Goal: Task Accomplishment & Management: Use online tool/utility

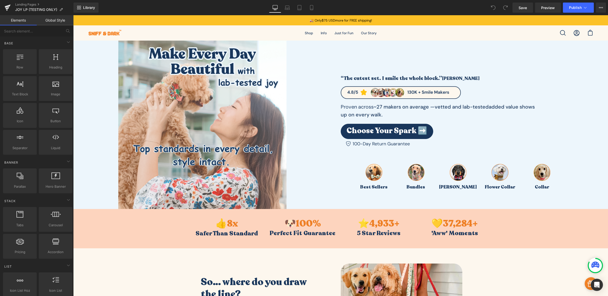
click at [374, 109] on strong "~27 makers on average —" at bounding box center [404, 106] width 61 height 7
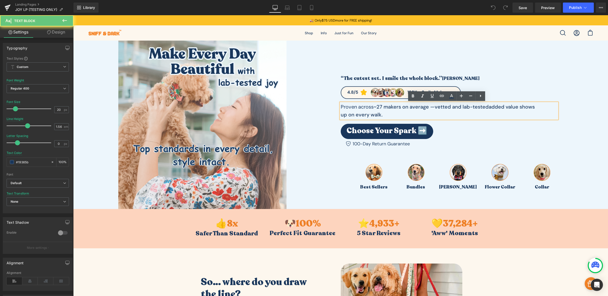
click at [374, 109] on strong "~27 makers on average —" at bounding box center [404, 106] width 61 height 7
click at [422, 111] on p "Proven across ~27 makers on average — vetted and lab-tested added value shows u…" at bounding box center [438, 111] width 194 height 16
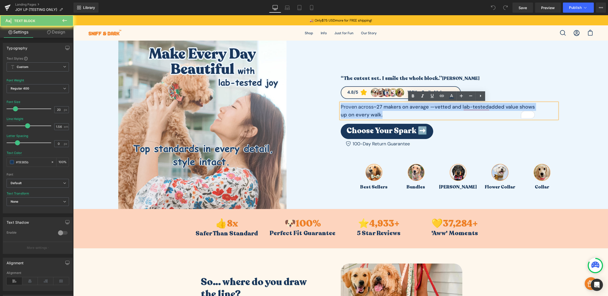
click at [422, 111] on p "Proven across ~27 makers on average — vetted and lab-tested added value shows u…" at bounding box center [438, 111] width 194 height 16
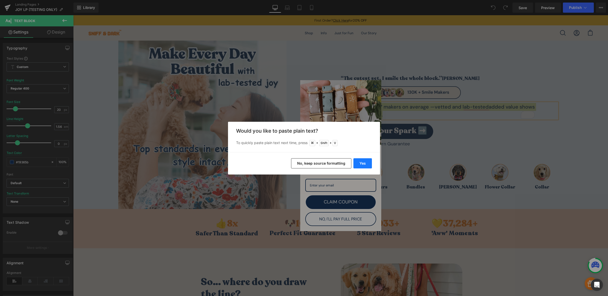
click at [356, 161] on button "Yes" at bounding box center [362, 163] width 18 height 10
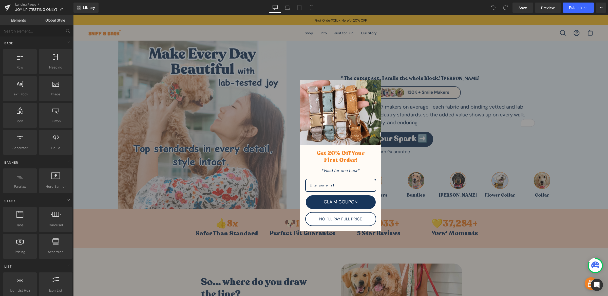
click at [375, 87] on div "Close" at bounding box center [375, 86] width 8 height 8
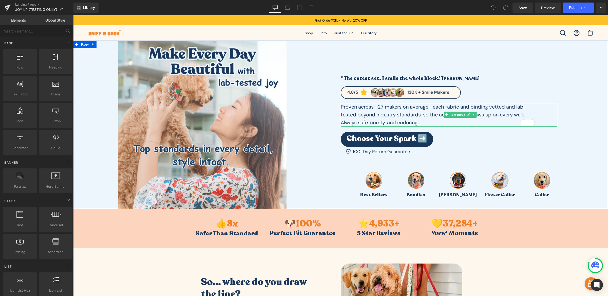
click at [421, 120] on p "Proven across ~27 makers on average—each fabric and binding vetted and lab-test…" at bounding box center [438, 115] width 194 height 24
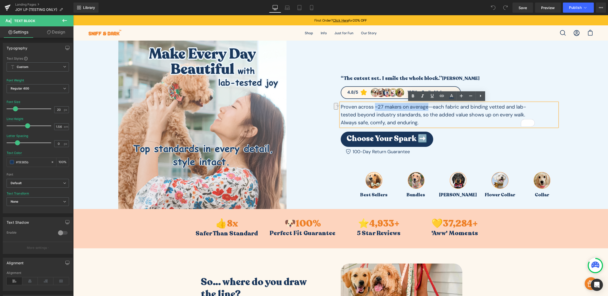
drag, startPoint x: 373, startPoint y: 107, endPoint x: 426, endPoint y: 107, distance: 52.9
click at [426, 107] on p "Proven across ~27 makers on average—each fabric and binding vetted and lab-test…" at bounding box center [438, 115] width 194 height 24
click at [412, 96] on icon at bounding box center [413, 95] width 2 height 3
drag, startPoint x: 488, startPoint y: 106, endPoint x: 353, endPoint y: 115, distance: 134.5
click at [353, 115] on p "Proven across ~27 makers on average —each fabric and binding vetted and lab-tes…" at bounding box center [438, 115] width 194 height 24
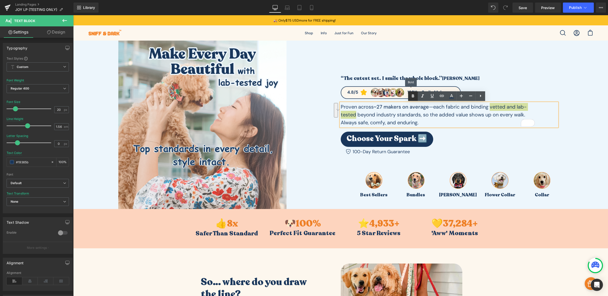
click at [411, 94] on icon at bounding box center [413, 96] width 6 height 6
drag, startPoint x: 437, startPoint y: 113, endPoint x: 525, endPoint y: 115, distance: 88.2
click at [525, 115] on p "Proven across ~27 makers on average —each fabric and binding vetted and lab-tes…" at bounding box center [438, 115] width 194 height 24
click at [413, 97] on icon at bounding box center [413, 95] width 2 height 3
click at [447, 123] on p "Proven across ~27 makers on average —each fabric and binding vetted and lab-tes…" at bounding box center [438, 115] width 194 height 24
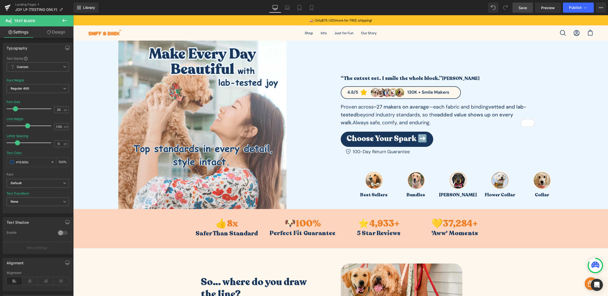
click at [523, 8] on span "Save" at bounding box center [523, 7] width 8 height 5
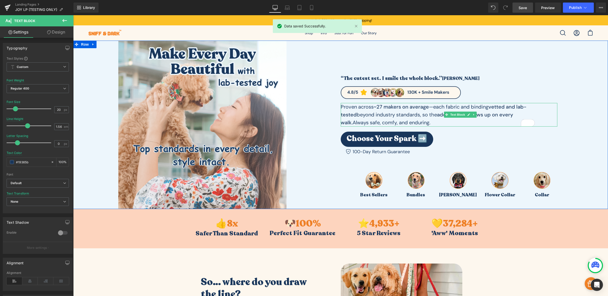
click at [386, 117] on p "Proven across ~27 makers on average —each fabric and binding vetted and lab-tes…" at bounding box center [438, 115] width 194 height 24
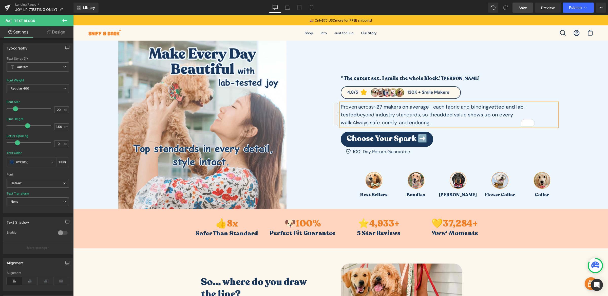
copy p "Proven across ~27 makers on average —each fabric and binding vetted and lab-tes…"
click at [314, 8] on link "Mobile" at bounding box center [312, 8] width 12 height 10
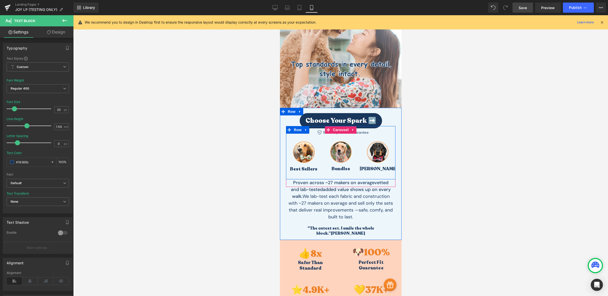
scroll to position [69, 0]
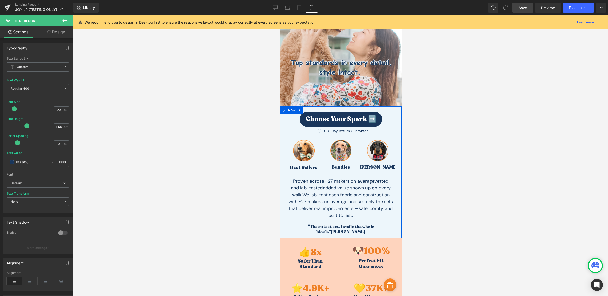
click at [350, 202] on div "Proven across ~27 makers on average vetted and lab-tested added value shows up …" at bounding box center [340, 199] width 109 height 43
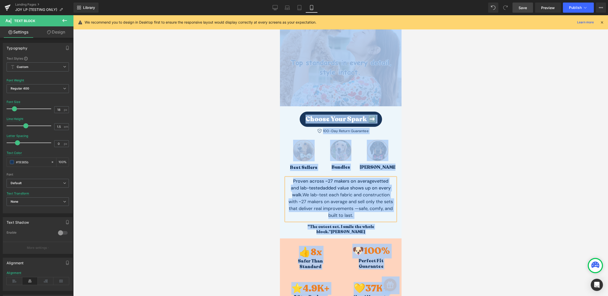
click at [350, 201] on span "We lab-test each fabric and construction with ~27 makers on average and sell on…" at bounding box center [340, 205] width 104 height 27
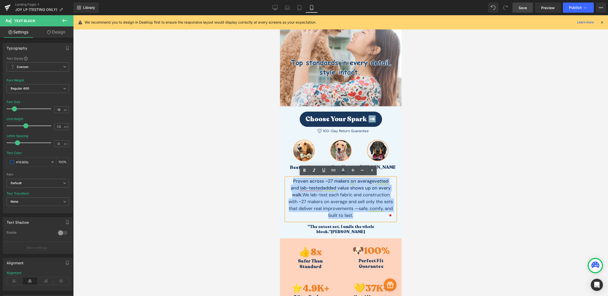
drag, startPoint x: 356, startPoint y: 212, endPoint x: 272, endPoint y: 182, distance: 89.8
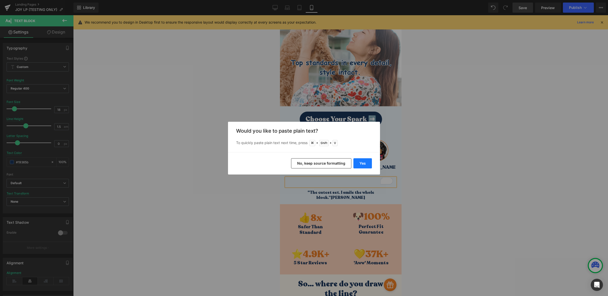
click at [362, 163] on button "Yes" at bounding box center [362, 163] width 18 height 10
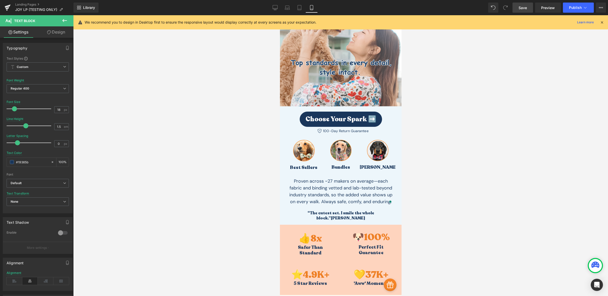
click at [523, 11] on link "Save" at bounding box center [523, 8] width 21 height 10
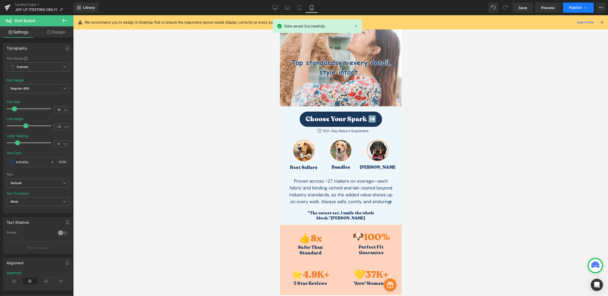
click at [577, 6] on span "Publish" at bounding box center [575, 8] width 13 height 4
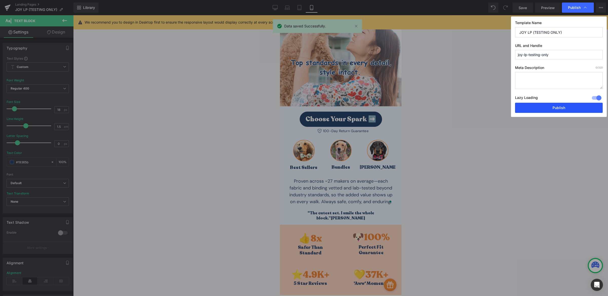
click at [544, 110] on button "Publish" at bounding box center [559, 108] width 88 height 10
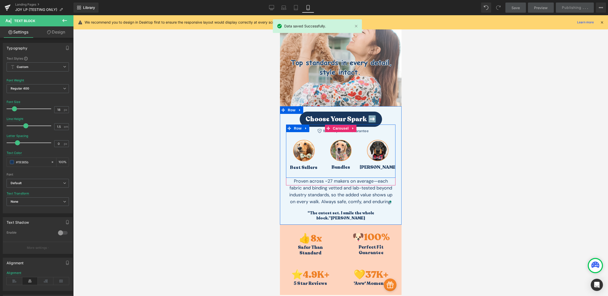
scroll to position [139, 0]
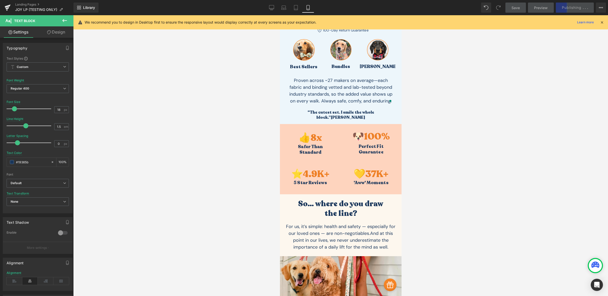
scroll to position [204, 0]
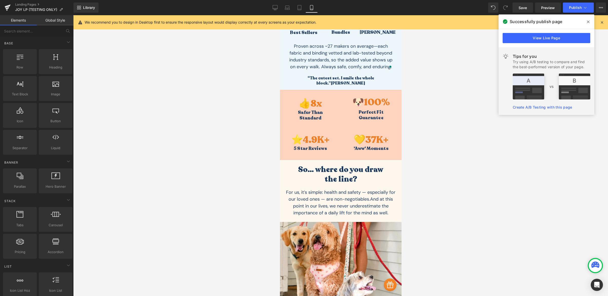
click at [459, 165] on div at bounding box center [340, 155] width 535 height 280
click at [591, 22] on span at bounding box center [588, 22] width 8 height 8
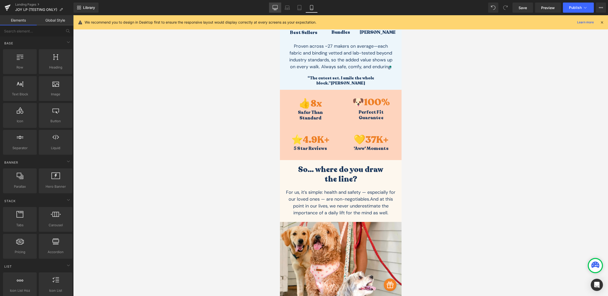
click at [274, 10] on icon at bounding box center [275, 7] width 5 height 5
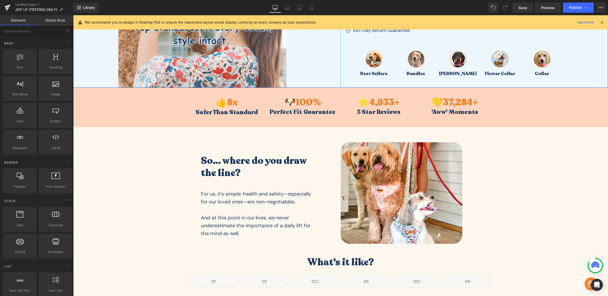
scroll to position [161, 0]
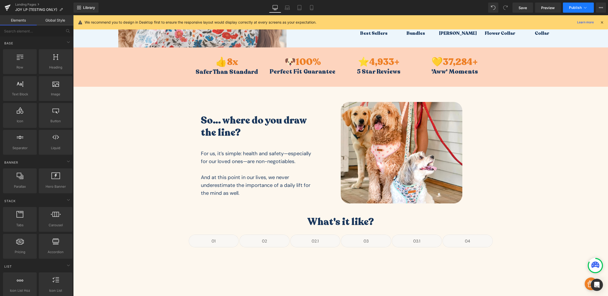
click at [575, 8] on span "Publish" at bounding box center [575, 8] width 13 height 4
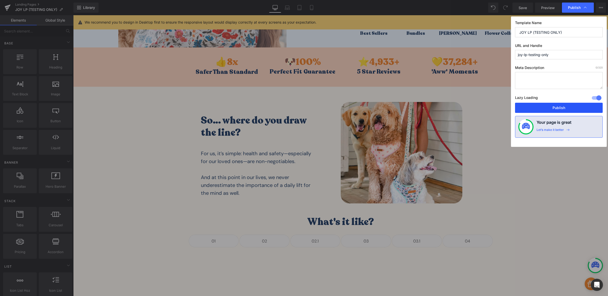
click at [559, 111] on button "Publish" at bounding box center [559, 108] width 88 height 10
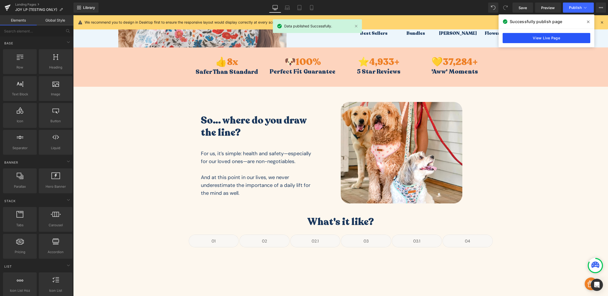
click at [547, 37] on link "View Live Page" at bounding box center [547, 38] width 88 height 10
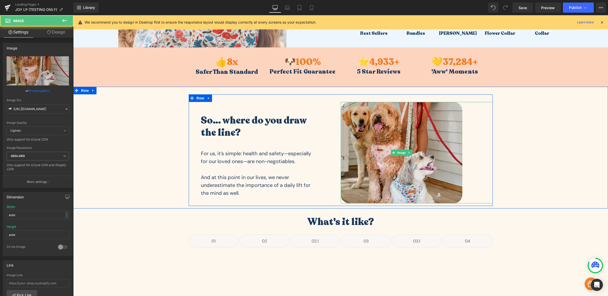
click at [374, 139] on img at bounding box center [402, 152] width 122 height 101
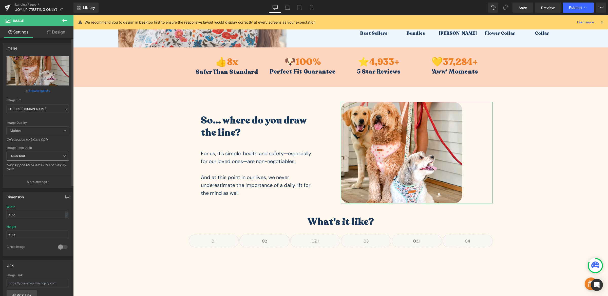
click at [35, 154] on span "480x480" at bounding box center [38, 155] width 62 height 9
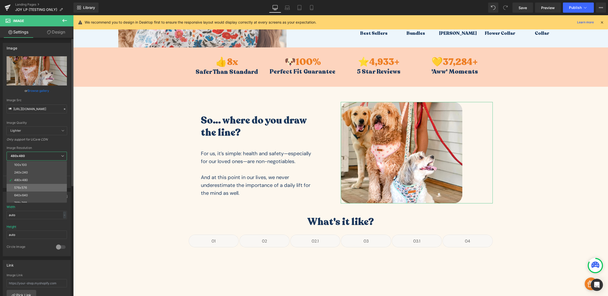
click at [32, 186] on li "576x576" at bounding box center [38, 188] width 63 height 8
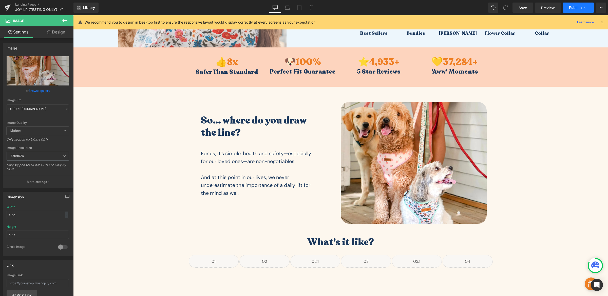
click at [573, 7] on span "Publish" at bounding box center [575, 8] width 13 height 4
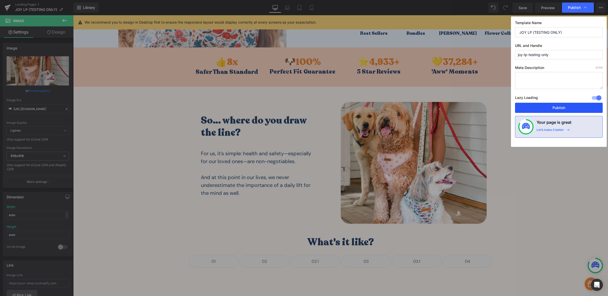
click at [573, 104] on button "Publish" at bounding box center [559, 108] width 88 height 10
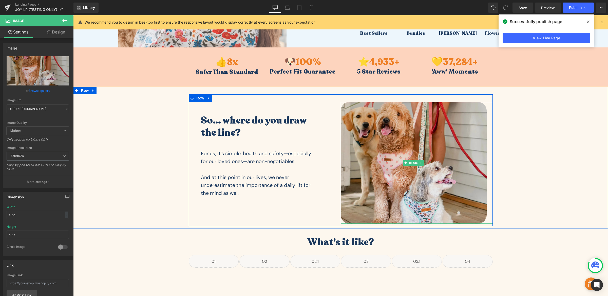
click at [420, 136] on img at bounding box center [414, 163] width 146 height 122
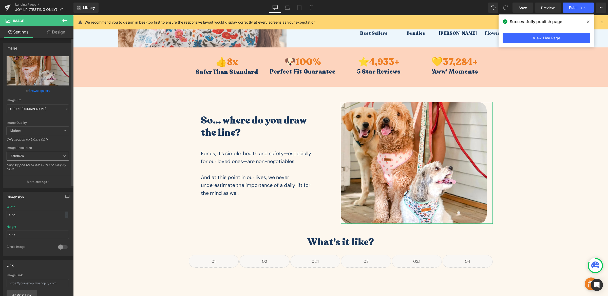
click at [57, 157] on span "576x576" at bounding box center [38, 155] width 62 height 9
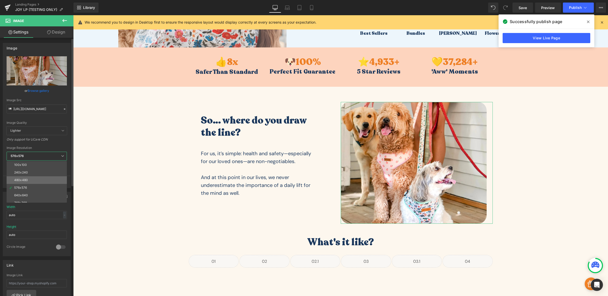
click at [44, 178] on li "480x480" at bounding box center [38, 180] width 63 height 8
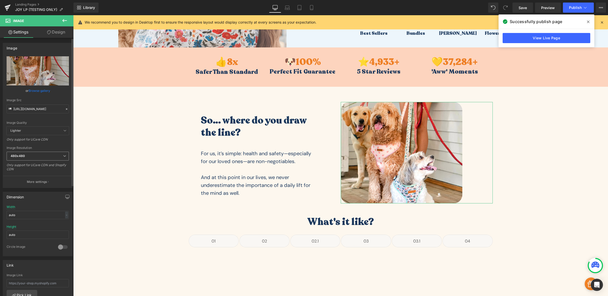
click at [47, 159] on span "480x480" at bounding box center [38, 155] width 62 height 9
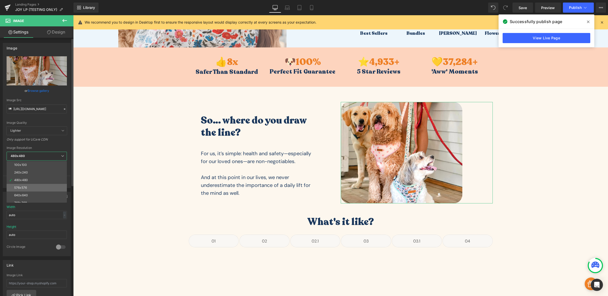
click at [36, 185] on li "576x576" at bounding box center [38, 188] width 63 height 8
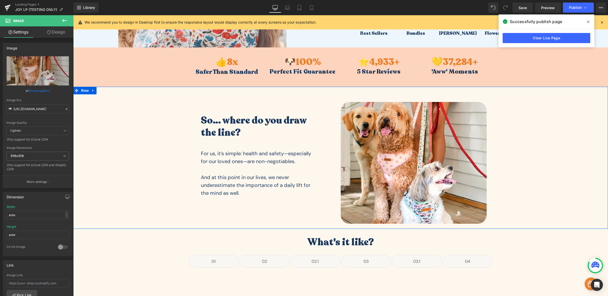
click at [139, 142] on div "So… where do you draw the line? Heading For us, it’s simple: health and safety—…" at bounding box center [340, 160] width 535 height 132
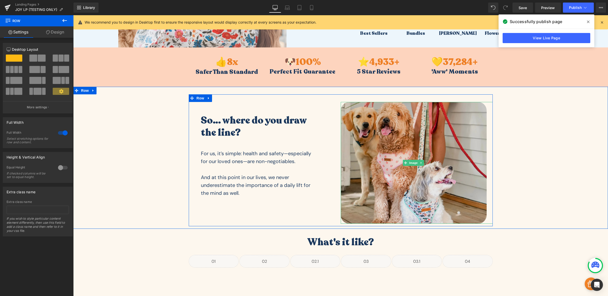
click at [396, 121] on img at bounding box center [414, 163] width 146 height 122
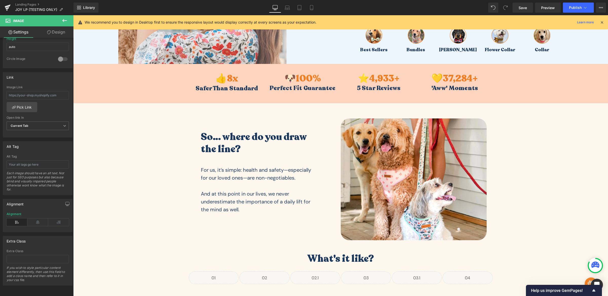
scroll to position [140, 0]
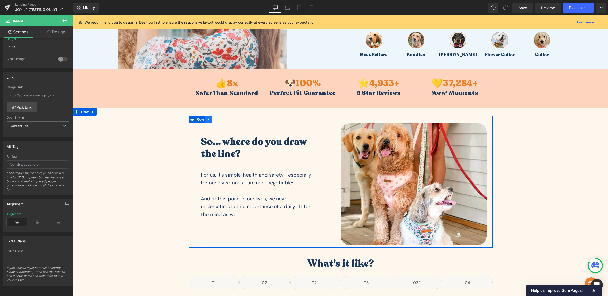
click at [207, 120] on icon at bounding box center [209, 120] width 4 height 4
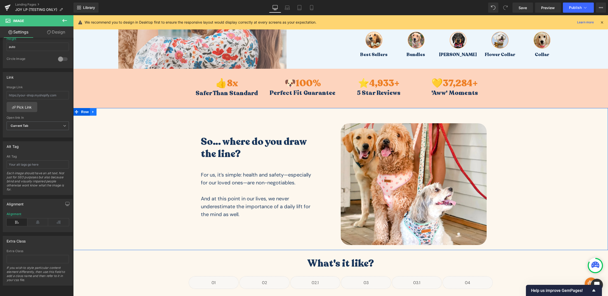
click at [92, 114] on link at bounding box center [93, 112] width 7 height 8
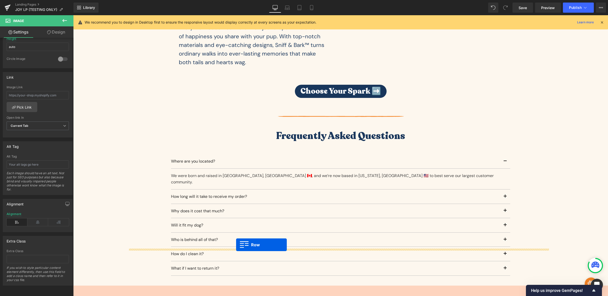
scroll to position [1539, 0]
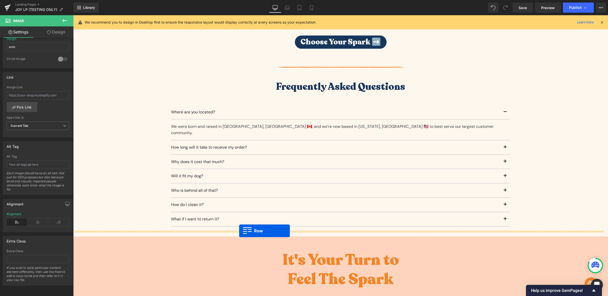
drag, startPoint x: 189, startPoint y: 138, endPoint x: 239, endPoint y: 231, distance: 105.1
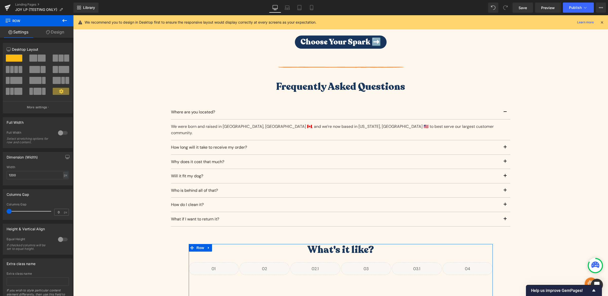
scroll to position [1685, 0]
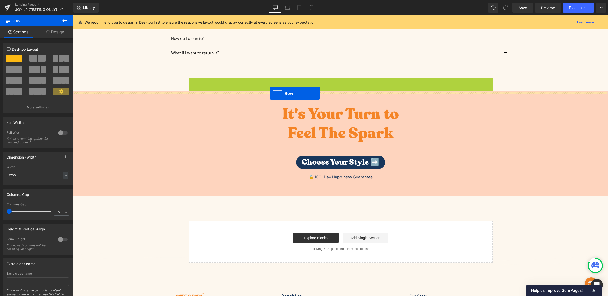
drag, startPoint x: 189, startPoint y: 75, endPoint x: 270, endPoint y: 93, distance: 82.5
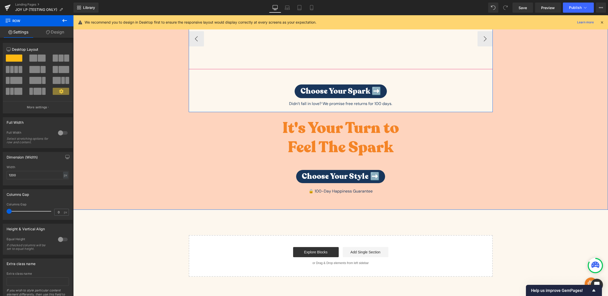
scroll to position [1872, 0]
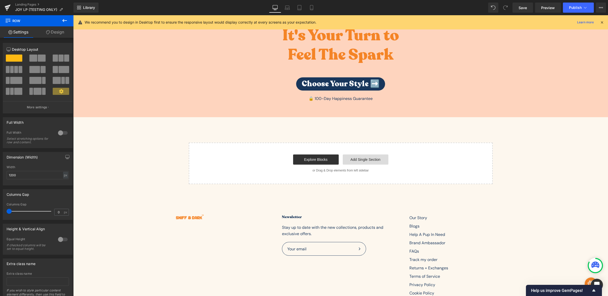
click at [349, 154] on link "Add Single Section" at bounding box center [366, 159] width 46 height 10
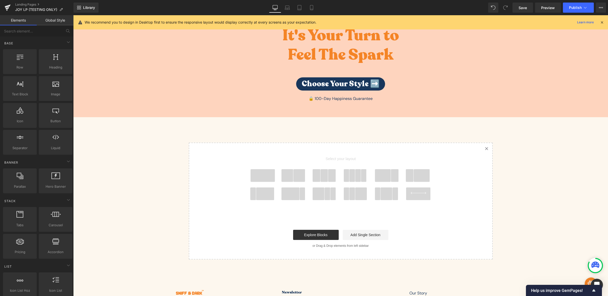
click at [256, 169] on span at bounding box center [263, 175] width 24 height 13
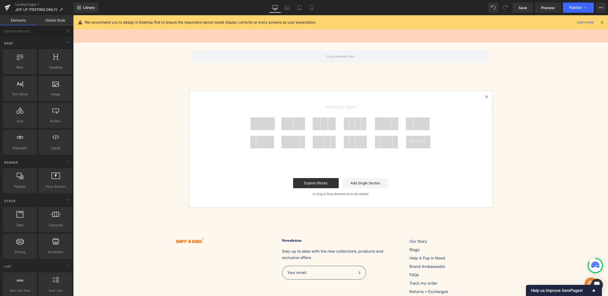
scroll to position [1948, 0]
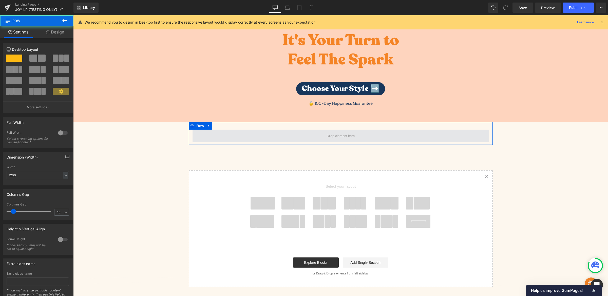
click at [300, 129] on span at bounding box center [341, 135] width 296 height 13
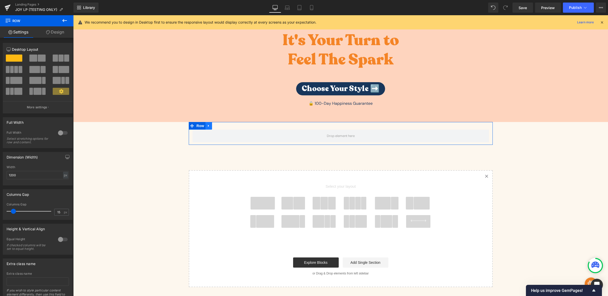
click at [207, 124] on icon at bounding box center [209, 126] width 4 height 4
click at [196, 122] on span "Row" at bounding box center [200, 126] width 10 height 8
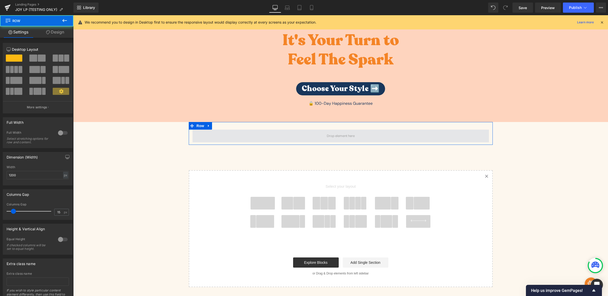
click at [218, 129] on span at bounding box center [341, 135] width 296 height 13
click at [217, 129] on span at bounding box center [341, 135] width 296 height 13
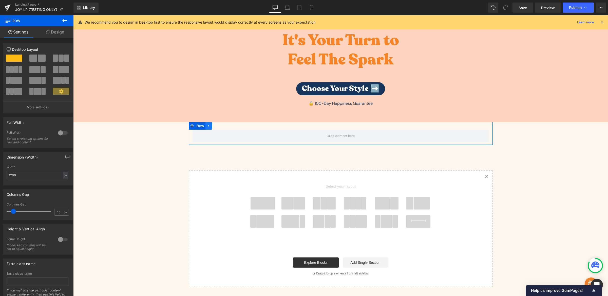
click at [208, 122] on link at bounding box center [208, 126] width 7 height 8
click at [207, 124] on icon at bounding box center [209, 126] width 4 height 4
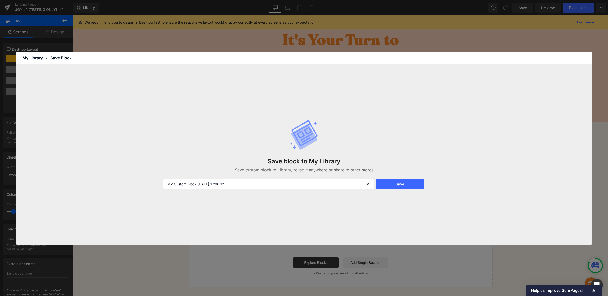
click at [37, 60] on div "My Library" at bounding box center [36, 58] width 28 height 6
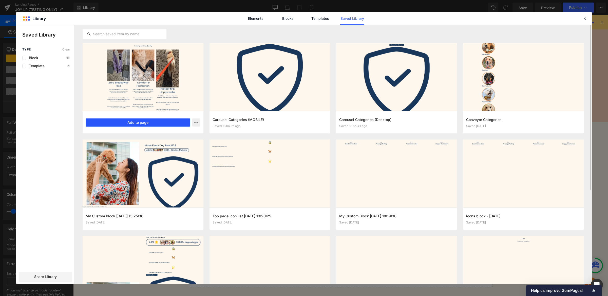
click at [175, 120] on button "Add to page" at bounding box center [138, 122] width 105 height 8
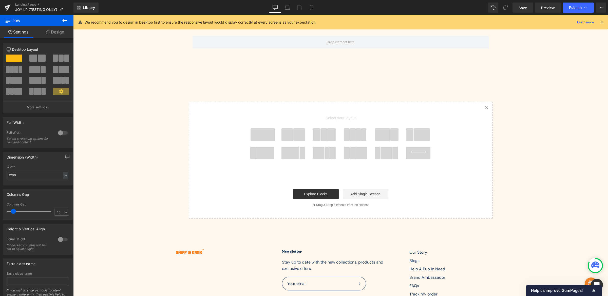
scroll to position [1966, 0]
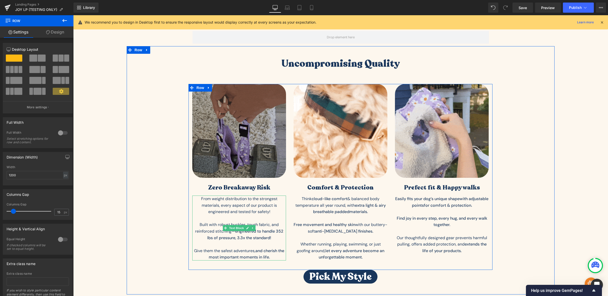
click at [265, 208] on p "From weight distribution to the strongest materials, every aspect of our produc…" at bounding box center [239, 205] width 94 height 20
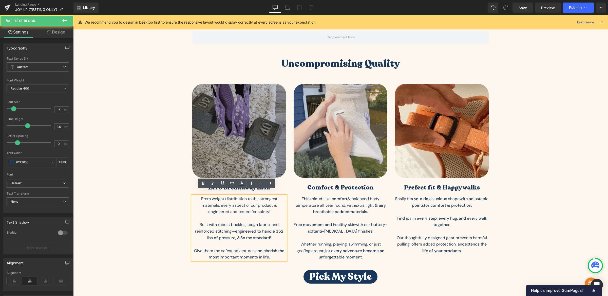
click at [253, 205] on p "From weight distribution to the strongest materials, every aspect of our produc…" at bounding box center [239, 205] width 94 height 20
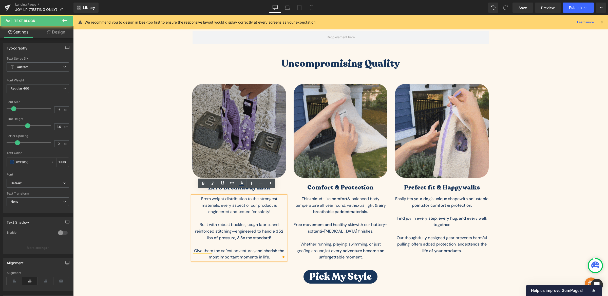
click at [165, 147] on div "Uncompromising Quality Heading Image Zero Breakaway Risk Heading From weight di…" at bounding box center [341, 170] width 428 height 225
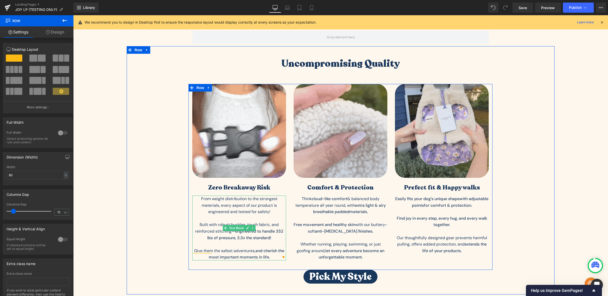
click at [250, 203] on p "From weight distribution to the strongest materials, every aspect of our produc…" at bounding box center [239, 205] width 94 height 20
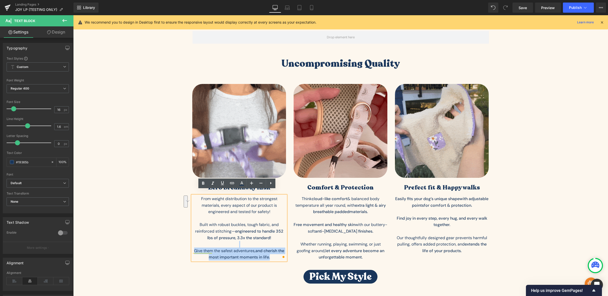
drag, startPoint x: 272, startPoint y: 252, endPoint x: 187, endPoint y: 239, distance: 85.8
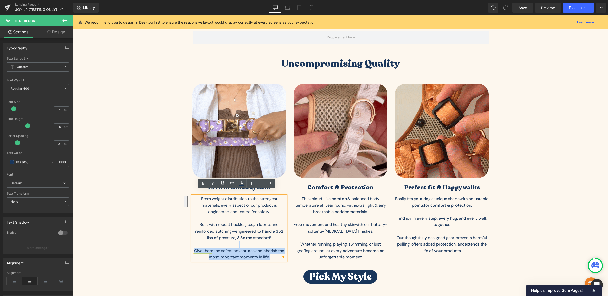
click at [188, 239] on div "Image Zero Breakaway Risk Heading From weight distribution to the strongest mat…" at bounding box center [238, 174] width 101 height 180
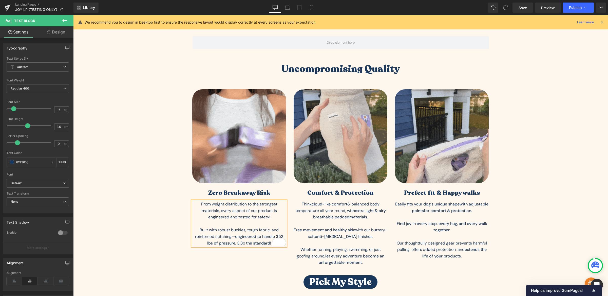
scroll to position [1863, 0]
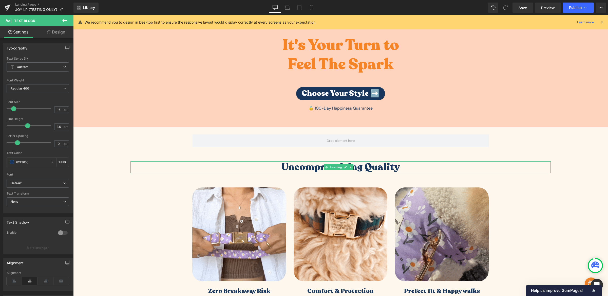
click at [312, 161] on h3 "Uncompromising Quality" at bounding box center [340, 167] width 420 height 12
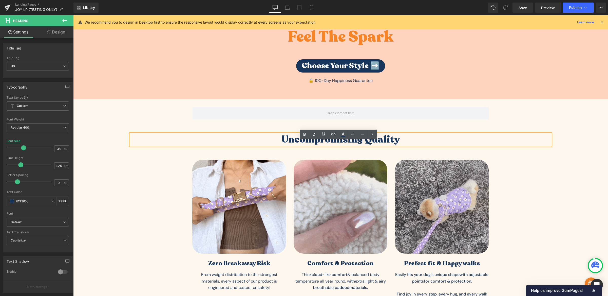
scroll to position [1877, 0]
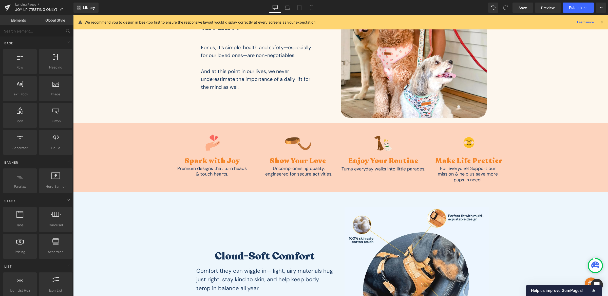
scroll to position [266, 0]
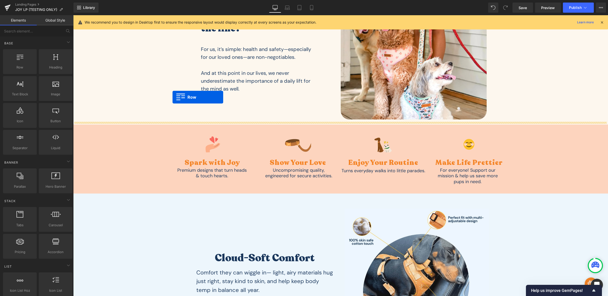
drag, startPoint x: 129, startPoint y: 119, endPoint x: 173, endPoint y: 97, distance: 48.2
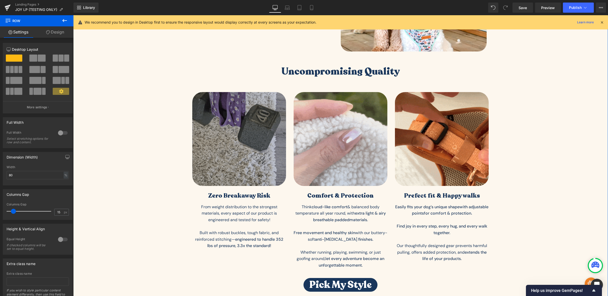
scroll to position [517, 0]
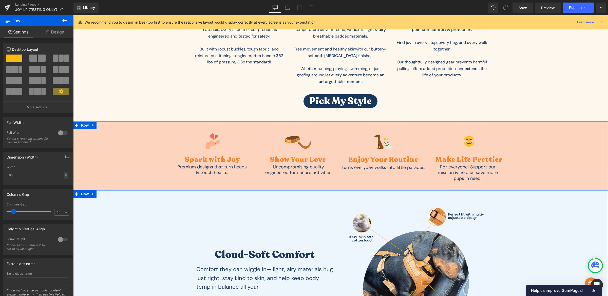
click at [145, 196] on div "Cloud-Soft Comfort Heading Comfort they can wiggle in— light, airy materials hu…" at bounding box center [340, 277] width 535 height 174
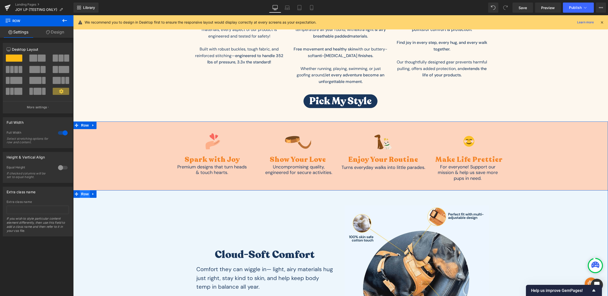
click at [80, 194] on span "Row" at bounding box center [85, 194] width 10 height 8
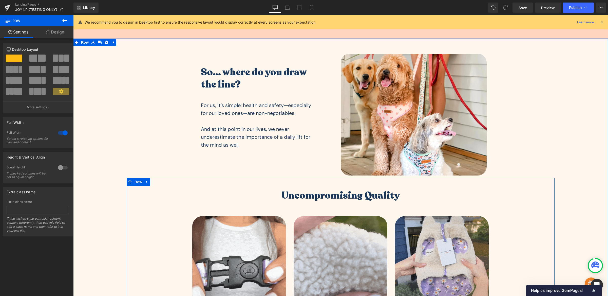
scroll to position [163, 0]
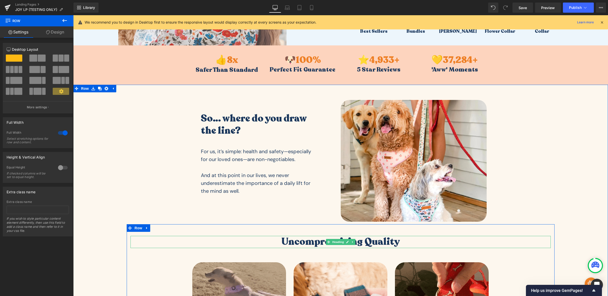
click at [304, 241] on h3 "Uncompromising Quality" at bounding box center [340, 242] width 420 height 12
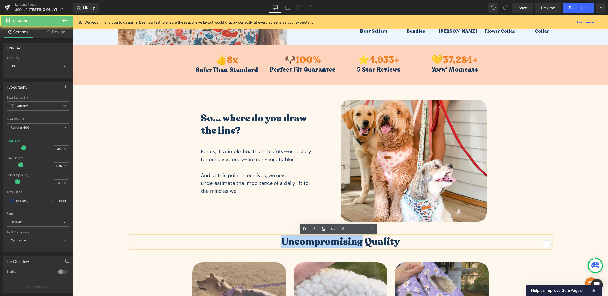
click at [304, 241] on h3 "Uncompromising Quality" at bounding box center [340, 242] width 420 height 12
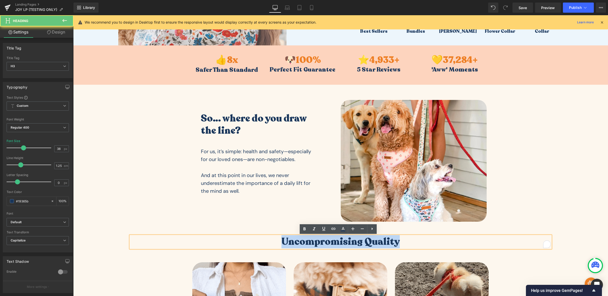
click at [304, 241] on h3 "Uncompromising Quality" at bounding box center [340, 242] width 420 height 12
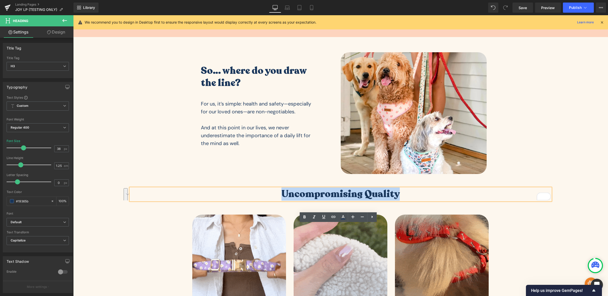
scroll to position [217, 0]
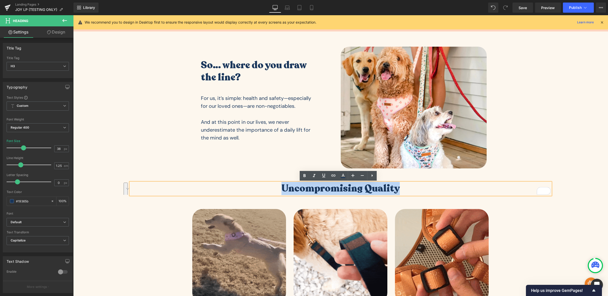
paste div "To enrich screen reader interactions, please activate Accessibility in Grammarl…"
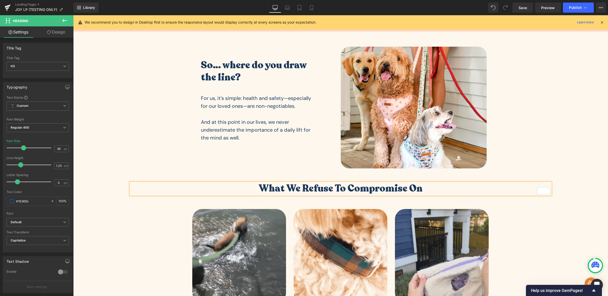
click at [136, 243] on div "What we refuse to compromise on Heading Image Zero Breakaway Risk Heading From …" at bounding box center [341, 294] width 428 height 225
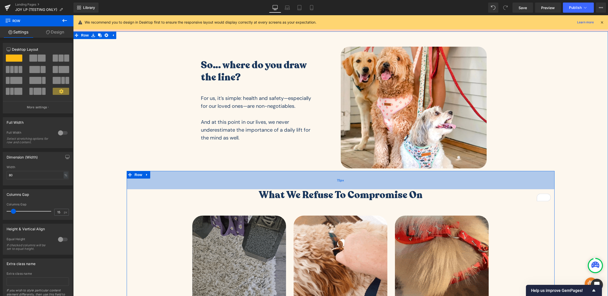
drag, startPoint x: 468, startPoint y: 172, endPoint x: 465, endPoint y: 182, distance: 9.7
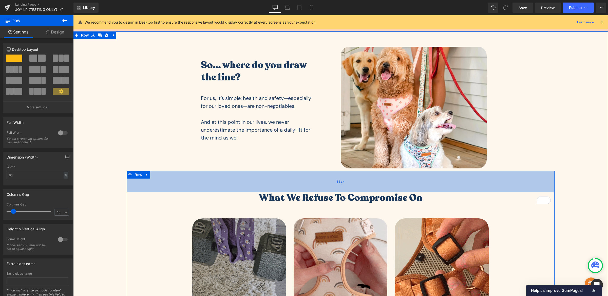
click at [465, 182] on div "83px" at bounding box center [341, 181] width 428 height 21
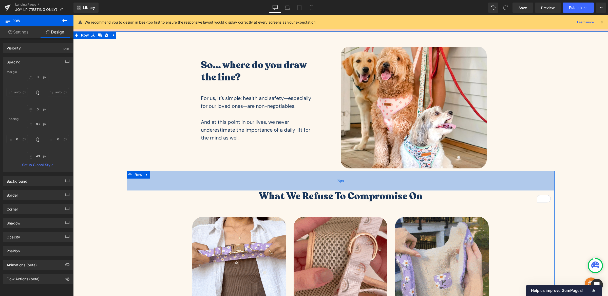
click at [483, 180] on div "77px" at bounding box center [341, 181] width 428 height 20
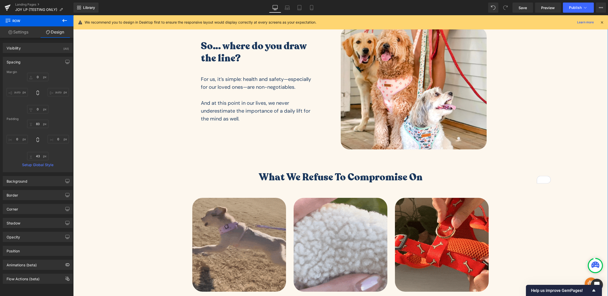
scroll to position [245, 0]
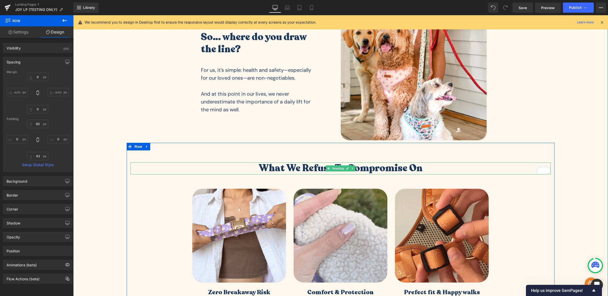
click at [270, 169] on h3 "What we refuse to compromise on" at bounding box center [340, 168] width 420 height 12
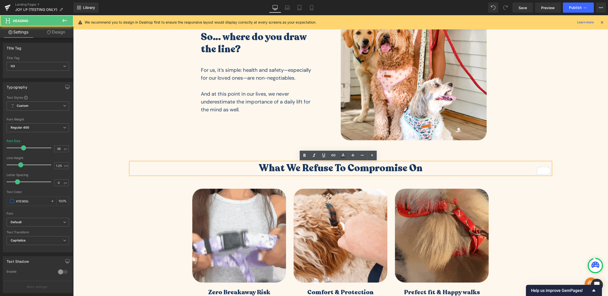
click at [255, 168] on h3 "What we refuse to compromise on" at bounding box center [340, 168] width 420 height 12
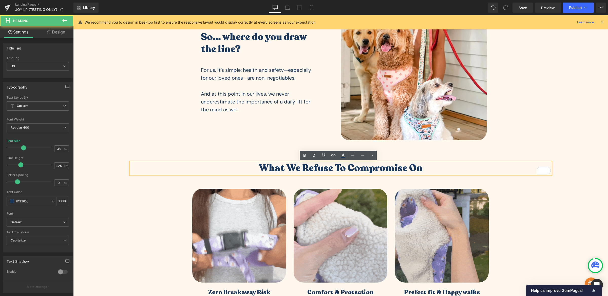
click at [426, 169] on h3 "What we refuse to compromise on" at bounding box center [340, 168] width 420 height 12
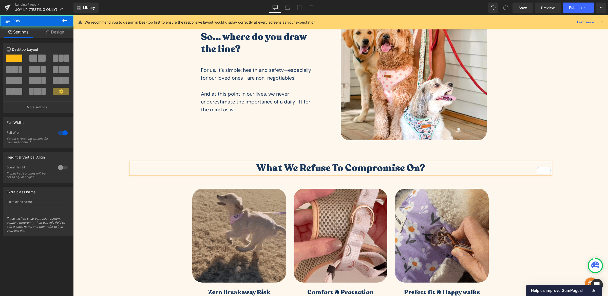
click at [530, 128] on div "So… where do you draw the line? Heading For us, it’s simple: health and safety—…" at bounding box center [340, 205] width 535 height 388
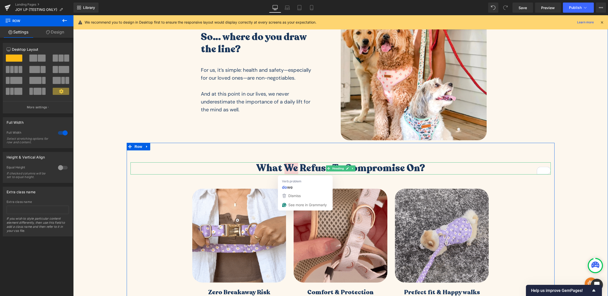
click at [287, 168] on h3 "What we refuse to compromise on?" at bounding box center [340, 168] width 420 height 12
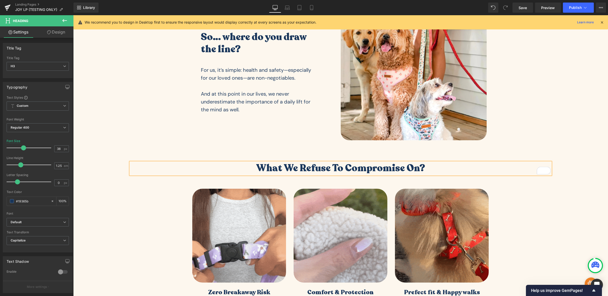
click at [564, 125] on div "So… where do you draw the line? Heading For us, it’s simple: health and safety—…" at bounding box center [340, 205] width 535 height 388
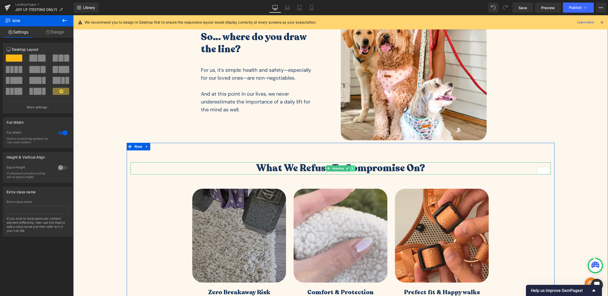
click at [353, 167] on link at bounding box center [352, 168] width 5 height 6
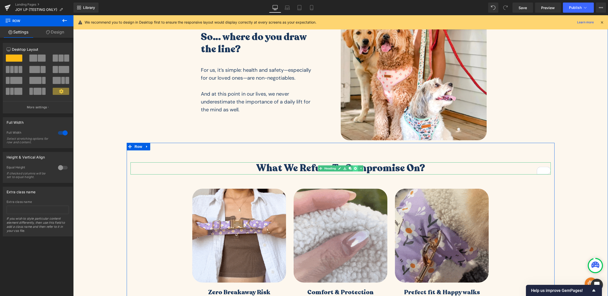
click at [354, 167] on icon at bounding box center [355, 168] width 3 height 3
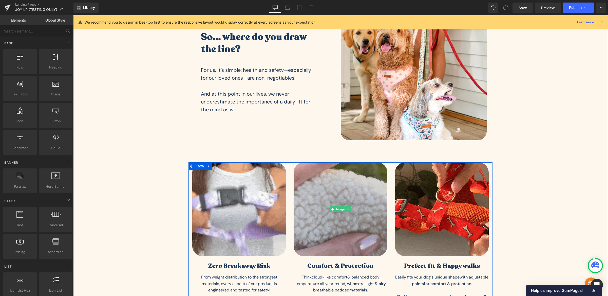
scroll to position [167, 0]
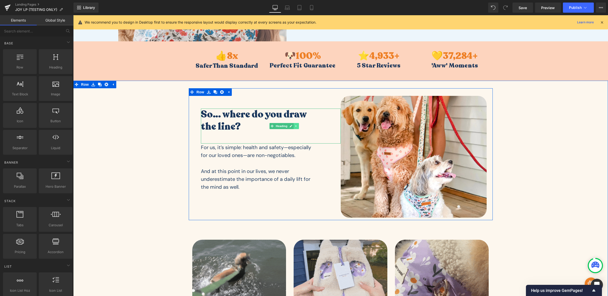
click at [295, 124] on icon at bounding box center [296, 125] width 3 height 3
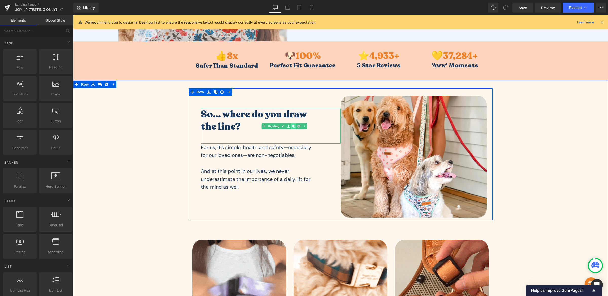
click at [292, 126] on icon at bounding box center [293, 126] width 3 height 3
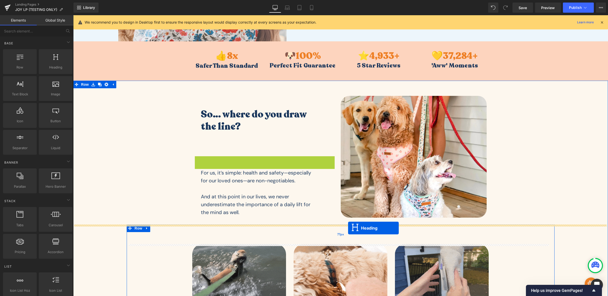
drag, startPoint x: 276, startPoint y: 194, endPoint x: 348, endPoint y: 228, distance: 79.8
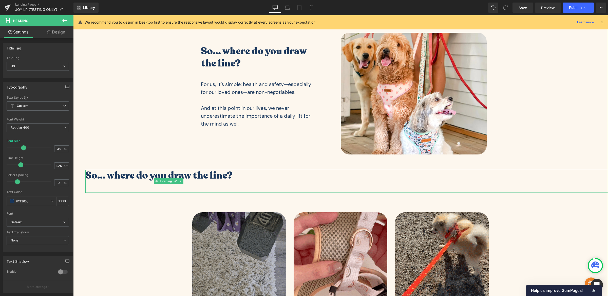
scroll to position [231, 0]
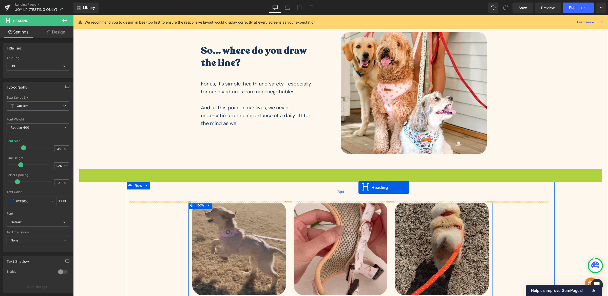
drag, startPoint x: 347, startPoint y: 181, endPoint x: 358, endPoint y: 187, distance: 13.1
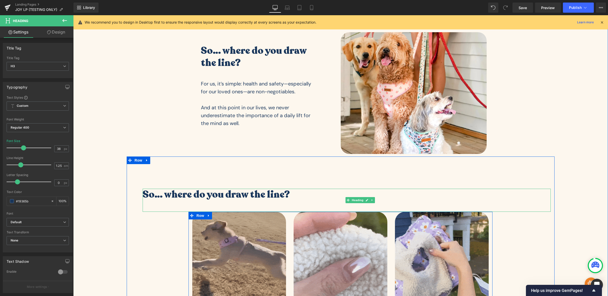
click at [278, 196] on h3 "So… where do you draw the line?" at bounding box center [333, 194] width 381 height 12
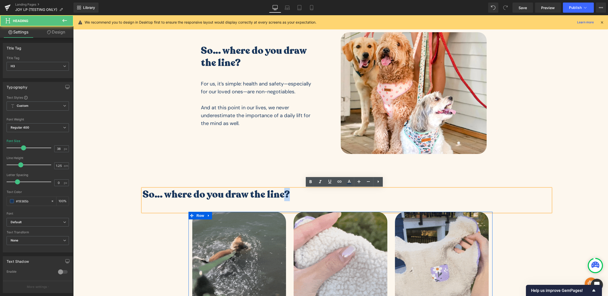
click at [278, 196] on h3 "So… where do you draw the line?" at bounding box center [333, 194] width 381 height 12
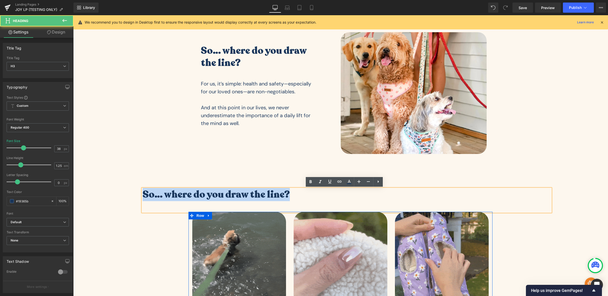
click at [278, 196] on h3 "So… where do you draw the line?" at bounding box center [333, 194] width 381 height 12
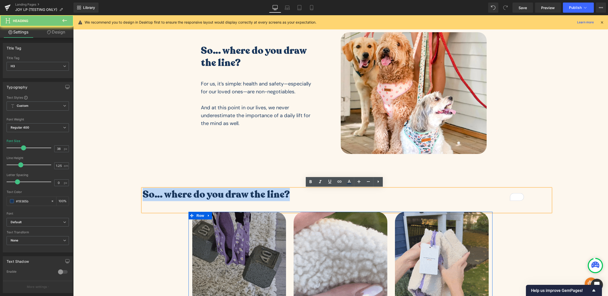
paste div "To enrich screen reader interactions, please activate Accessibility in Grammarl…"
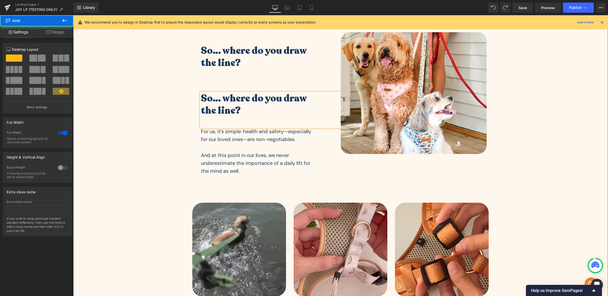
click at [137, 154] on div "So… where do you draw the line? Heading So… where do you draw the line? Heading…" at bounding box center [340, 219] width 535 height 388
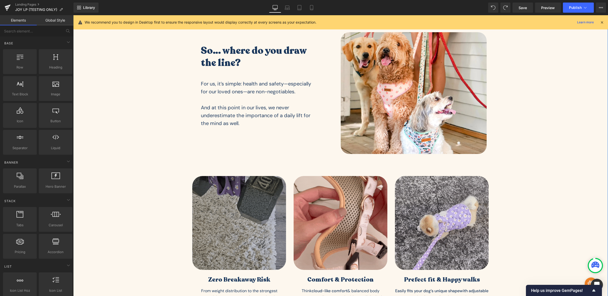
scroll to position [234, 0]
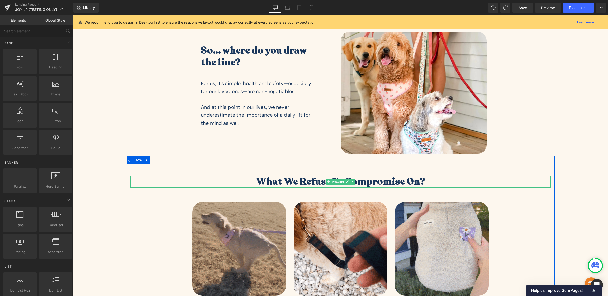
click at [292, 178] on h3 "What we refuse to compromise on?" at bounding box center [340, 182] width 420 height 12
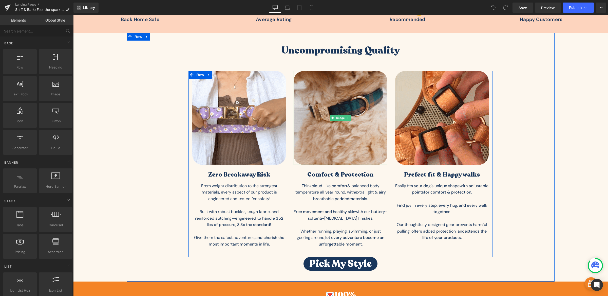
scroll to position [270, 0]
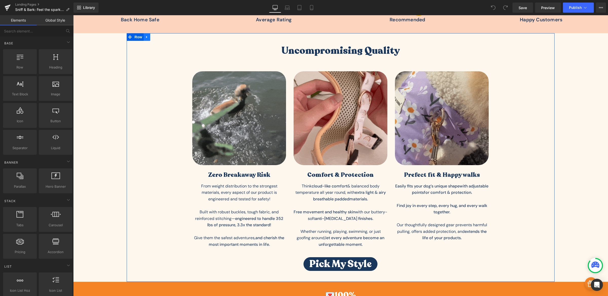
click at [145, 37] on icon at bounding box center [147, 37] width 4 height 4
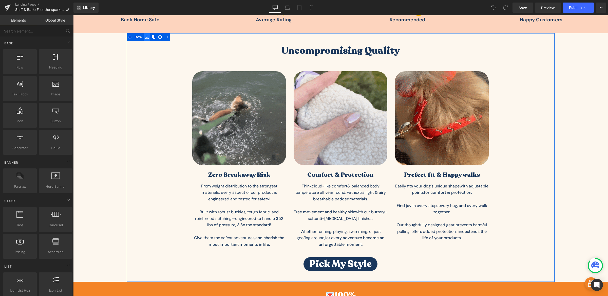
click at [146, 37] on icon at bounding box center [147, 37] width 4 height 4
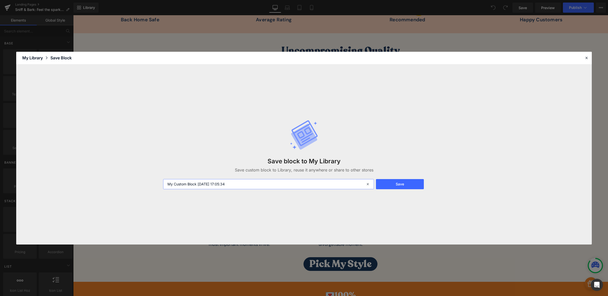
click at [219, 186] on input "My Custom Block 2025-10-03 17:05:34" at bounding box center [268, 184] width 211 height 10
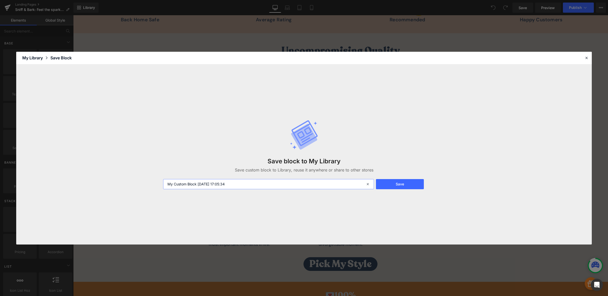
click at [219, 186] on input "My Custom Block 2025-10-03 17:05:34" at bounding box center [268, 184] width 211 height 10
type input "Feel the spark page - gifs boxes"
click at [404, 184] on button "Save" at bounding box center [400, 184] width 48 height 10
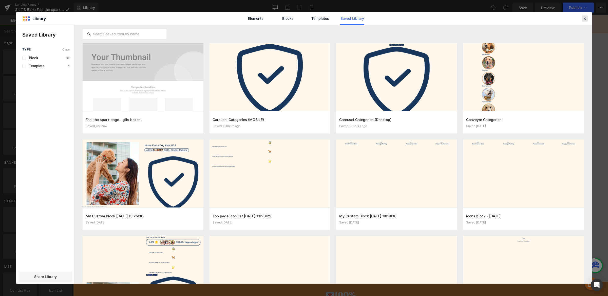
click at [585, 17] on icon at bounding box center [584, 18] width 5 height 5
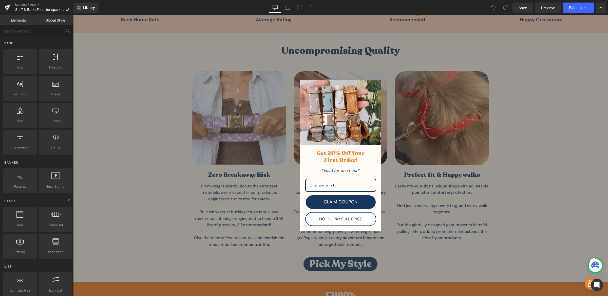
click at [373, 86] on icon "close icon" at bounding box center [375, 86] width 4 height 4
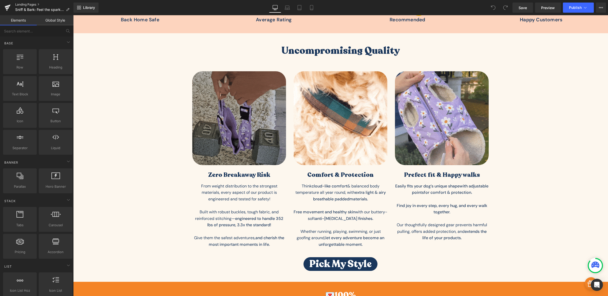
click at [27, 5] on link "Landing Pages" at bounding box center [44, 5] width 58 height 4
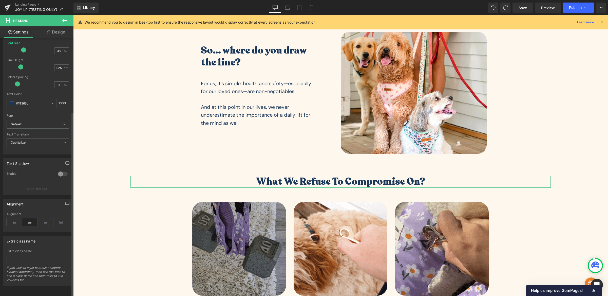
scroll to position [103, 0]
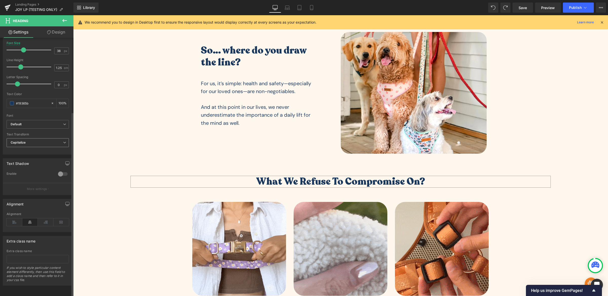
click at [36, 139] on span "Capitalize" at bounding box center [38, 142] width 62 height 9
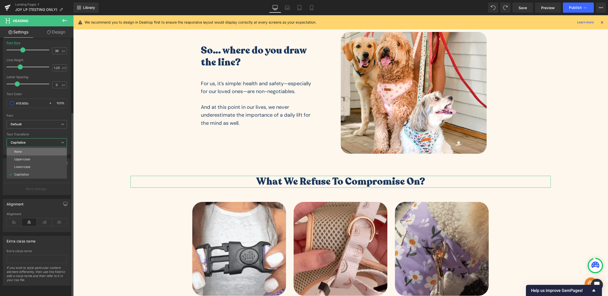
click at [34, 148] on li "None" at bounding box center [37, 152] width 60 height 8
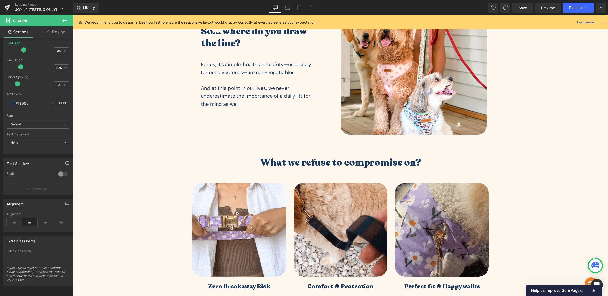
scroll to position [175, 0]
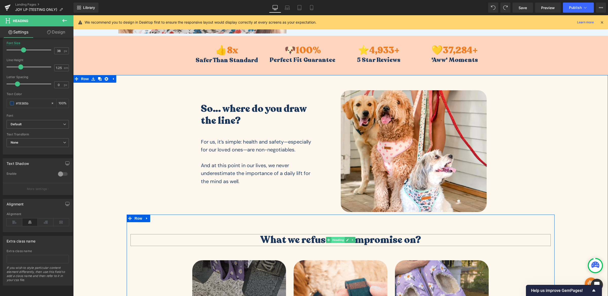
click at [335, 239] on span "Heading" at bounding box center [338, 240] width 14 height 6
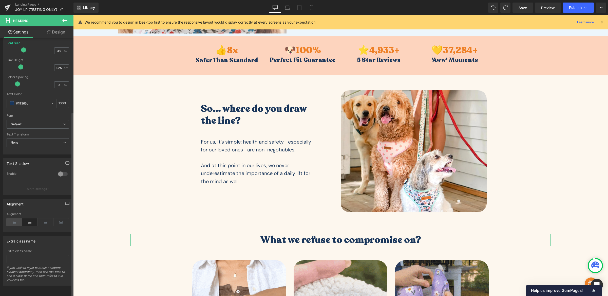
click at [16, 220] on icon at bounding box center [15, 222] width 16 height 8
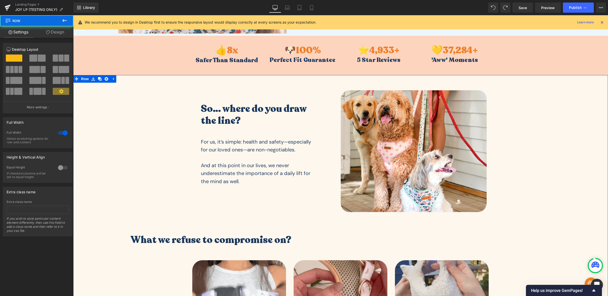
click at [155, 176] on div "So… where do you draw the line? Heading For us, it’s simple: health and safety—…" at bounding box center [340, 277] width 535 height 388
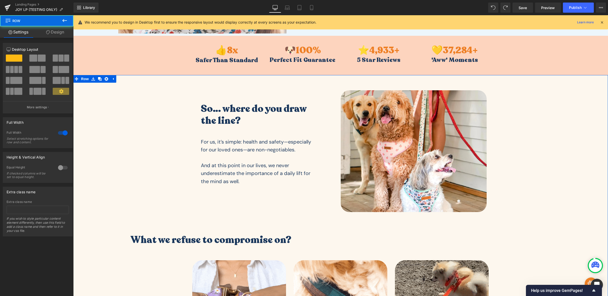
click at [88, 250] on div "So… where do you draw the line? Heading For us, it’s simple: health and safety—…" at bounding box center [340, 277] width 535 height 388
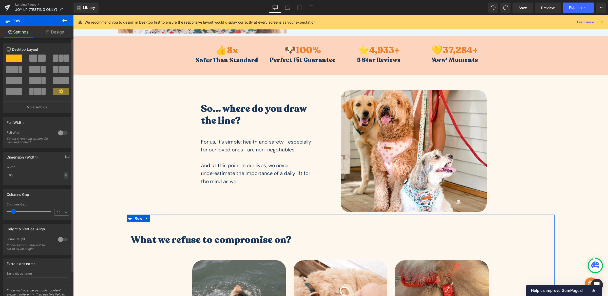
click at [61, 134] on div at bounding box center [63, 133] width 12 height 8
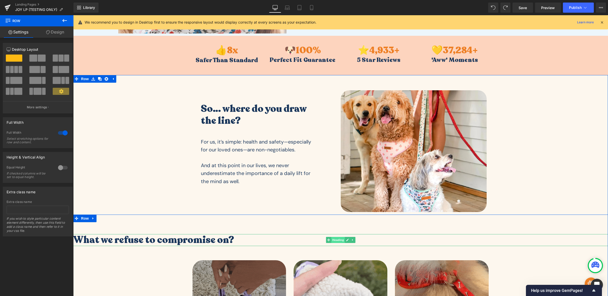
click at [335, 239] on span "Heading" at bounding box center [338, 240] width 14 height 6
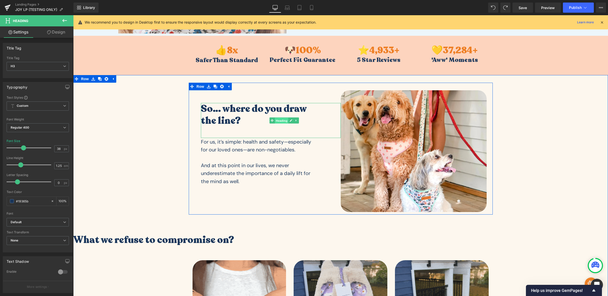
click at [275, 122] on span "Heading" at bounding box center [282, 120] width 14 height 6
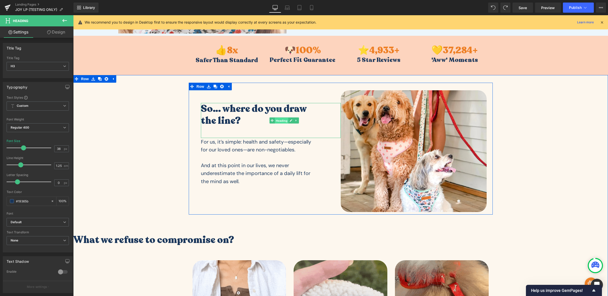
click at [277, 122] on span "Heading" at bounding box center [282, 120] width 14 height 6
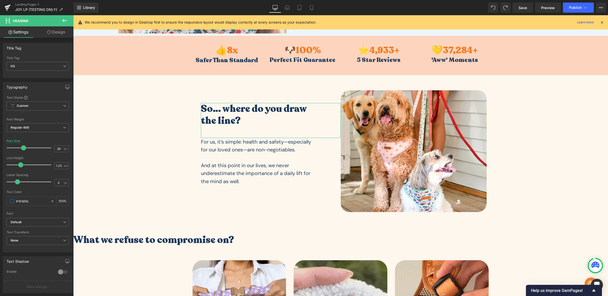
click at [57, 30] on link "Design" at bounding box center [56, 31] width 37 height 11
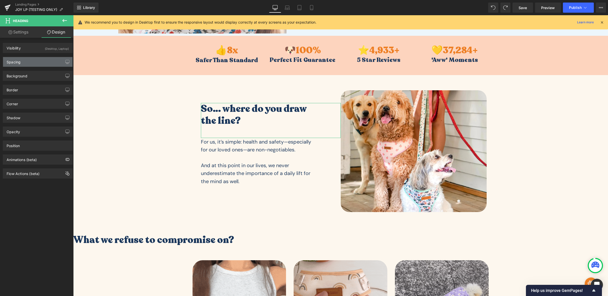
click at [24, 63] on div "Spacing" at bounding box center [37, 62] width 69 height 10
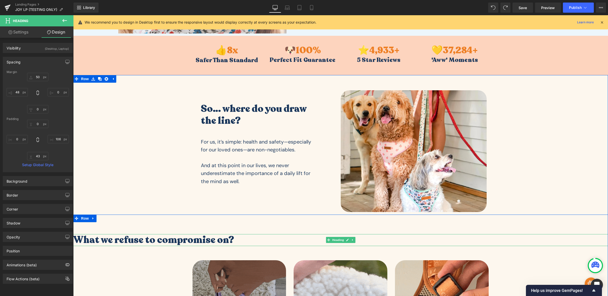
click at [239, 243] on h3 "What we refuse to compromise on?" at bounding box center [340, 240] width 535 height 12
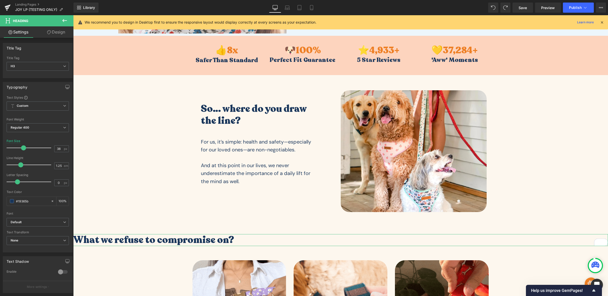
click at [57, 29] on link "Design" at bounding box center [56, 31] width 37 height 11
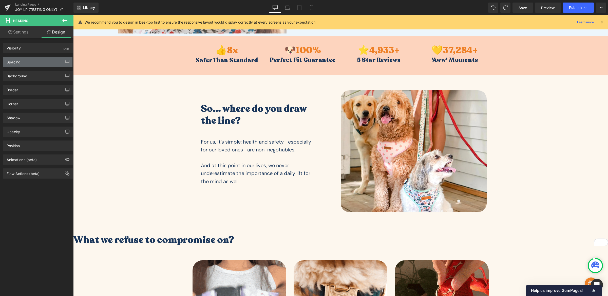
click at [27, 65] on div "Spacing" at bounding box center [37, 62] width 69 height 10
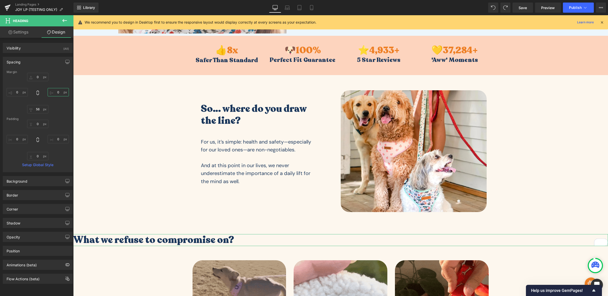
click at [56, 93] on input "0" at bounding box center [58, 92] width 21 height 8
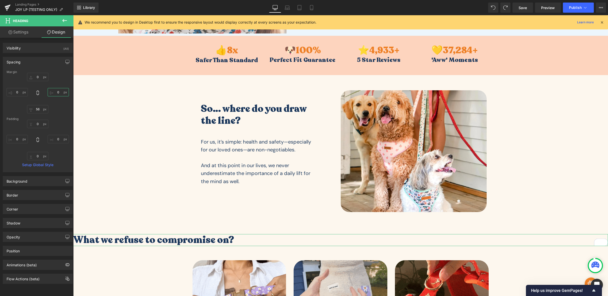
click at [56, 93] on input "0" at bounding box center [58, 92] width 21 height 8
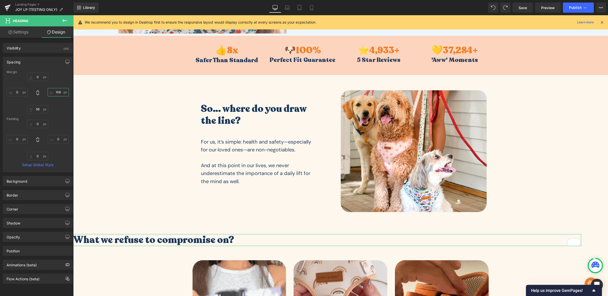
type input "106"
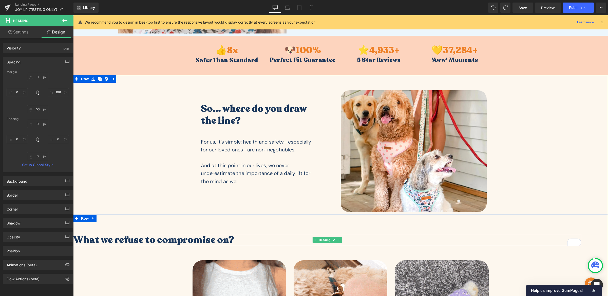
click at [164, 240] on h3 "What we refuse to compromise on?" at bounding box center [327, 240] width 508 height 12
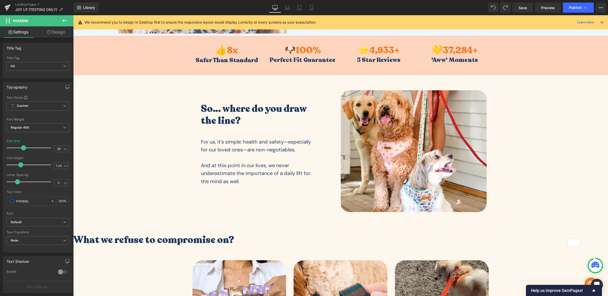
click at [61, 33] on link "Design" at bounding box center [56, 31] width 37 height 11
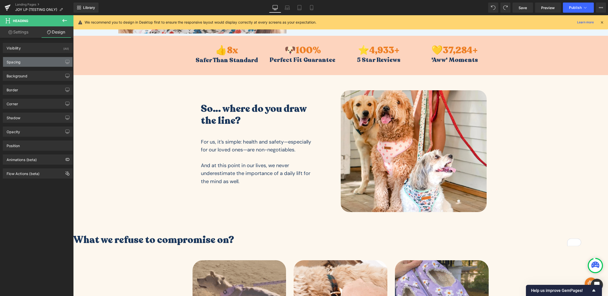
click at [27, 64] on div "Spacing" at bounding box center [37, 62] width 69 height 10
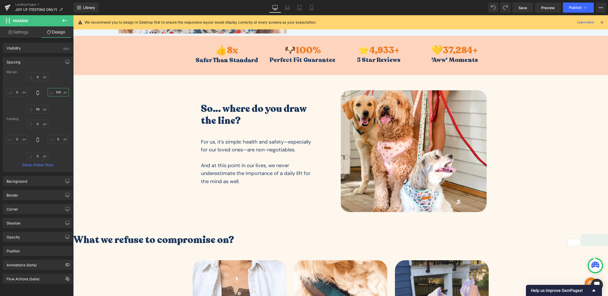
click at [60, 91] on input "106" at bounding box center [58, 92] width 21 height 8
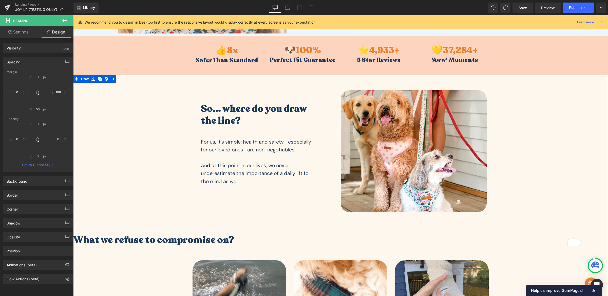
click at [104, 169] on div "So… where do you draw the line? Heading For us, it’s simple: health and safety—…" at bounding box center [340, 277] width 535 height 388
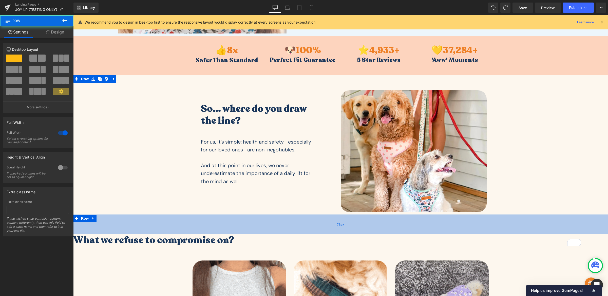
click at [126, 225] on div "78px" at bounding box center [340, 224] width 535 height 20
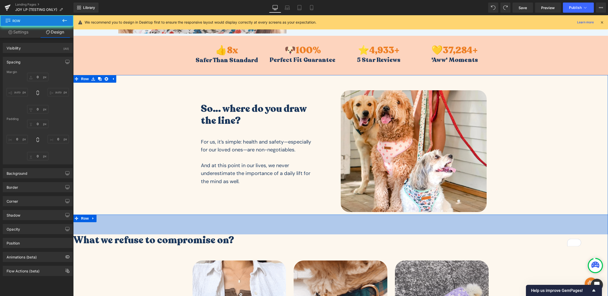
type input "0"
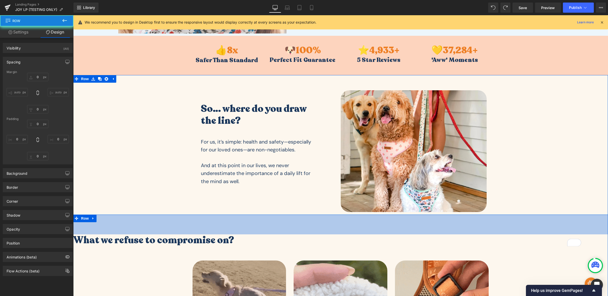
type input "0"
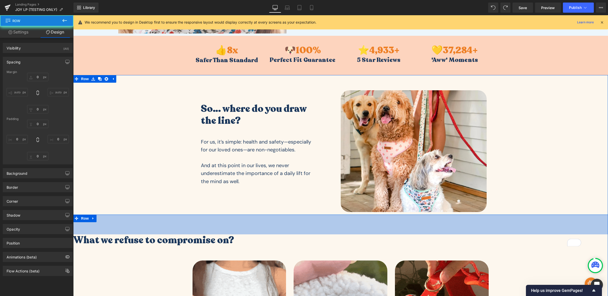
type input "78"
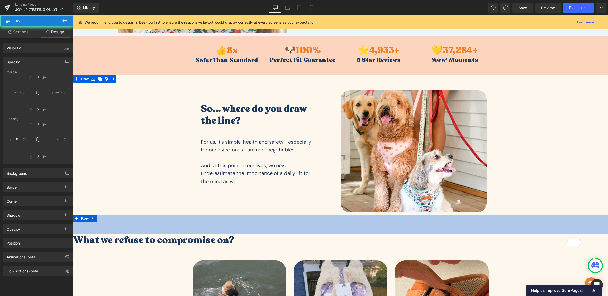
type input "0"
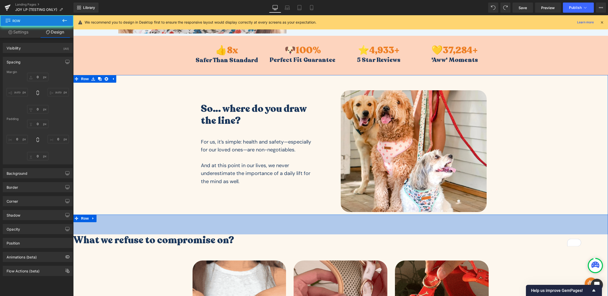
type input "43"
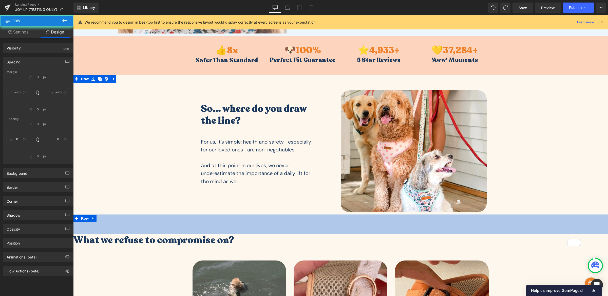
type input "0"
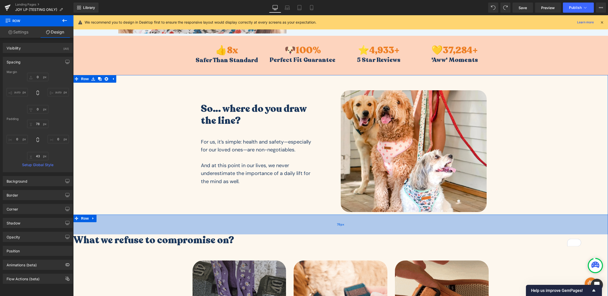
click at [129, 227] on div "78px" at bounding box center [340, 224] width 535 height 20
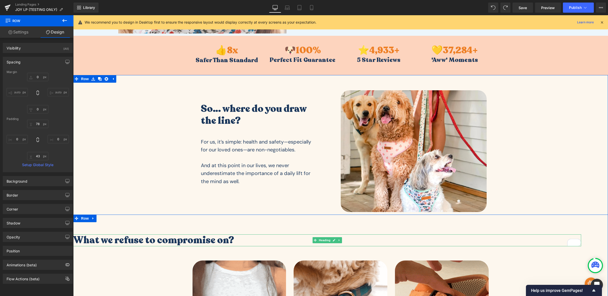
click at [205, 239] on h3 "What we refuse to compromise on?" at bounding box center [327, 240] width 508 height 12
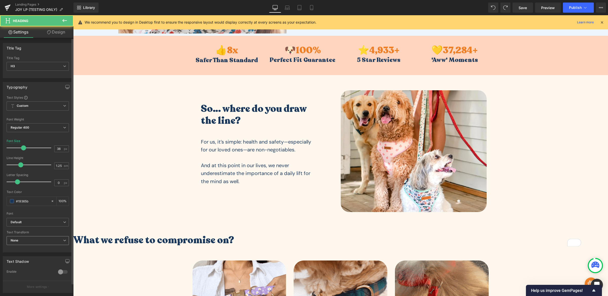
scroll to position [81, 0]
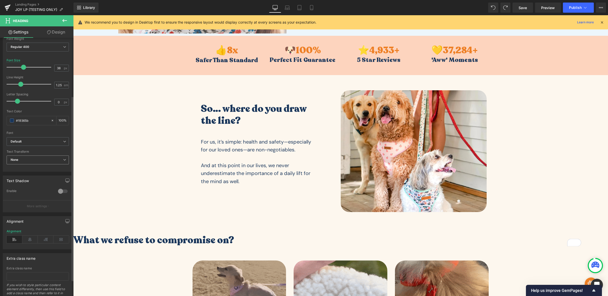
click at [28, 238] on icon at bounding box center [30, 239] width 16 height 8
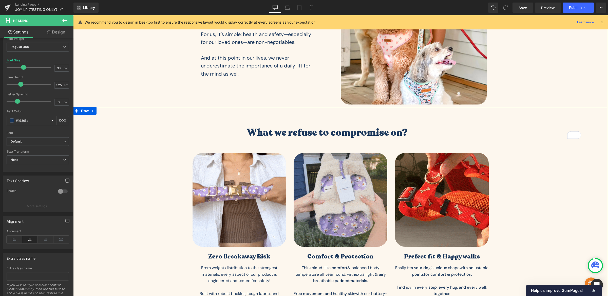
scroll to position [167, 0]
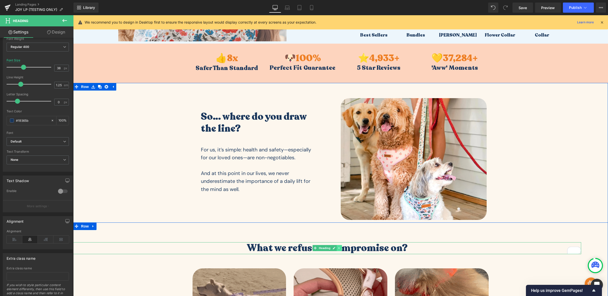
click at [339, 247] on icon at bounding box center [339, 248] width 1 height 2
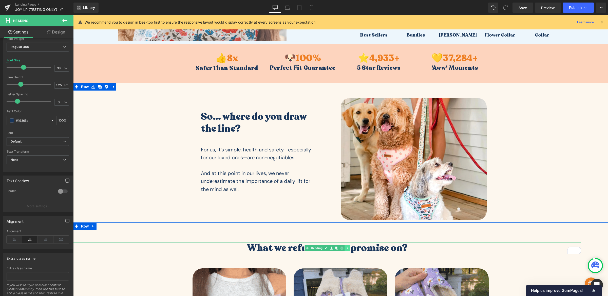
click at [337, 247] on link at bounding box center [336, 248] width 5 height 6
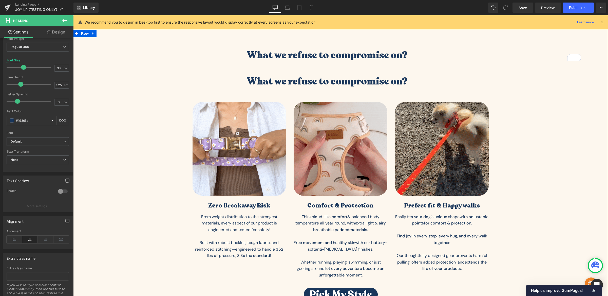
scroll to position [229, 0]
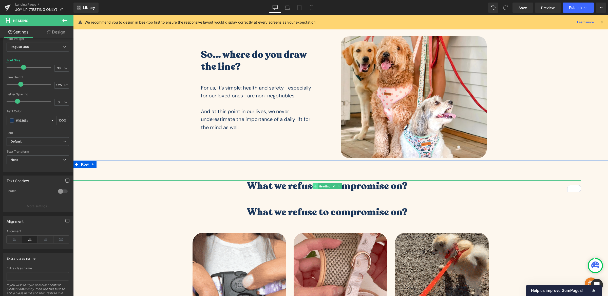
click at [312, 185] on link "Heading" at bounding box center [321, 186] width 19 height 6
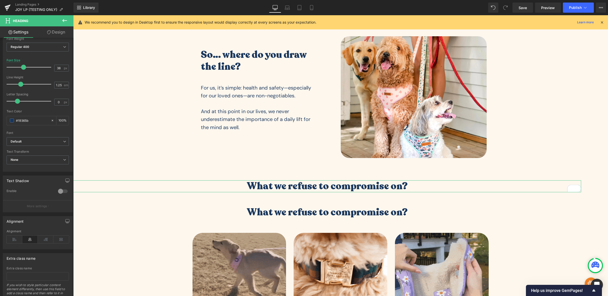
click at [54, 30] on link "Design" at bounding box center [56, 31] width 37 height 11
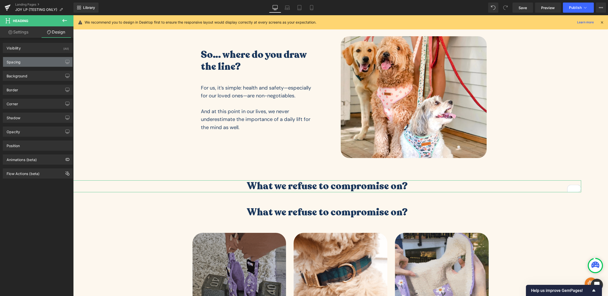
click at [30, 63] on div "Spacing" at bounding box center [37, 62] width 69 height 10
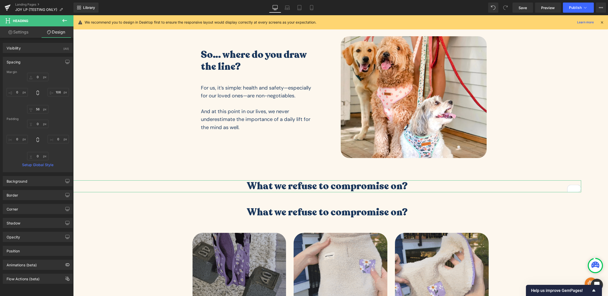
click at [23, 32] on link "Settings" at bounding box center [18, 31] width 37 height 11
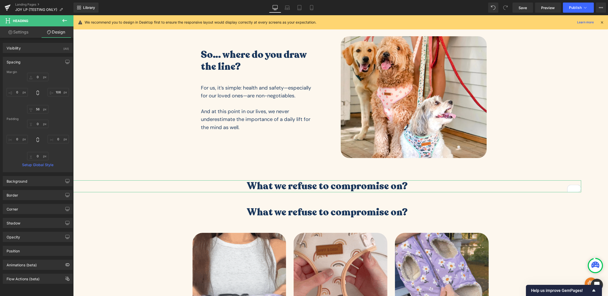
type input "100"
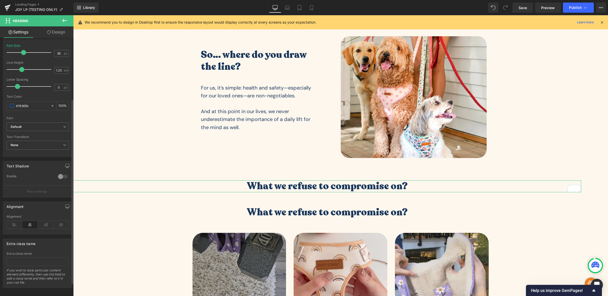
scroll to position [103, 0]
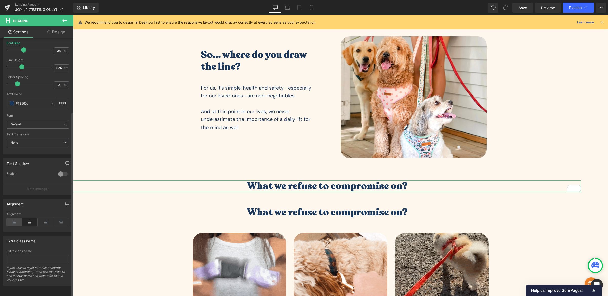
click at [9, 220] on icon at bounding box center [15, 222] width 16 height 8
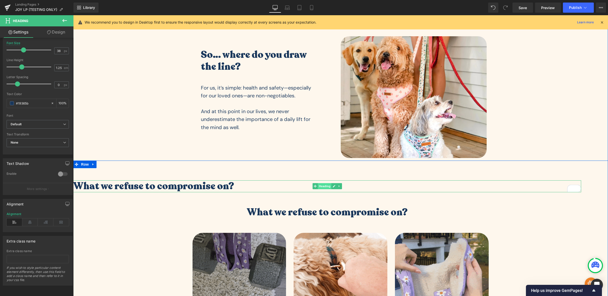
click at [319, 185] on span "Heading" at bounding box center [325, 186] width 14 height 6
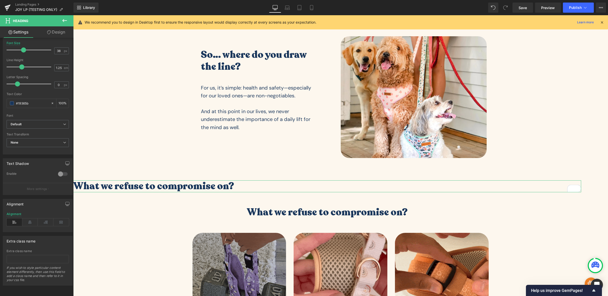
click at [50, 30] on icon at bounding box center [49, 32] width 4 height 4
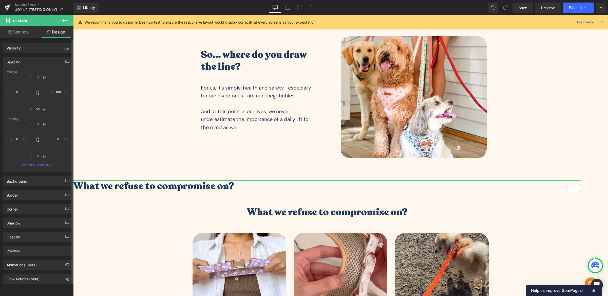
type input "0"
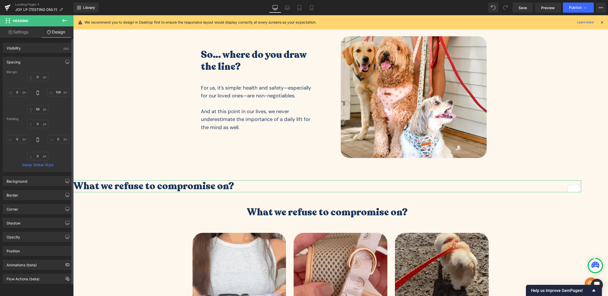
type input "106"
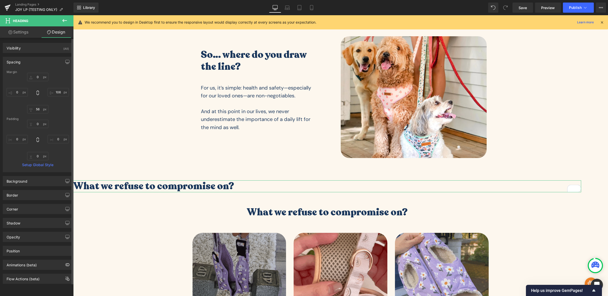
type input "56"
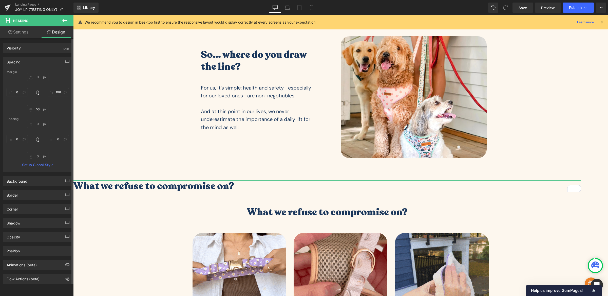
type input "0"
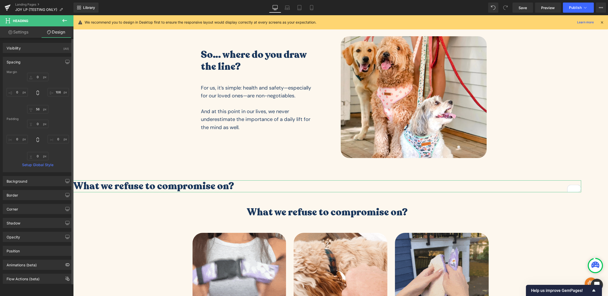
type input "0"
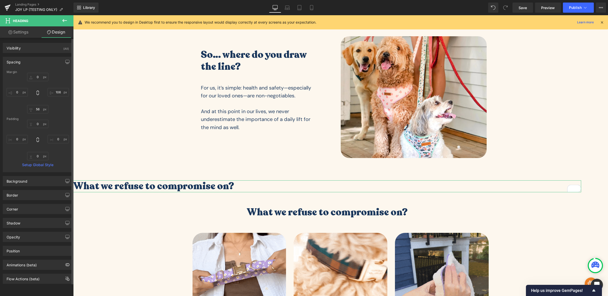
type input "0"
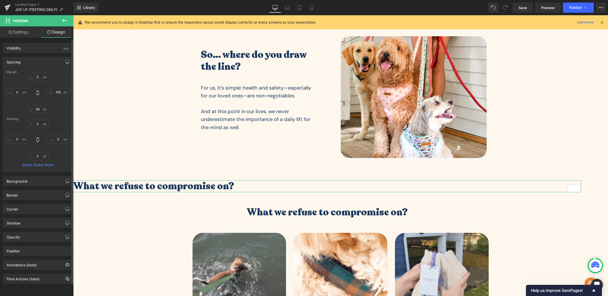
type input "0"
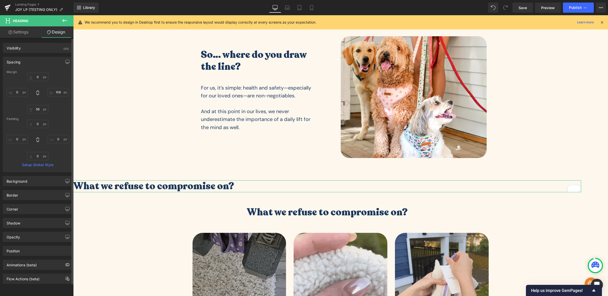
type input "0"
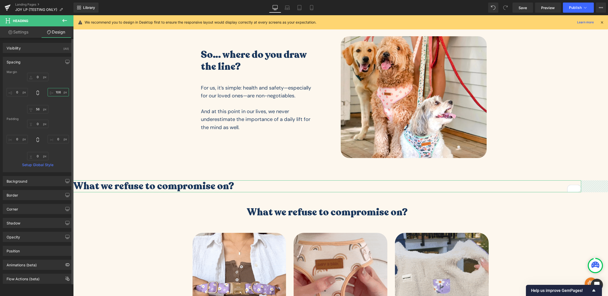
click at [54, 92] on input "106" at bounding box center [58, 92] width 21 height 8
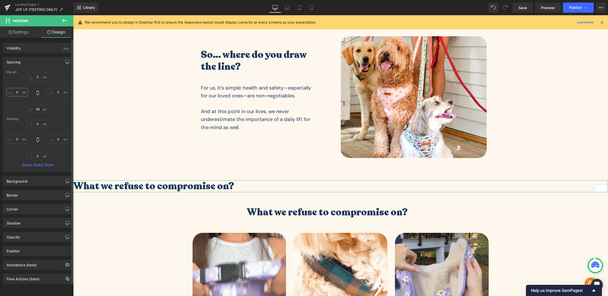
click at [21, 94] on input "0" at bounding box center [17, 92] width 21 height 8
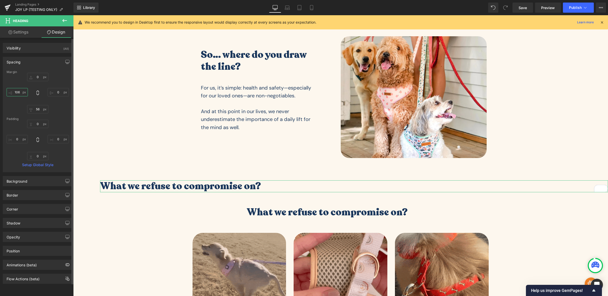
click at [21, 96] on input "106" at bounding box center [17, 92] width 21 height 8
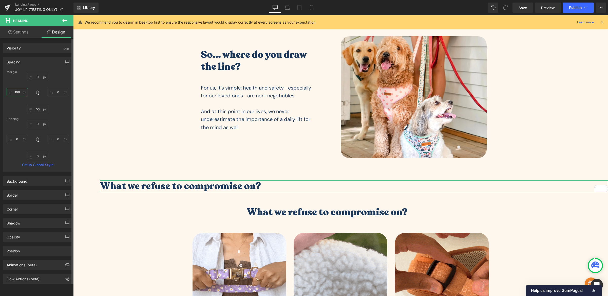
click at [21, 96] on input "106" at bounding box center [17, 92] width 21 height 8
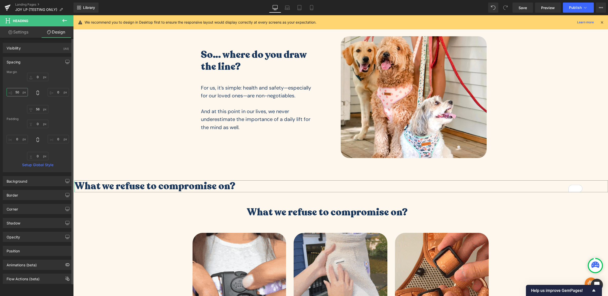
type input "500"
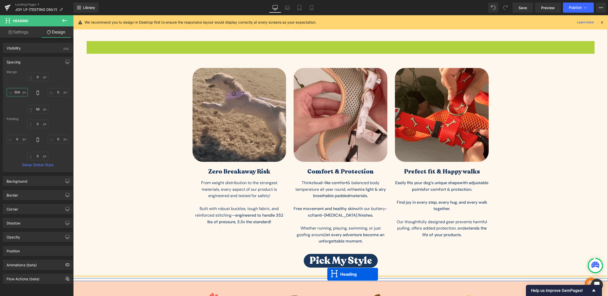
scroll to position [400, 0]
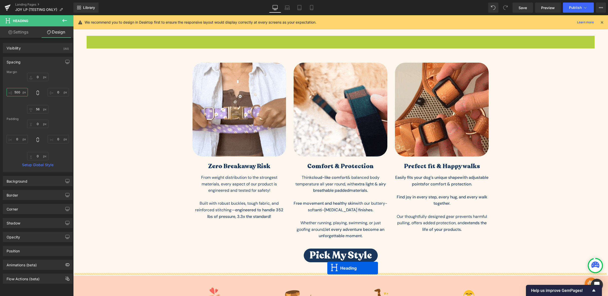
drag, startPoint x: 313, startPoint y: 213, endPoint x: 327, endPoint y: 268, distance: 57.3
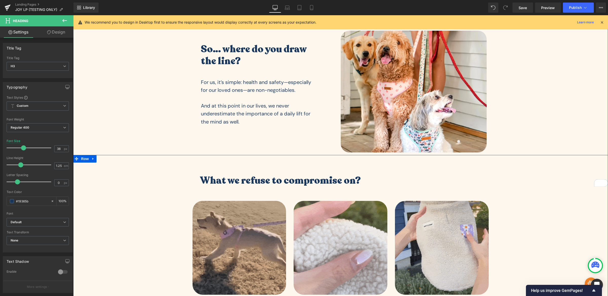
scroll to position [189, 0]
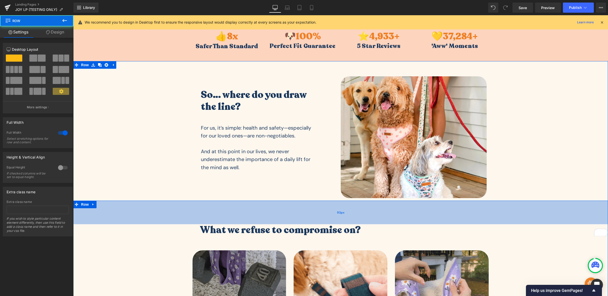
drag, startPoint x: 320, startPoint y: 202, endPoint x: 320, endPoint y: 206, distance: 3.8
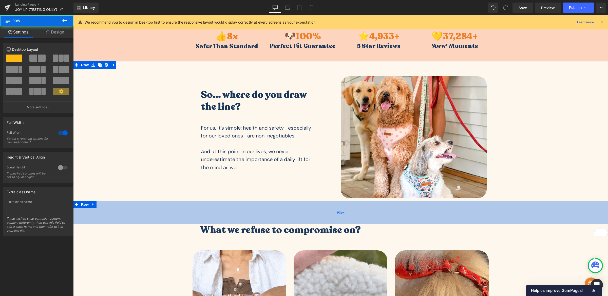
click at [320, 206] on div "93px" at bounding box center [340, 212] width 535 height 24
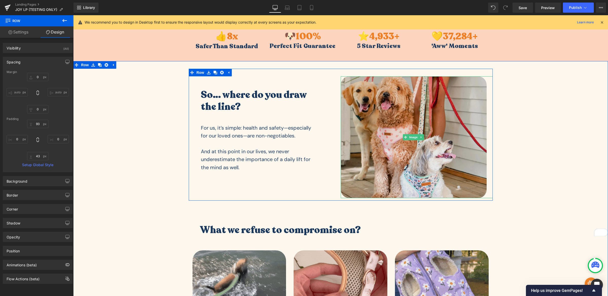
click at [436, 150] on img at bounding box center [414, 137] width 146 height 122
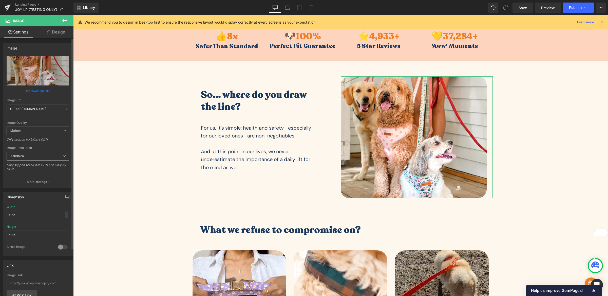
click at [28, 157] on span "576x576" at bounding box center [38, 155] width 62 height 9
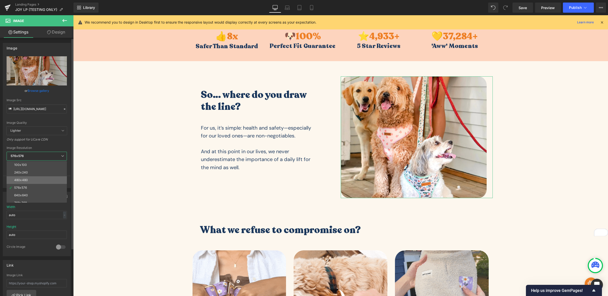
click at [31, 182] on li "480x480" at bounding box center [38, 180] width 63 height 8
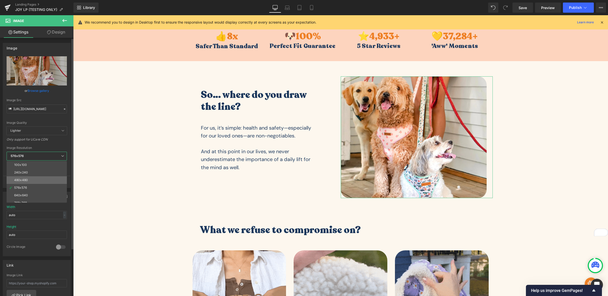
type input "https://cdn.shopify.com/s/files/1/0102/1437/5505/files/Defult_Image_480x480.web…"
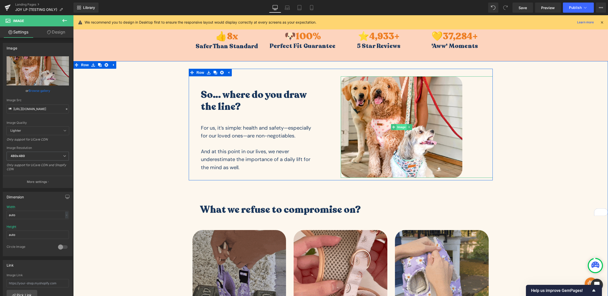
click at [397, 126] on span "Image" at bounding box center [401, 127] width 11 height 6
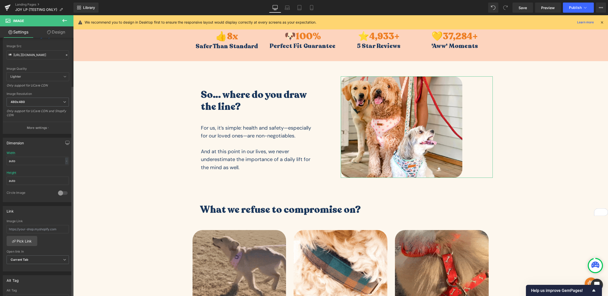
scroll to position [66, 0]
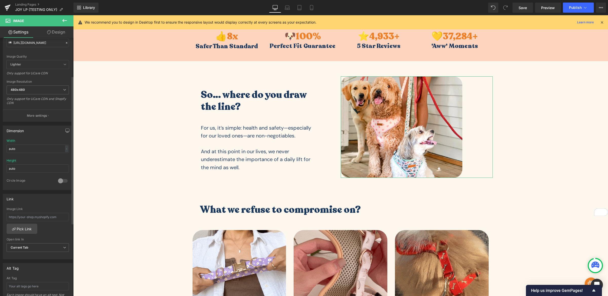
click at [60, 179] on div at bounding box center [63, 181] width 12 height 8
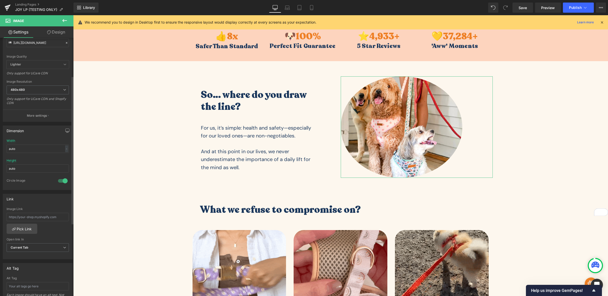
click at [60, 179] on div at bounding box center [63, 181] width 12 height 8
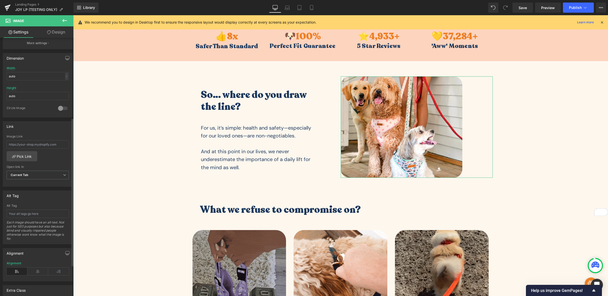
scroll to position [139, 0]
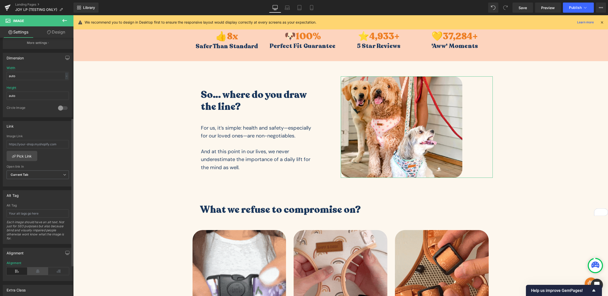
click at [39, 269] on icon at bounding box center [37, 271] width 21 height 8
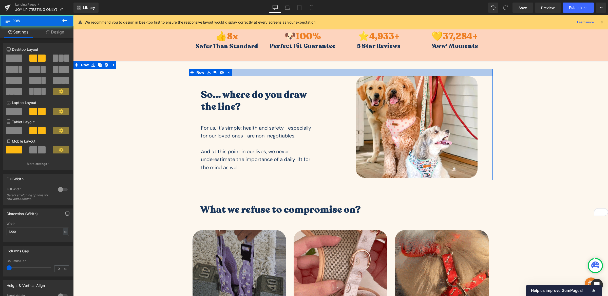
click at [405, 72] on div at bounding box center [341, 73] width 304 height 8
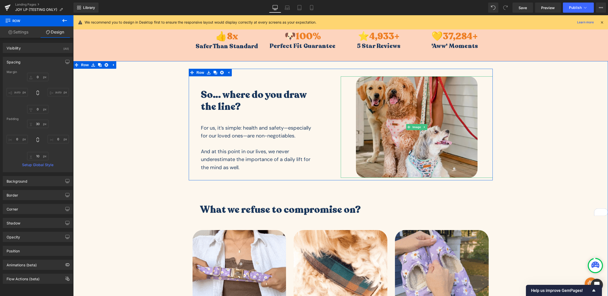
click at [392, 98] on img at bounding box center [417, 126] width 122 height 101
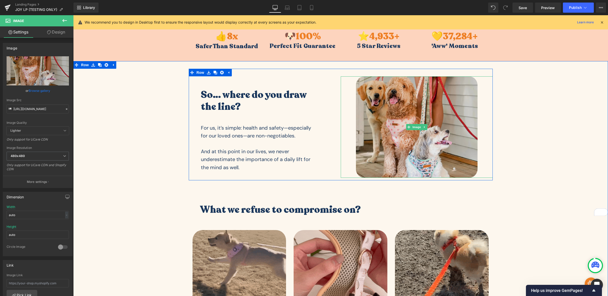
click at [393, 106] on img at bounding box center [417, 126] width 122 height 101
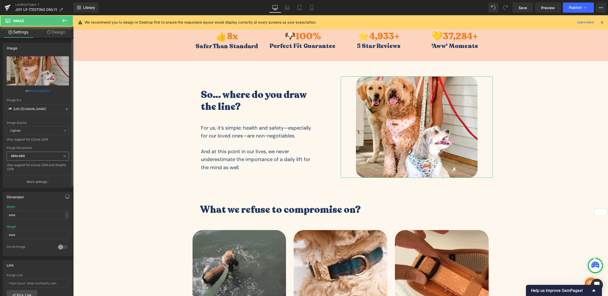
click at [27, 154] on span "480x480" at bounding box center [38, 155] width 62 height 9
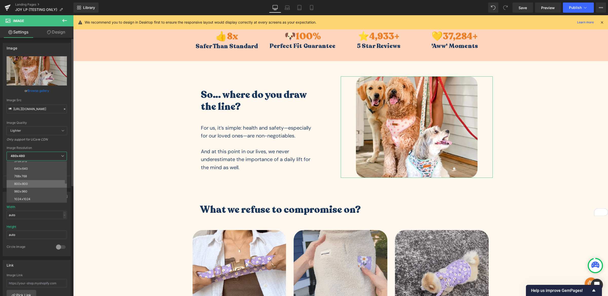
scroll to position [27, 0]
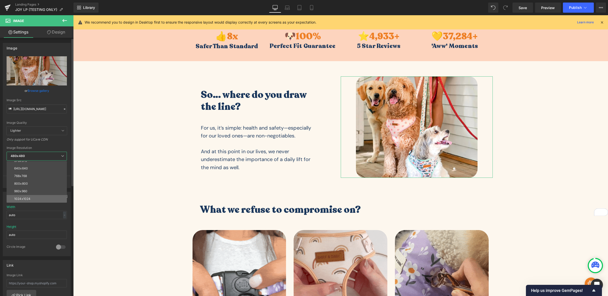
click at [30, 195] on li "1024x1024" at bounding box center [38, 199] width 63 height 8
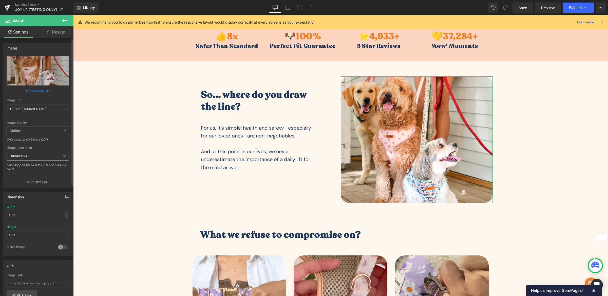
type input "https://cdn.shopify.com/s/files/1/0102/1437/5505/files/Defult_Image_1024x1024.w…"
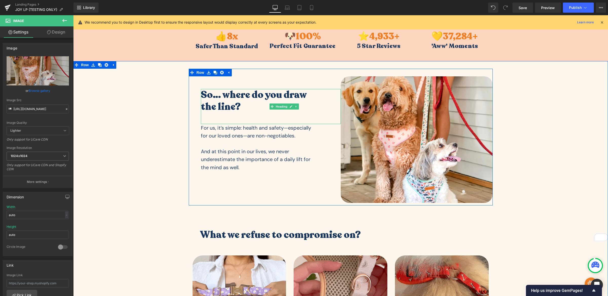
click at [220, 92] on h3 "So… where do you draw the line?" at bounding box center [257, 101] width 113 height 24
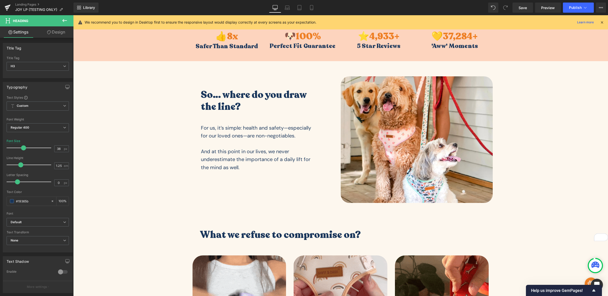
click at [59, 35] on link "Design" at bounding box center [56, 31] width 37 height 11
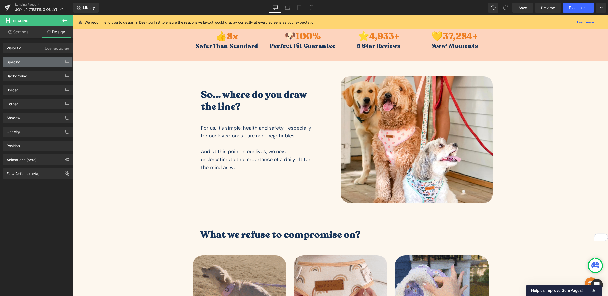
click at [29, 62] on div "Spacing" at bounding box center [37, 62] width 69 height 10
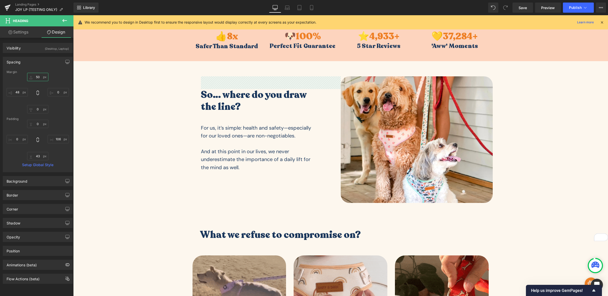
click at [37, 78] on input "50" at bounding box center [37, 77] width 21 height 8
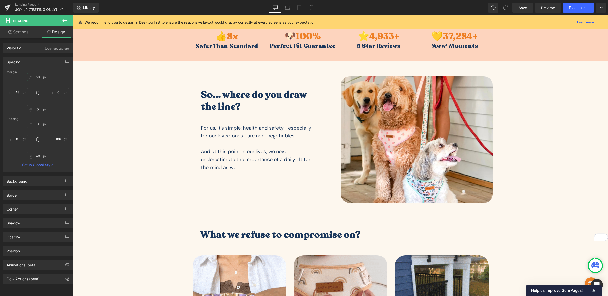
click at [37, 78] on input "50" at bounding box center [37, 77] width 21 height 8
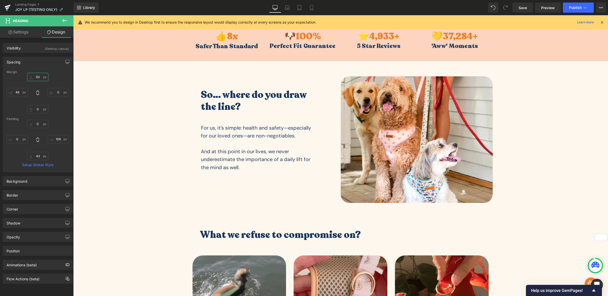
click at [37, 78] on input "50" at bounding box center [37, 77] width 21 height 8
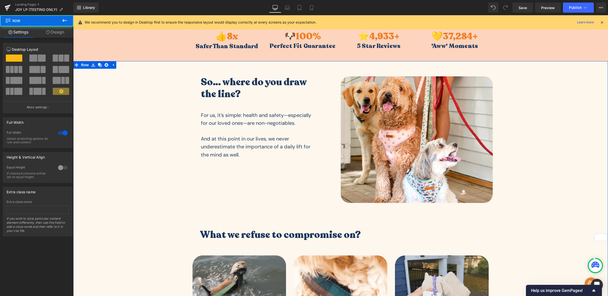
click at [112, 107] on div "So… where do you draw the line? Heading For us, it’s simple: health and safety—…" at bounding box center [340, 280] width 535 height 423
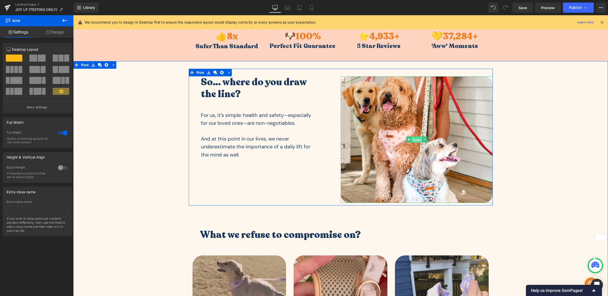
click at [413, 141] on span "Image" at bounding box center [416, 140] width 11 height 6
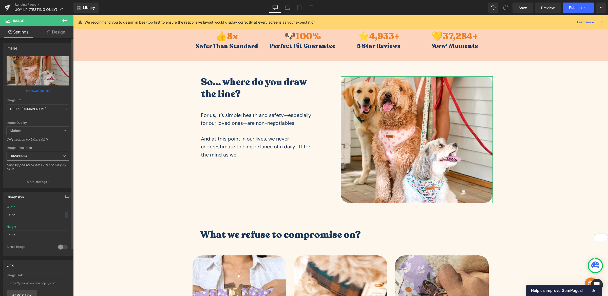
click at [35, 155] on span "1024x1024" at bounding box center [38, 155] width 62 height 9
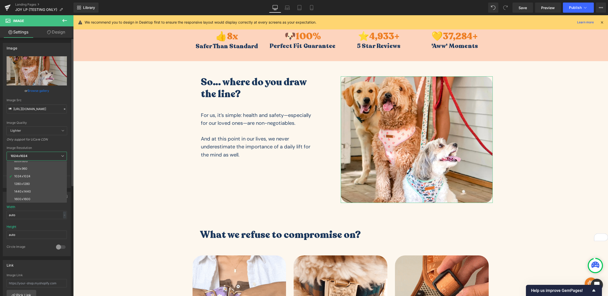
scroll to position [49, 0]
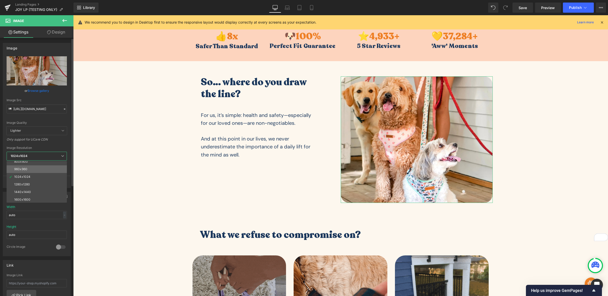
click at [41, 171] on li "960x960" at bounding box center [38, 169] width 63 height 8
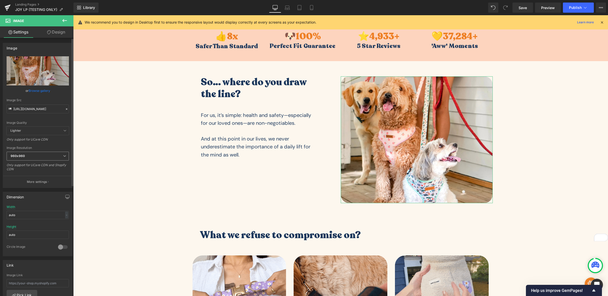
type input "https://cdn.shopify.com/s/files/1/0102/1437/5505/files/Defult_Image_960x960.web…"
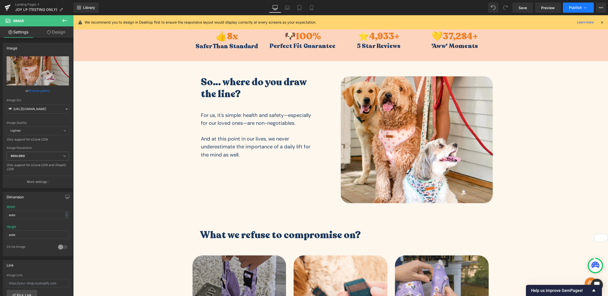
click at [573, 9] on span "Publish" at bounding box center [575, 8] width 13 height 4
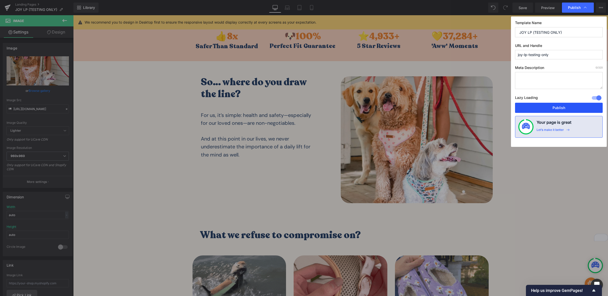
click at [564, 106] on button "Publish" at bounding box center [559, 108] width 88 height 10
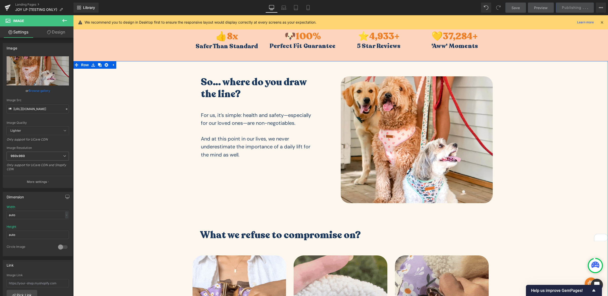
scroll to position [234, 0]
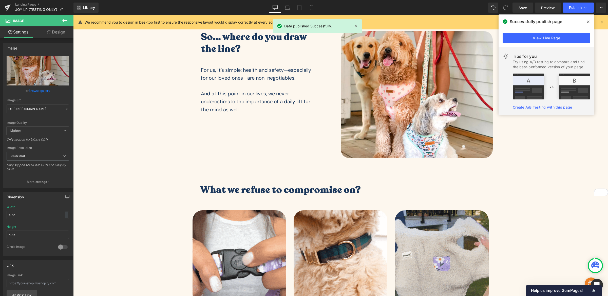
click at [143, 109] on div "So… where do you draw the line? Heading For us, it’s simple: health and safety—…" at bounding box center [340, 235] width 535 height 423
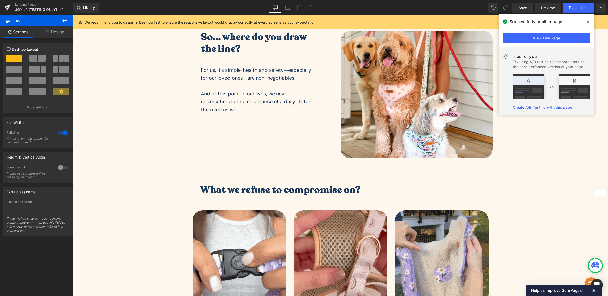
click at [590, 22] on span at bounding box center [588, 22] width 8 height 8
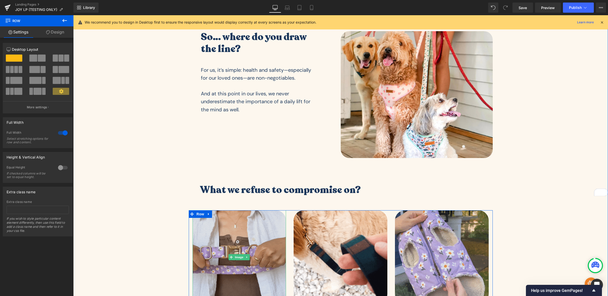
scroll to position [64, 0]
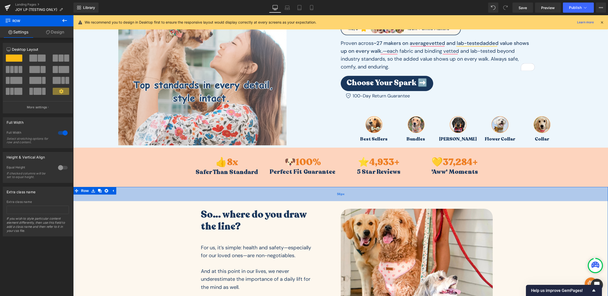
drag, startPoint x: 355, startPoint y: 188, endPoint x: 350, endPoint y: 195, distance: 8.2
click at [350, 195] on div "56px" at bounding box center [340, 194] width 535 height 14
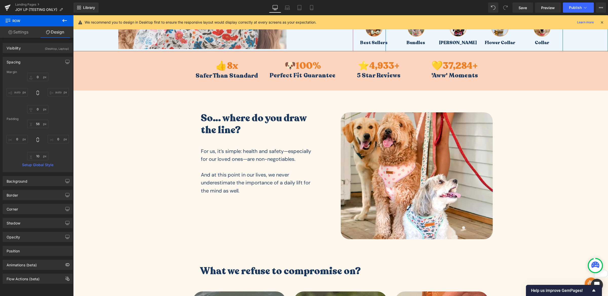
scroll to position [199, 0]
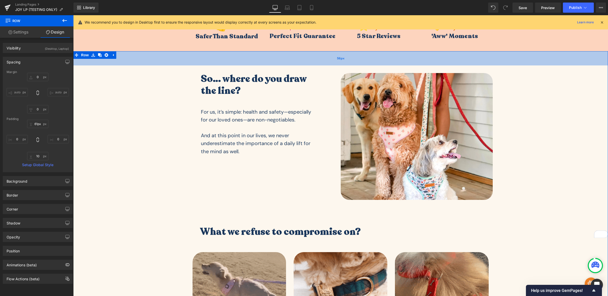
type input "62px"
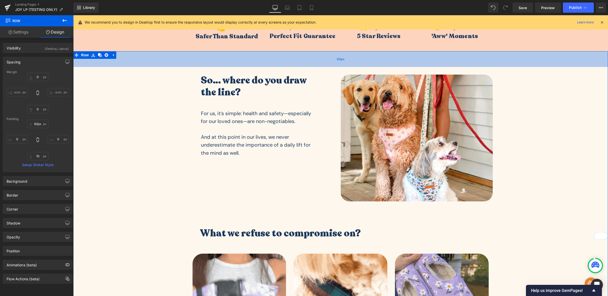
click at [355, 62] on div "62px" at bounding box center [340, 59] width 535 height 16
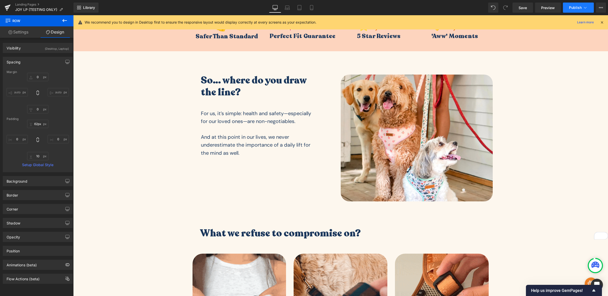
click at [571, 5] on button "Publish" at bounding box center [578, 8] width 31 height 10
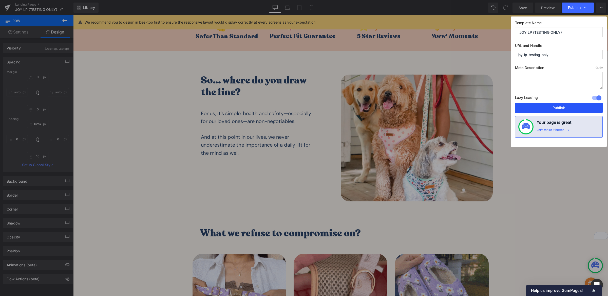
click at [567, 110] on button "Publish" at bounding box center [559, 108] width 88 height 10
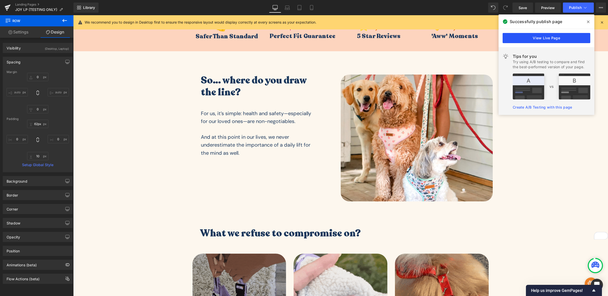
click at [561, 40] on link "View Live Page" at bounding box center [547, 38] width 88 height 10
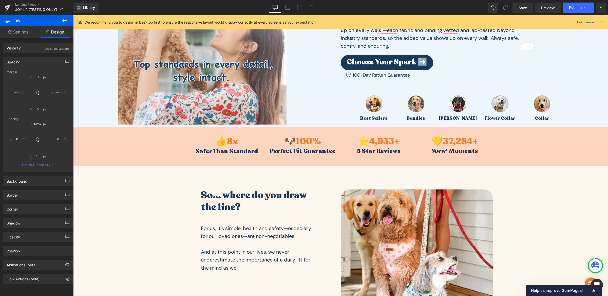
scroll to position [0, 0]
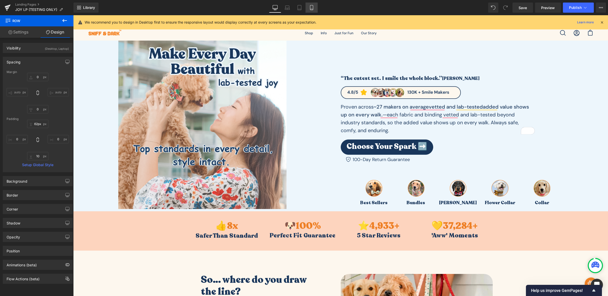
click at [311, 8] on icon at bounding box center [311, 7] width 5 height 5
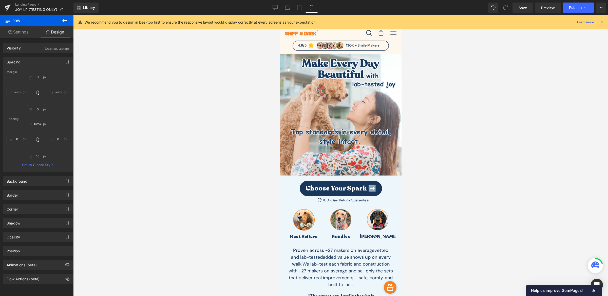
type input "0"
type input "62"
type input "0"
type input "10"
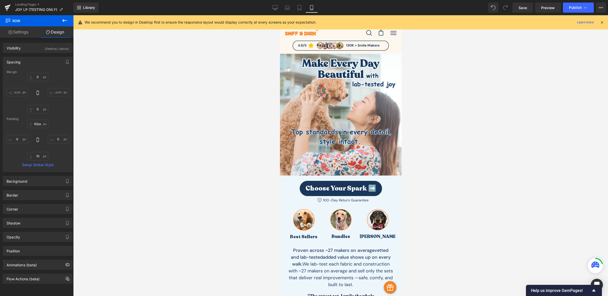
type input "0"
click at [269, 10] on div "Library Mobile Desktop Laptop Tablet Mobile Save Preview Publish Scheduled View…" at bounding box center [340, 8] width 535 height 10
click at [273, 9] on icon at bounding box center [275, 7] width 5 height 5
type input "0"
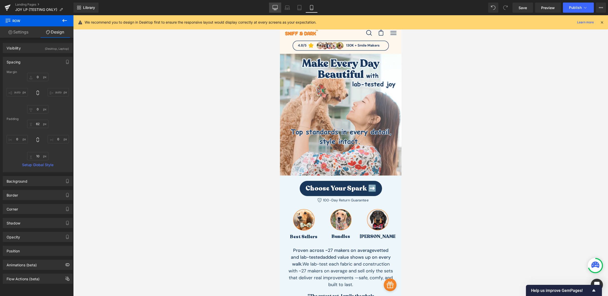
type input "62"
type input "0"
type input "10"
type input "0"
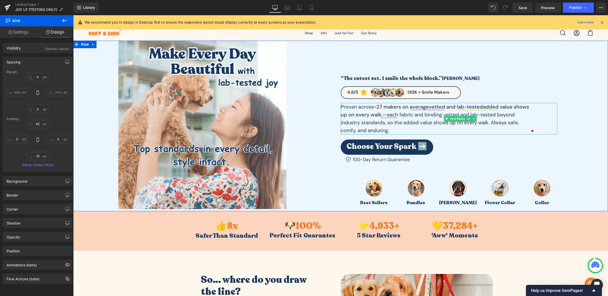
click at [406, 117] on p "Proven across ~27 makers on average vetted and lab-tested added value shows up …" at bounding box center [438, 119] width 194 height 32
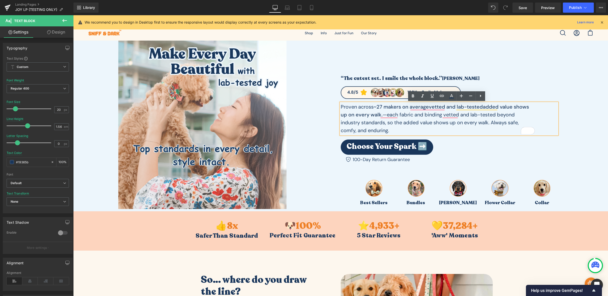
click at [489, 118] on p "Proven across ~27 makers on average vetted and lab-tested added value shows up …" at bounding box center [438, 119] width 194 height 32
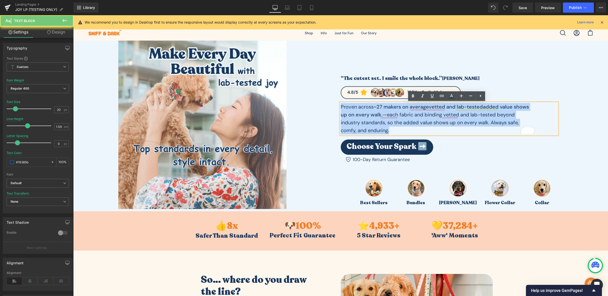
click at [489, 118] on p "Proven across ~27 makers on average vetted and lab-tested added value shows up …" at bounding box center [438, 119] width 194 height 32
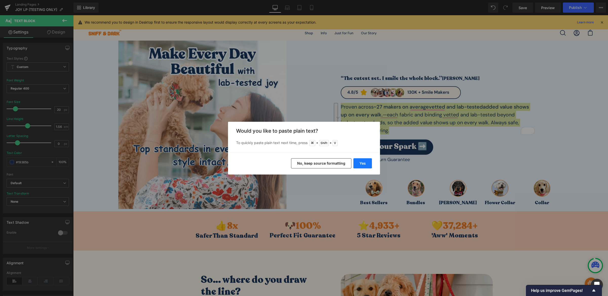
click at [360, 163] on button "Yes" at bounding box center [362, 163] width 18 height 10
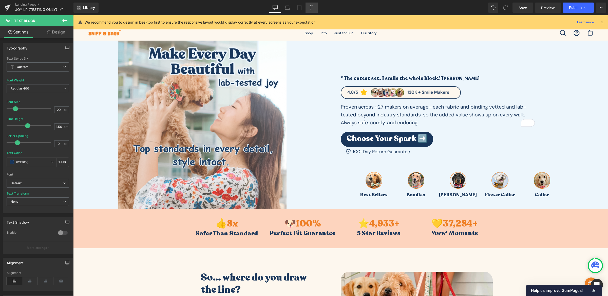
click at [310, 6] on icon at bounding box center [311, 7] width 5 height 5
type input "18"
type input "100"
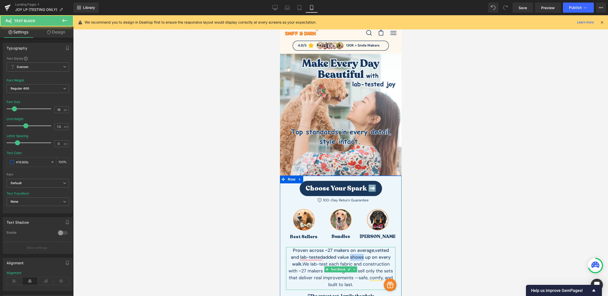
click at [356, 255] on strong "added value shows up on every walk." at bounding box center [341, 260] width 99 height 13
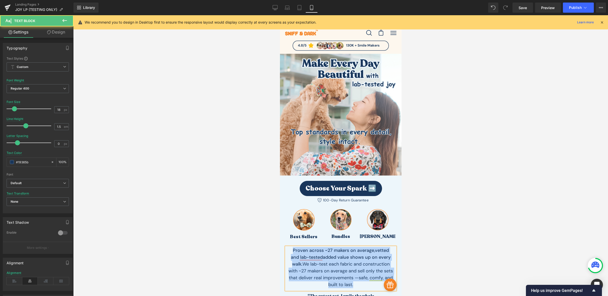
click at [356, 255] on strong "added value shows up on every walk." at bounding box center [341, 260] width 99 height 13
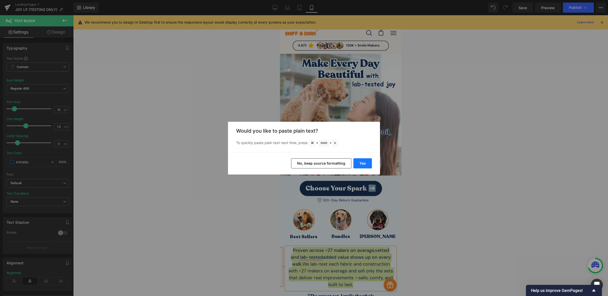
click at [361, 160] on button "Yes" at bounding box center [362, 163] width 18 height 10
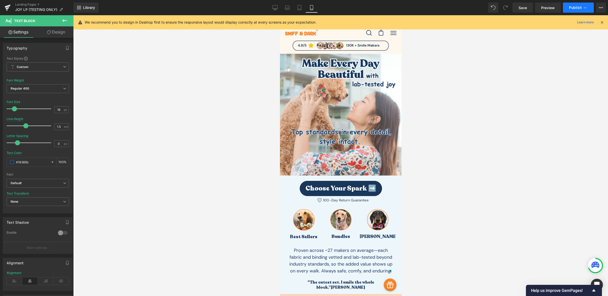
click at [579, 6] on span "Publish" at bounding box center [575, 8] width 13 height 4
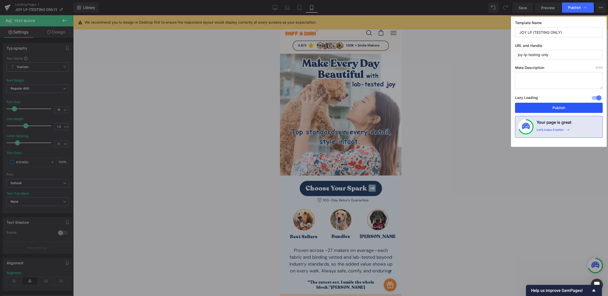
drag, startPoint x: 564, startPoint y: 109, endPoint x: 66, endPoint y: 150, distance: 500.0
click at [564, 109] on button "Publish" at bounding box center [559, 108] width 88 height 10
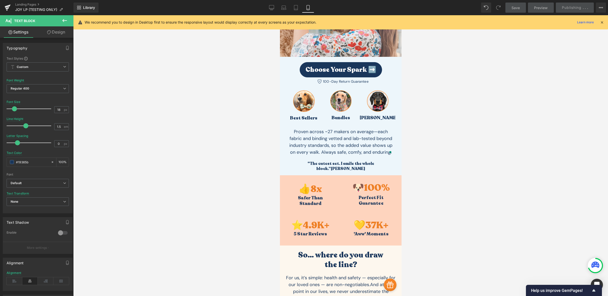
scroll to position [172, 0]
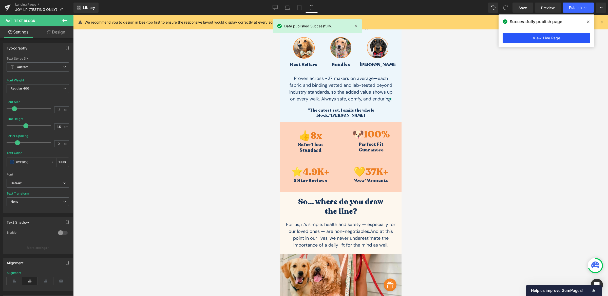
click at [534, 34] on link "View Live Page" at bounding box center [547, 38] width 88 height 10
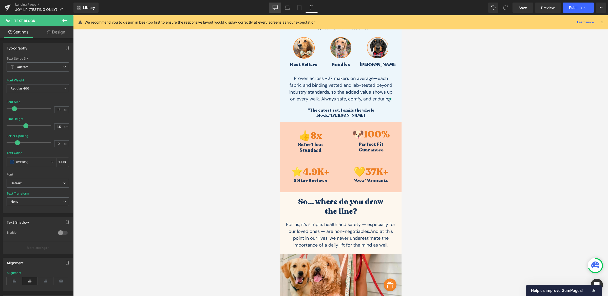
click at [277, 5] on link "Desktop" at bounding box center [275, 8] width 12 height 10
type input "16"
type input "1.56"
type input "100"
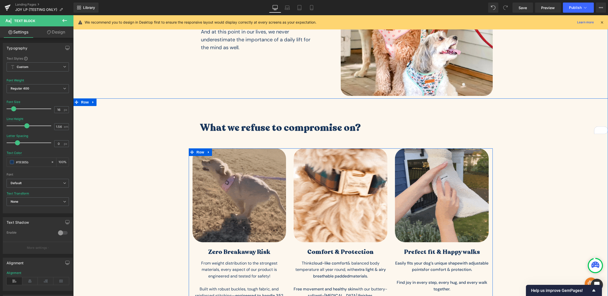
scroll to position [302, 0]
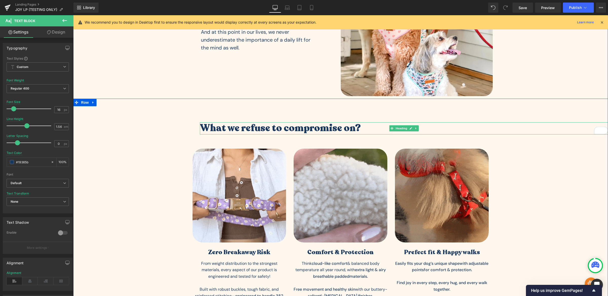
click at [297, 131] on h3 "What we refuse to compromise on?" at bounding box center [404, 128] width 408 height 12
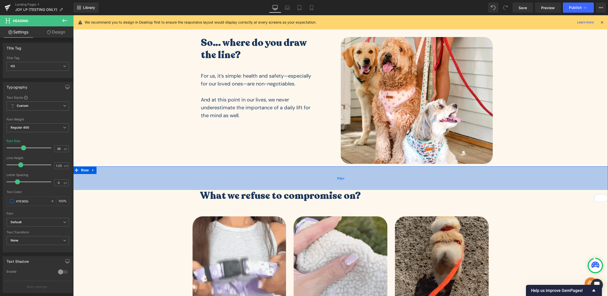
scroll to position [136, 0]
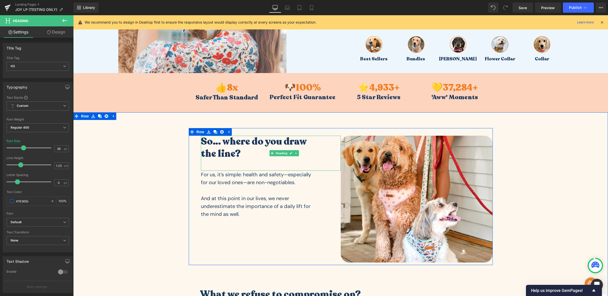
click at [256, 138] on h3 "So… where do you draw the line?" at bounding box center [257, 148] width 113 height 24
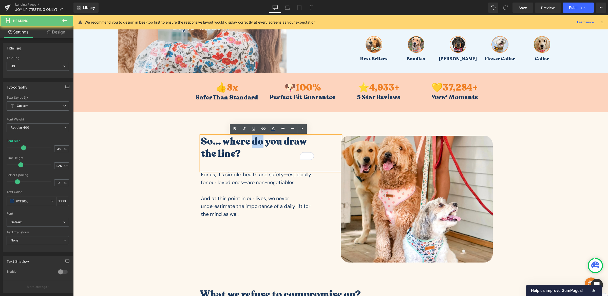
click at [256, 138] on h3 "So… where do you draw the line?" at bounding box center [257, 148] width 113 height 24
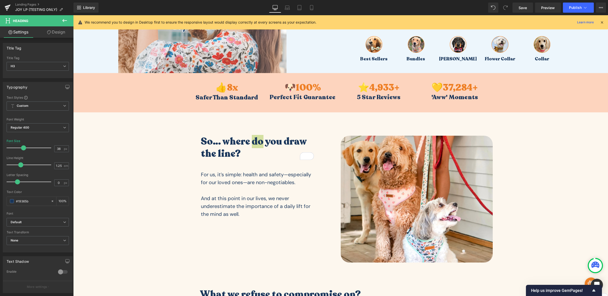
click at [57, 35] on link "Design" at bounding box center [56, 31] width 37 height 11
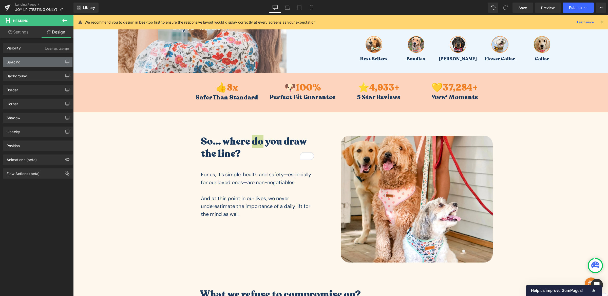
click at [18, 58] on div "Spacing" at bounding box center [14, 60] width 14 height 7
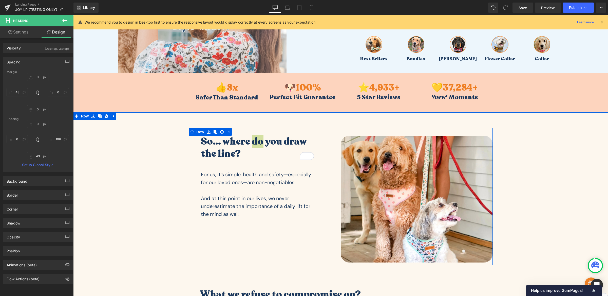
scroll to position [286, 0]
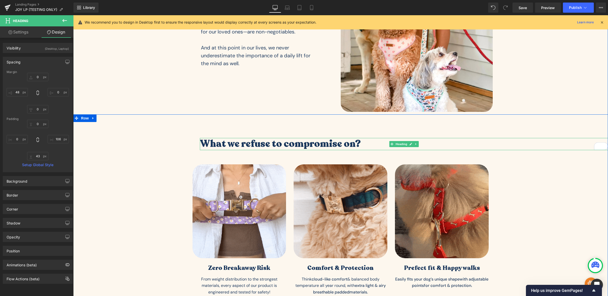
click at [218, 140] on h3 "What we refuse to compromise on?" at bounding box center [404, 144] width 408 height 12
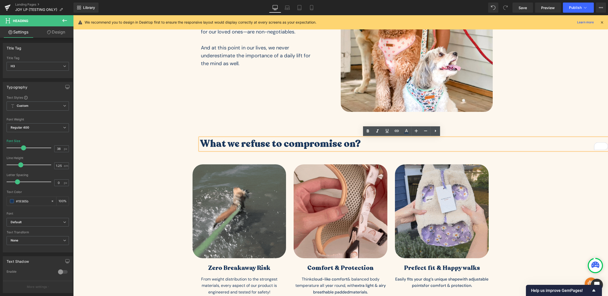
click at [173, 123] on div "What we refuse to compromise on? Heading Image Zero Breakaway Risk Heading From…" at bounding box center [340, 244] width 535 height 260
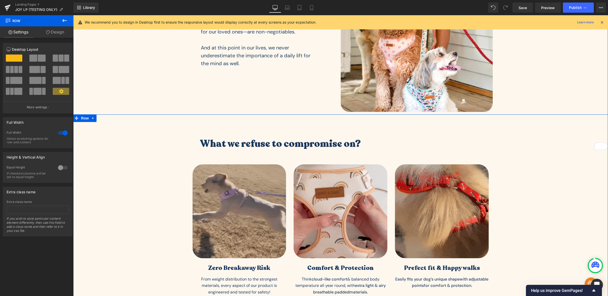
click at [176, 141] on div "What we refuse to compromise on? Heading Image Zero Breakaway Risk Heading From…" at bounding box center [340, 250] width 535 height 225
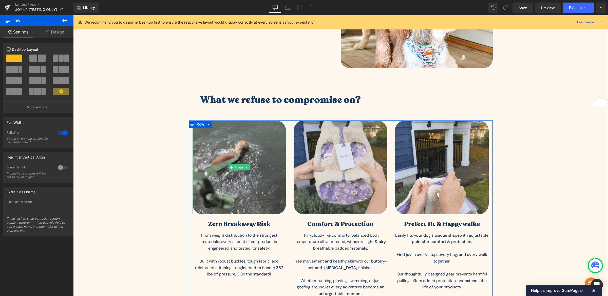
scroll to position [212, 0]
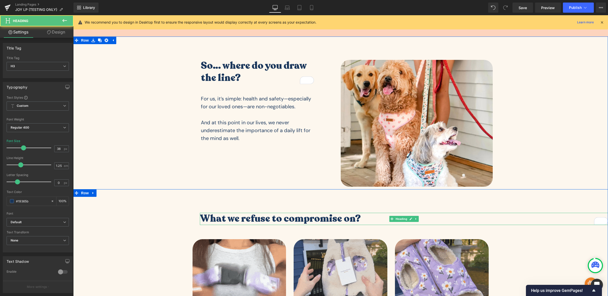
click at [240, 221] on h3 "What we refuse to compromise on?" at bounding box center [404, 219] width 408 height 12
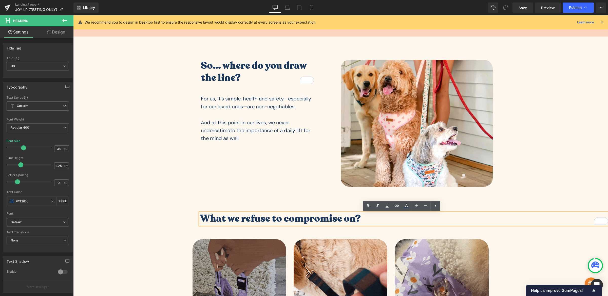
click at [64, 33] on link "Design" at bounding box center [56, 31] width 37 height 11
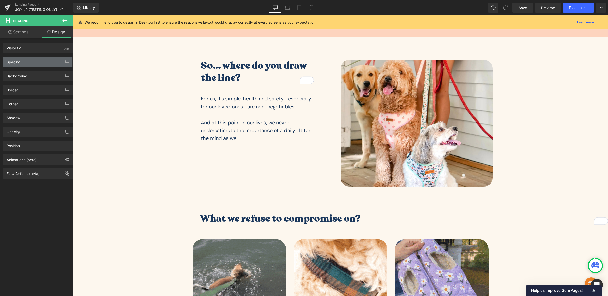
click at [31, 66] on div "Spacing" at bounding box center [37, 62] width 69 height 10
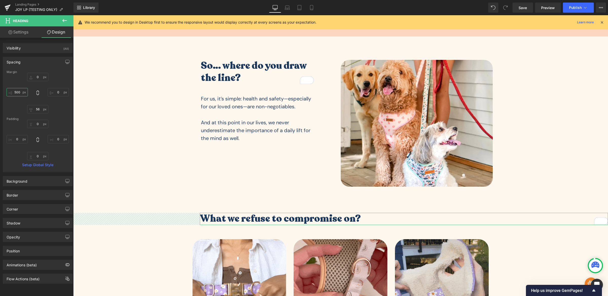
click at [15, 92] on input "500" at bounding box center [17, 92] width 21 height 8
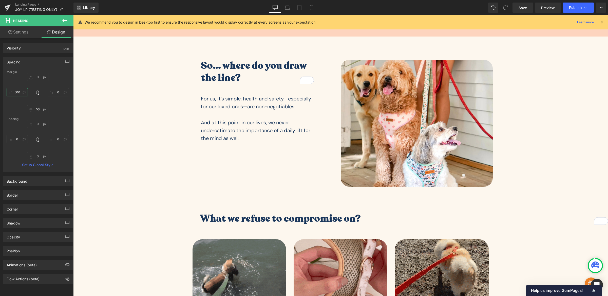
click at [15, 92] on input "500" at bounding box center [17, 92] width 21 height 8
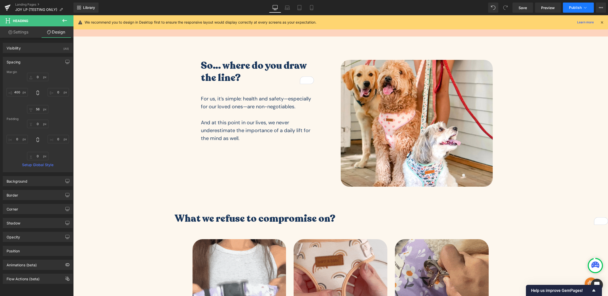
click at [572, 10] on button "Publish" at bounding box center [578, 8] width 31 height 10
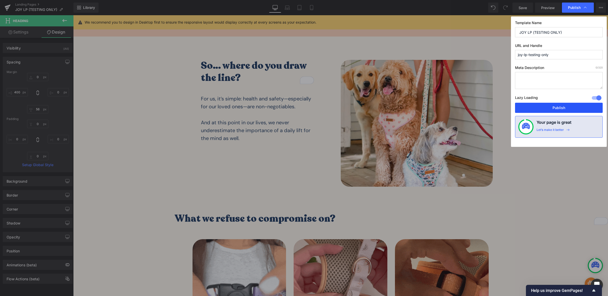
drag, startPoint x: 554, startPoint y: 111, endPoint x: 458, endPoint y: 96, distance: 97.0
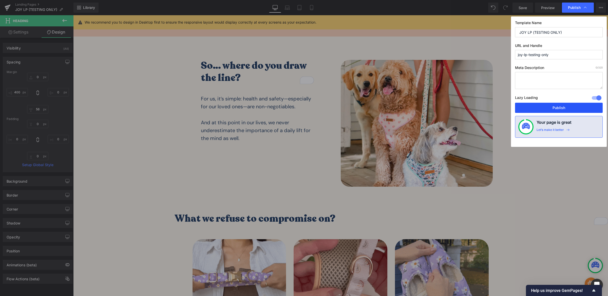
click at [554, 111] on button "Publish" at bounding box center [559, 108] width 88 height 10
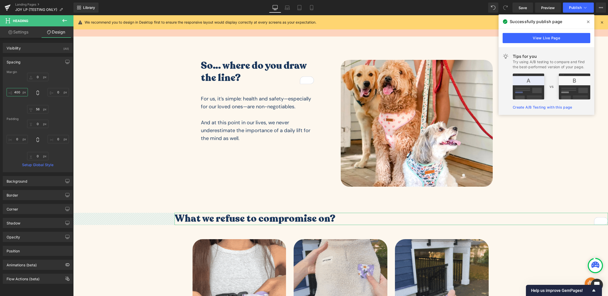
click at [19, 92] on input "400" at bounding box center [17, 92] width 21 height 8
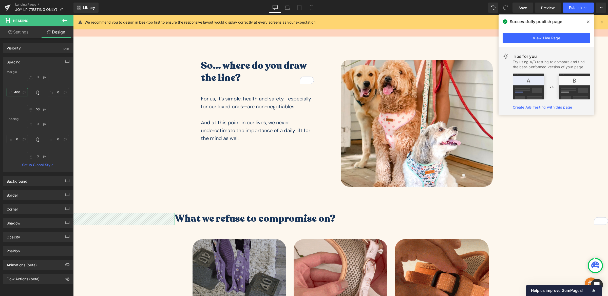
click at [19, 92] on input "400" at bounding box center [17, 92] width 21 height 8
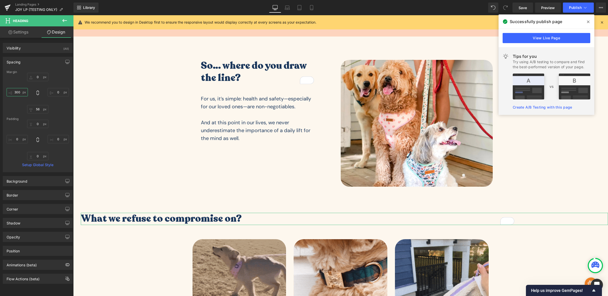
type input "300"
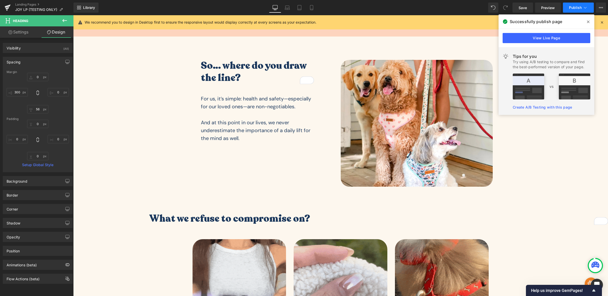
click at [570, 9] on span "Publish" at bounding box center [575, 8] width 13 height 4
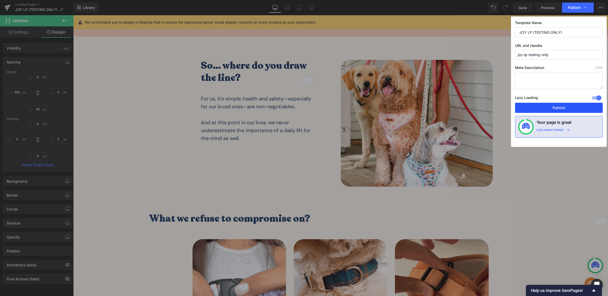
click at [563, 106] on button "Publish" at bounding box center [559, 108] width 88 height 10
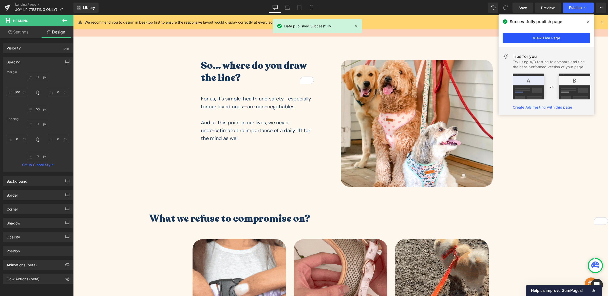
click at [577, 41] on link "View Live Page" at bounding box center [547, 38] width 88 height 10
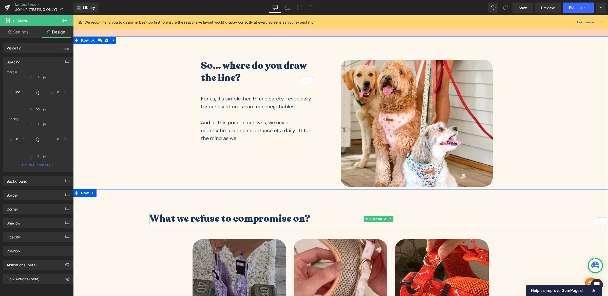
click at [194, 219] on h3 "What we refuse to compromise on?" at bounding box center [378, 219] width 459 height 12
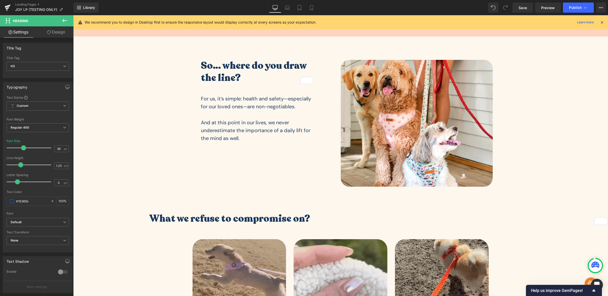
click at [56, 34] on link "Design" at bounding box center [56, 31] width 37 height 11
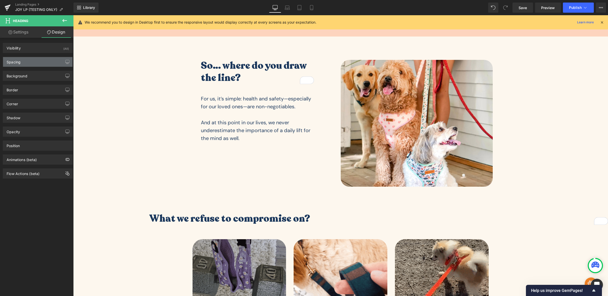
click at [28, 58] on div "Spacing" at bounding box center [37, 62] width 69 height 10
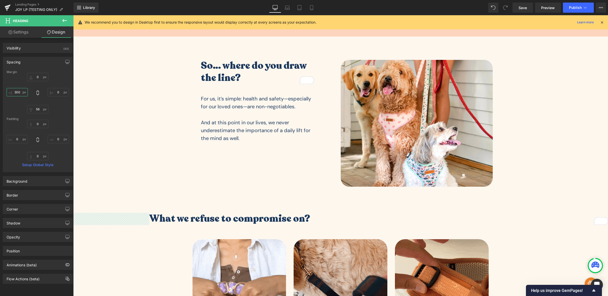
click at [20, 93] on input "300" at bounding box center [17, 92] width 21 height 8
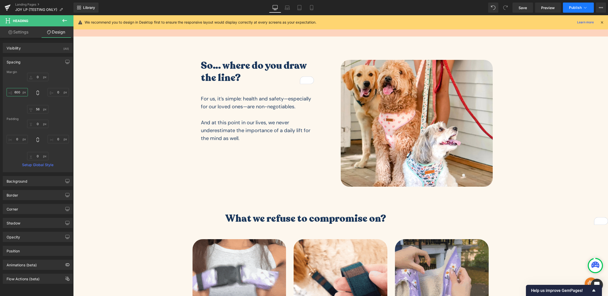
type input "600"
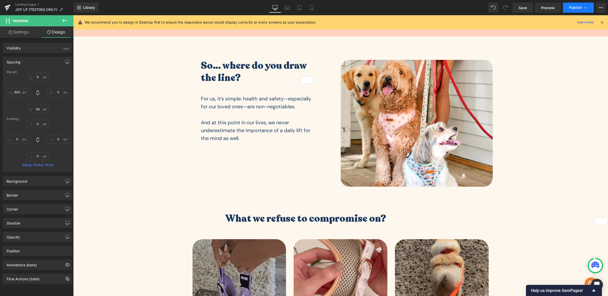
click at [573, 10] on span "Publish" at bounding box center [575, 8] width 13 height 4
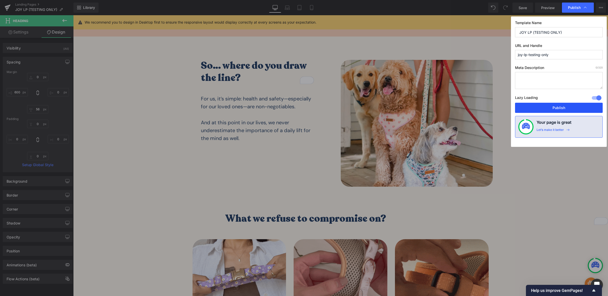
click at [538, 109] on button "Publish" at bounding box center [559, 108] width 88 height 10
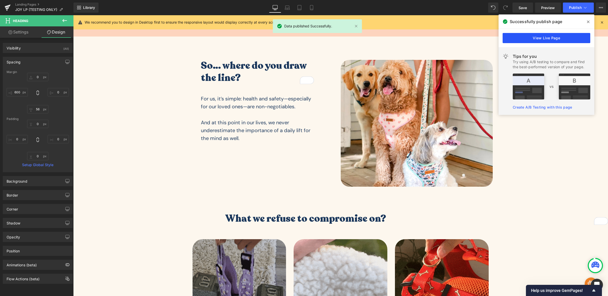
click at [559, 37] on link "View Live Page" at bounding box center [547, 38] width 88 height 10
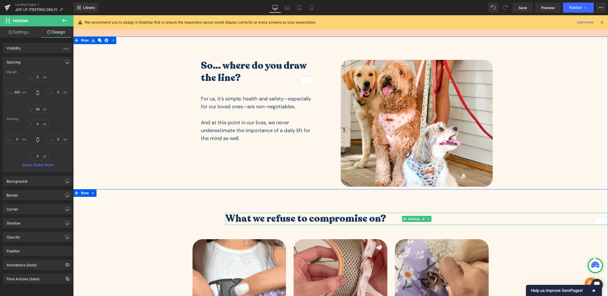
click at [273, 216] on h3 "What we refuse to compromise on?" at bounding box center [416, 219] width 383 height 12
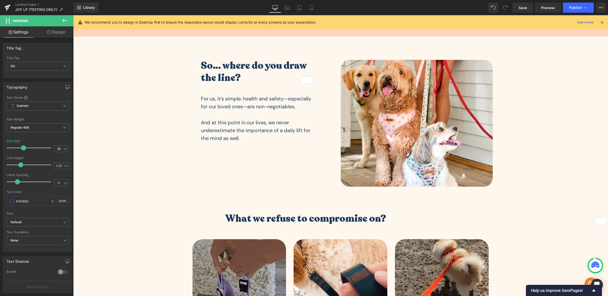
click at [53, 29] on link "Design" at bounding box center [56, 31] width 37 height 11
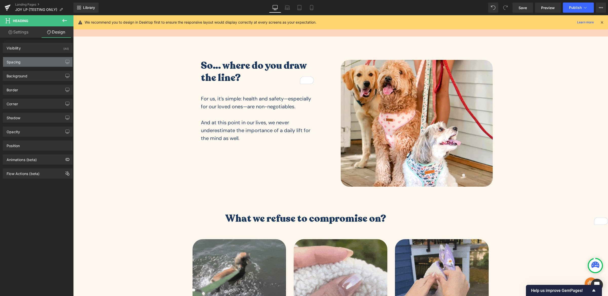
click at [46, 66] on div "Spacing" at bounding box center [37, 62] width 69 height 10
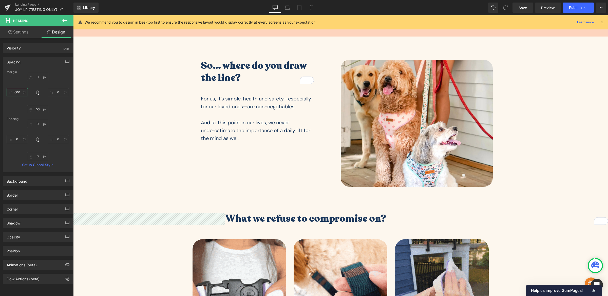
click at [20, 93] on input "600" at bounding box center [17, 92] width 21 height 8
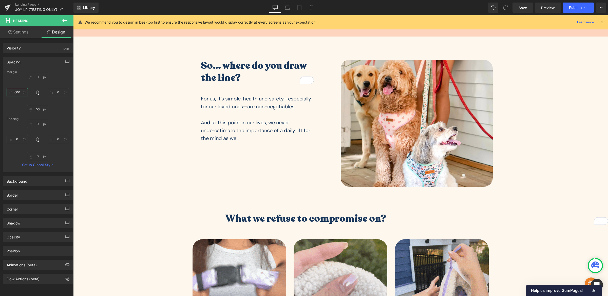
click at [20, 93] on input "600" at bounding box center [17, 92] width 21 height 8
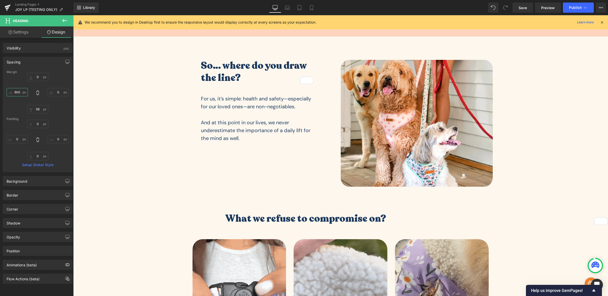
click at [20, 93] on input "600" at bounding box center [17, 92] width 21 height 8
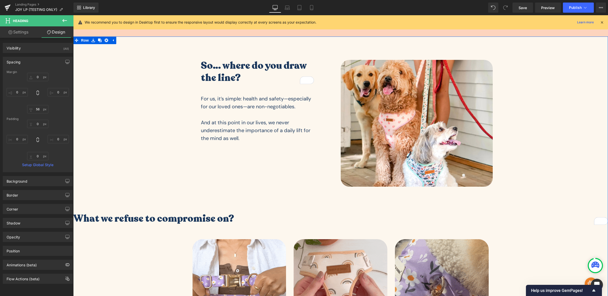
click at [88, 102] on div "So… where do you draw the line? Heading For us, it’s simple: health and safety—…" at bounding box center [340, 263] width 535 height 423
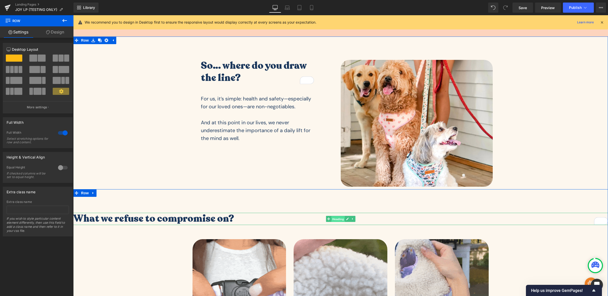
click at [336, 220] on span "Heading" at bounding box center [338, 219] width 14 height 6
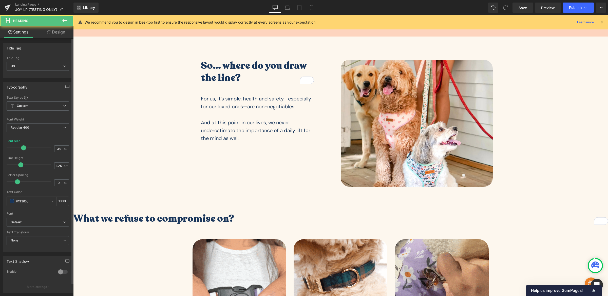
scroll to position [103, 0]
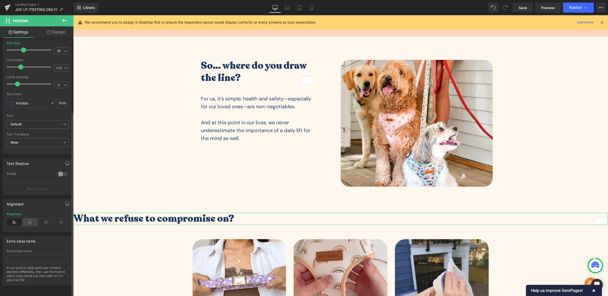
click at [34, 219] on icon at bounding box center [30, 222] width 16 height 8
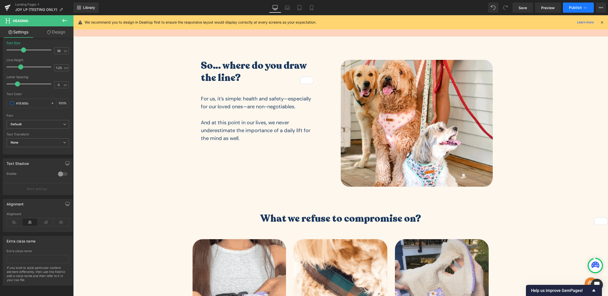
click at [581, 6] on span "Publish" at bounding box center [575, 8] width 13 height 4
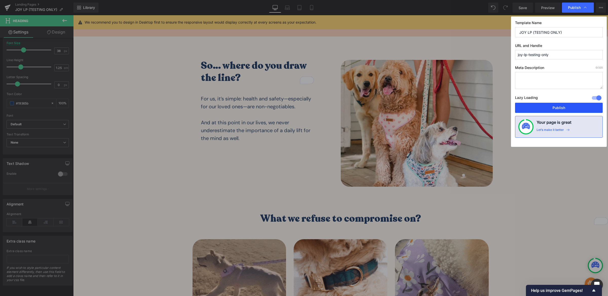
click at [584, 105] on button "Publish" at bounding box center [559, 108] width 88 height 10
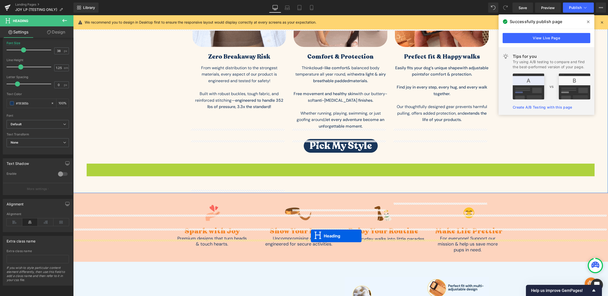
scroll to position [382, 0]
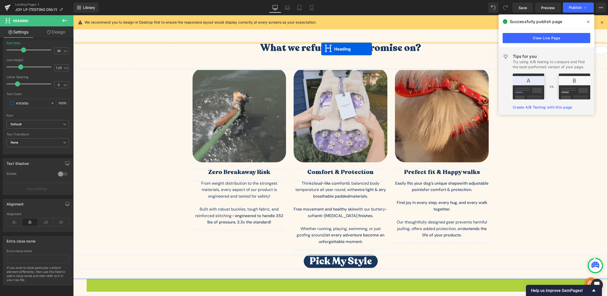
drag, startPoint x: 313, startPoint y: 129, endPoint x: 321, endPoint y: 49, distance: 80.3
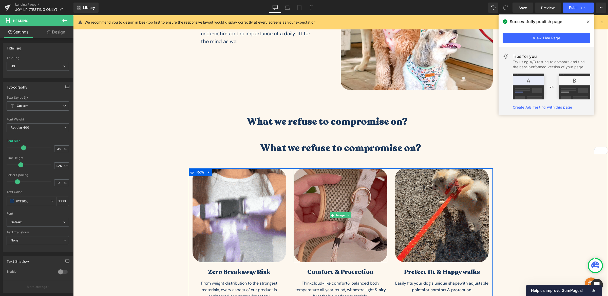
scroll to position [308, 0]
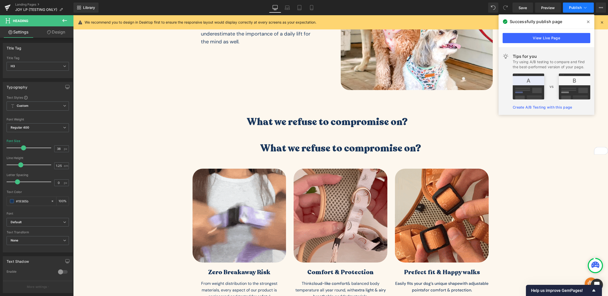
click at [575, 3] on button "Publish" at bounding box center [578, 8] width 31 height 10
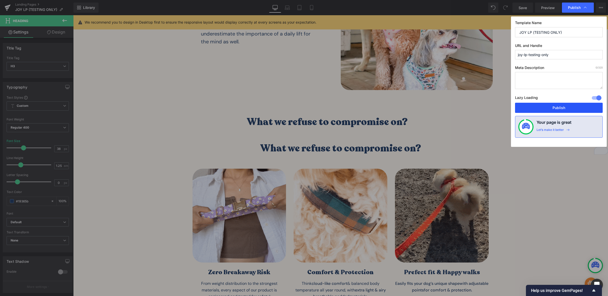
click at [564, 108] on button "Publish" at bounding box center [559, 108] width 88 height 10
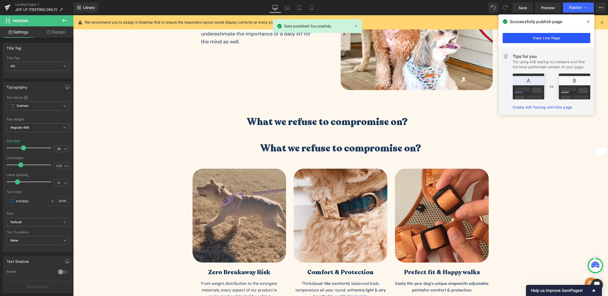
click at [561, 34] on link "View Live Page" at bounding box center [547, 38] width 88 height 10
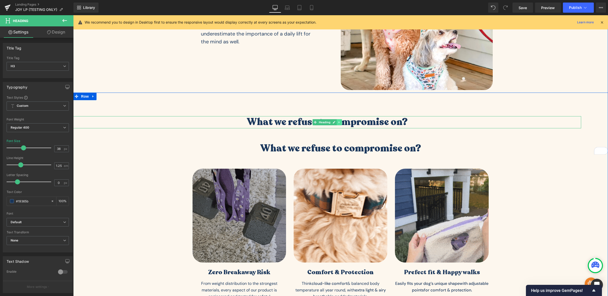
click at [338, 122] on icon at bounding box center [339, 122] width 3 height 3
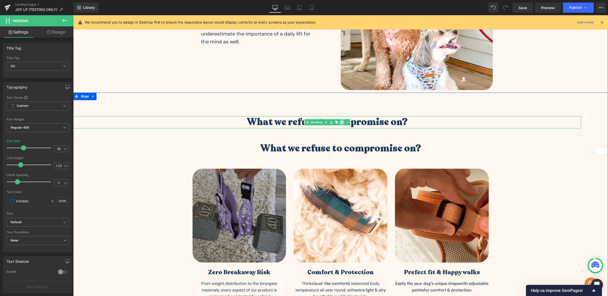
click at [341, 123] on icon at bounding box center [341, 122] width 3 height 3
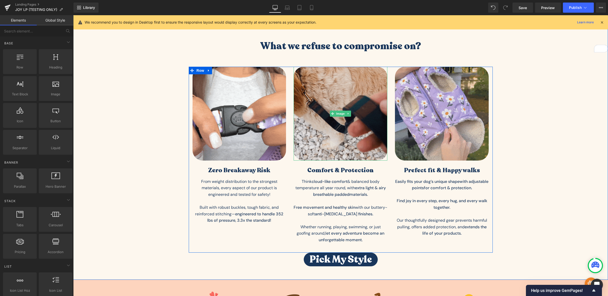
scroll to position [384, 0]
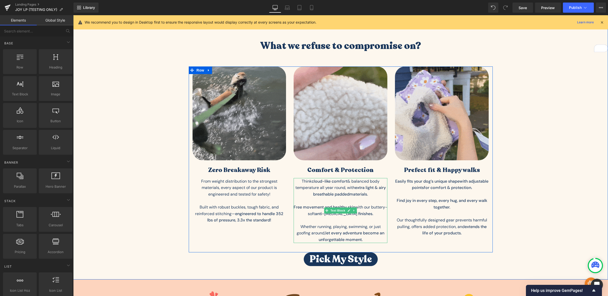
click at [340, 208] on div "Think c loud-like comfort & balanced body temperature all year round, with extr…" at bounding box center [341, 210] width 94 height 65
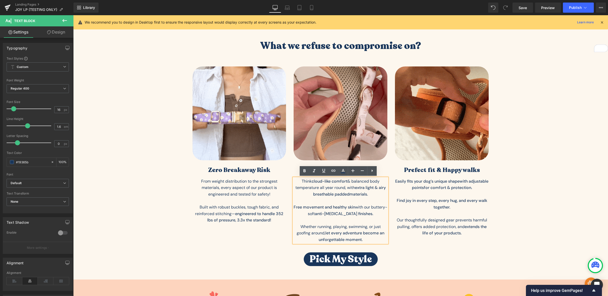
click at [321, 221] on p at bounding box center [341, 220] width 94 height 7
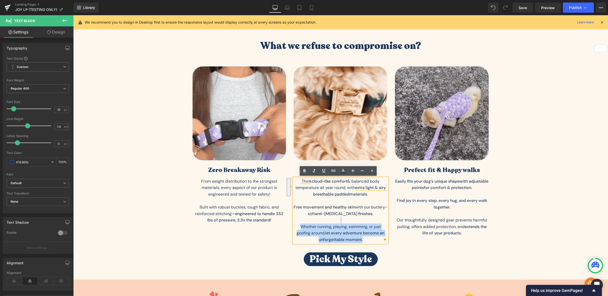
drag, startPoint x: 369, startPoint y: 240, endPoint x: 298, endPoint y: 220, distance: 73.7
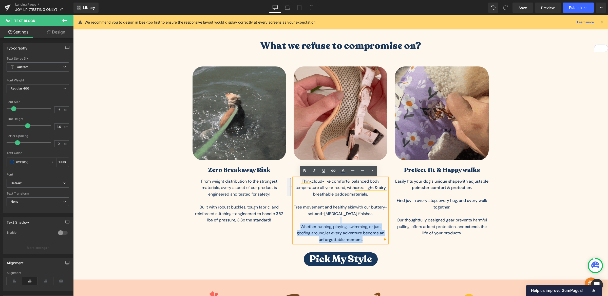
click at [298, 220] on div "Think c loud-like comfort & balanced body temperature all year round, with extr…" at bounding box center [341, 210] width 94 height 65
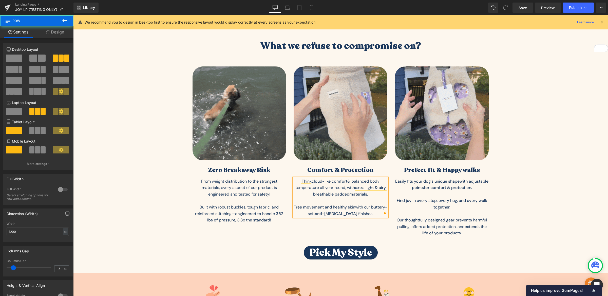
click at [282, 242] on div "Image Zero Breakaway Risk Heading From weight distribution to the strongest mat…" at bounding box center [341, 155] width 304 height 179
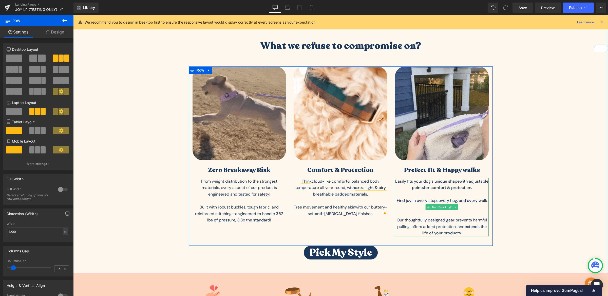
click at [408, 199] on strong "Find joy in every step, every hug, and every walk together." at bounding box center [442, 204] width 90 height 12
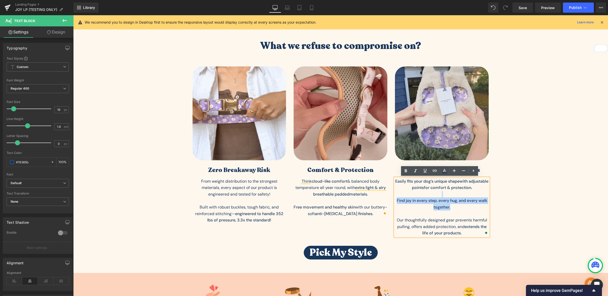
drag, startPoint x: 464, startPoint y: 208, endPoint x: 397, endPoint y: 197, distance: 68.1
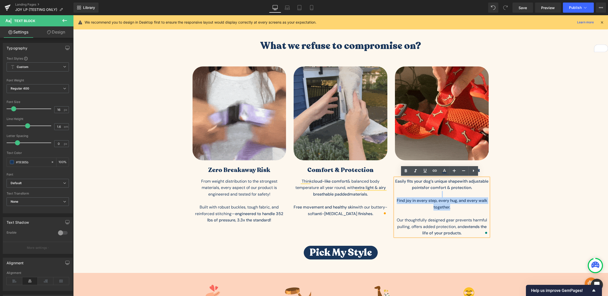
click at [397, 197] on div "Easily fits your dog’s unique shape with adjustable points for comfort & protec…" at bounding box center [442, 207] width 94 height 58
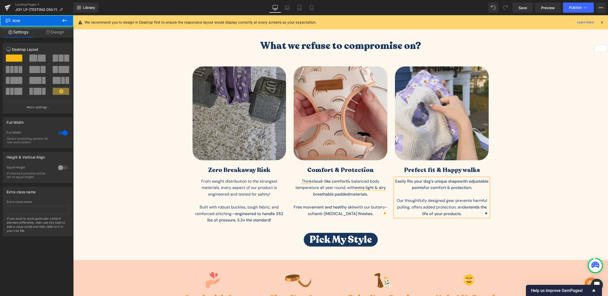
click at [464, 249] on div "What we refuse to compromise on? Heading Image Zero Breakaway Risk Heading From…" at bounding box center [340, 136] width 535 height 241
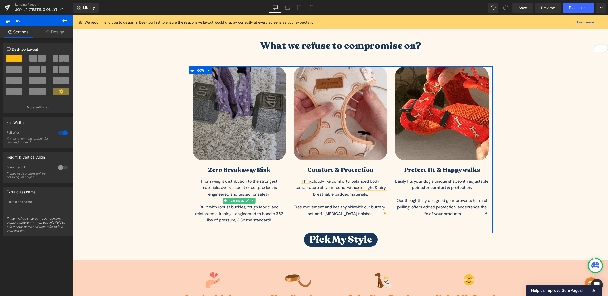
click at [275, 203] on p "To enrich screen reader interactions, please activate Accessibility in Grammarl…" at bounding box center [240, 200] width 94 height 7
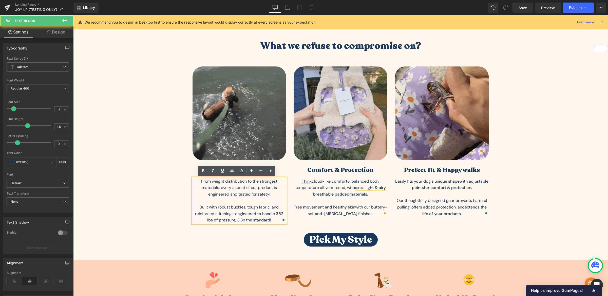
click at [275, 214] on strong "engineered to handle 352 lbs of pressure, 3.3x the standard!" at bounding box center [245, 217] width 76 height 12
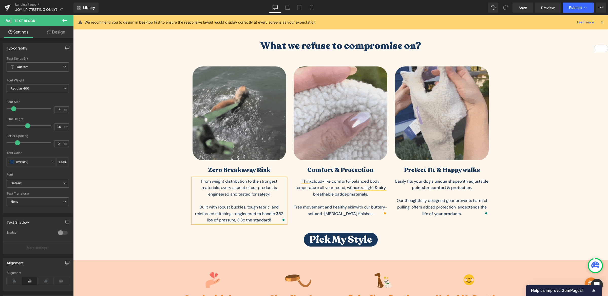
click at [222, 212] on p "Built with robust buckles, tough fabric, and reinforced stitching— engineered t…" at bounding box center [240, 214] width 94 height 20
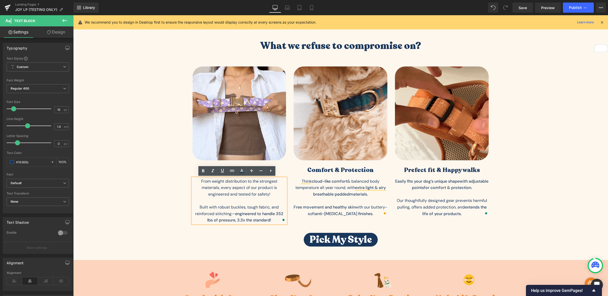
click at [234, 213] on strong "engineered to handle 352 lbs of pressure, 3.3x the standard!" at bounding box center [245, 217] width 76 height 12
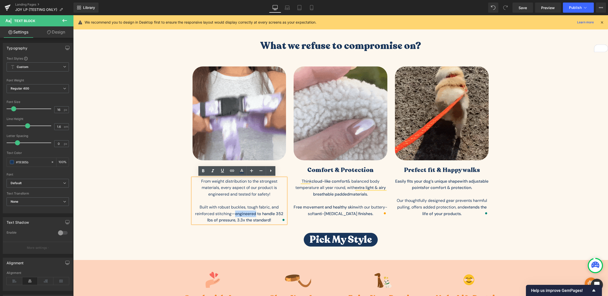
click at [234, 213] on strong "engineered to handle 352 lbs of pressure, 3.3x the standard!" at bounding box center [245, 217] width 76 height 12
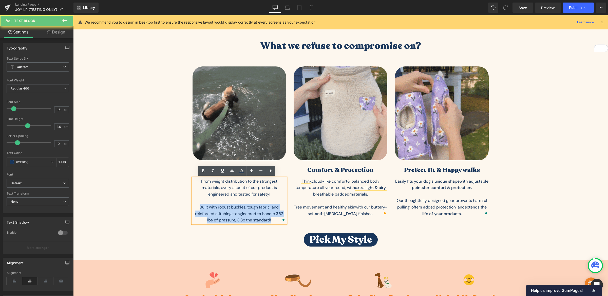
click at [234, 213] on strong "engineered to handle 352 lbs of pressure, 3.3x the standard!" at bounding box center [245, 217] width 76 height 12
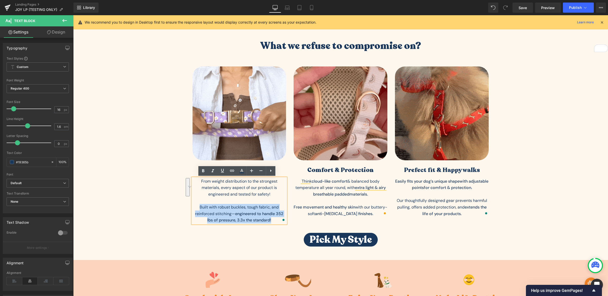
copy p "Built with robust buckles, tough fabric, and reinforced stitching— engineered t…"
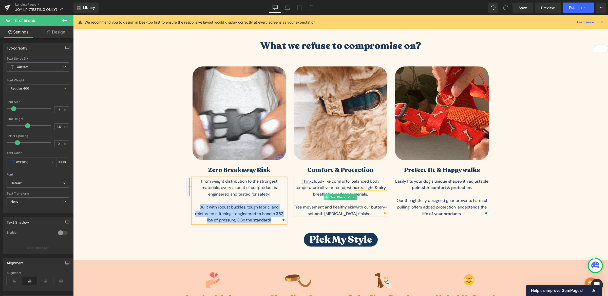
click at [324, 199] on span at bounding box center [326, 197] width 5 height 6
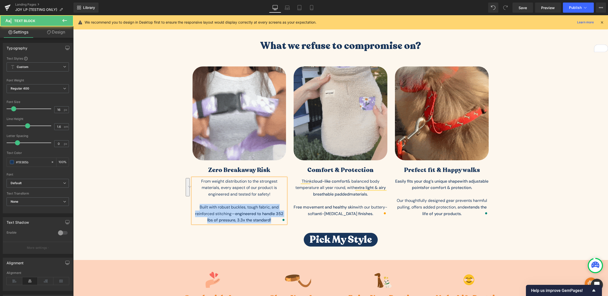
click at [273, 200] on p "To enrich screen reader interactions, please activate Accessibility in Grammarl…" at bounding box center [240, 200] width 94 height 7
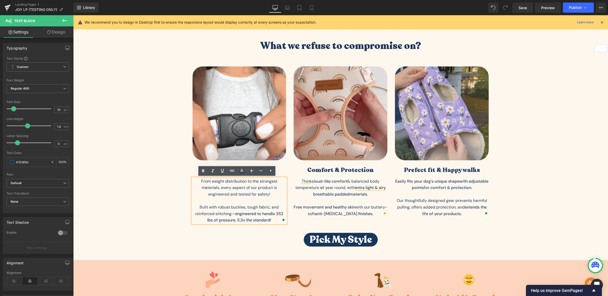
click at [337, 205] on strong "Free movement and healthy skin" at bounding box center [325, 206] width 62 height 5
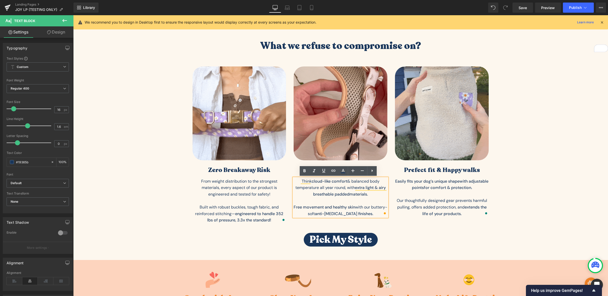
click at [420, 251] on div "What we refuse to compromise on? Heading Image Zero Breakaway Risk Heading From…" at bounding box center [340, 136] width 535 height 241
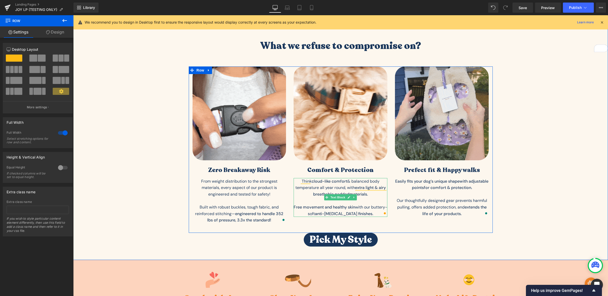
click at [319, 211] on p "Free movement and healthy skin with our buttery-soft anti-chafing finishes." at bounding box center [341, 210] width 94 height 13
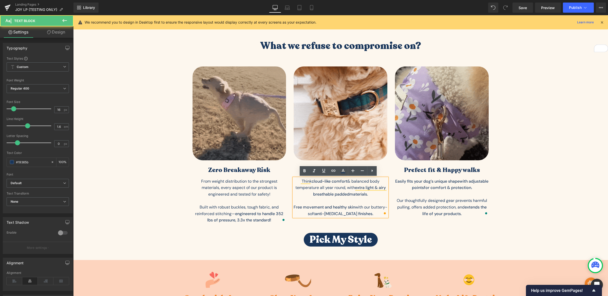
click at [382, 207] on p "Free movement and healthy skin with our buttery-soft anti-chafing finishes." at bounding box center [341, 210] width 94 height 13
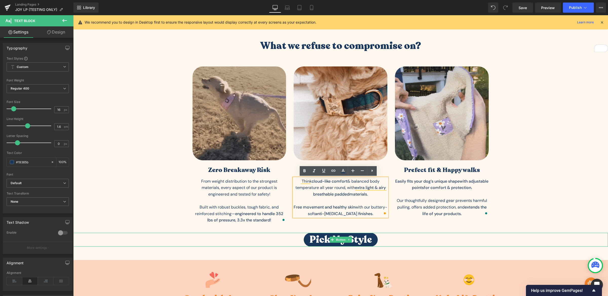
click at [374, 235] on div "Pick My Style" at bounding box center [340, 240] width 535 height 14
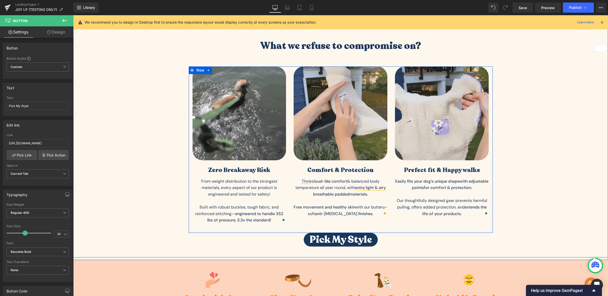
click at [412, 229] on div "Image Zero Breakaway Risk Heading From weight distribution to the strongest mat…" at bounding box center [341, 149] width 304 height 166
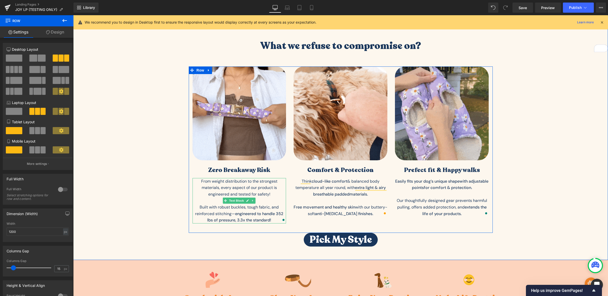
click at [245, 209] on p "Built with robust buckles, tough fabric, and reinforced stitching— engineered t…" at bounding box center [240, 214] width 94 height 20
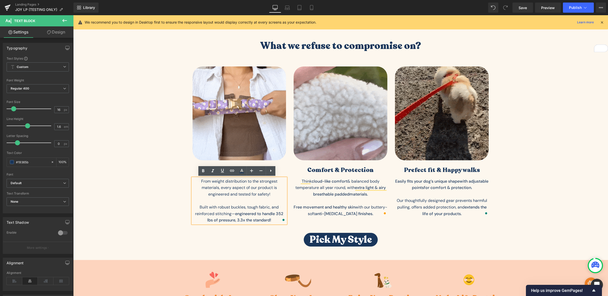
click at [249, 209] on p "Built with robust buckles, tough fabric, and reinforced stitching— engineered t…" at bounding box center [240, 214] width 94 height 20
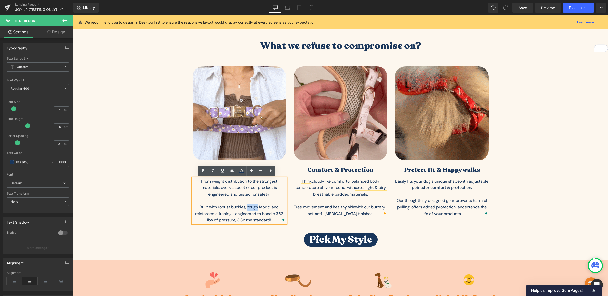
click at [249, 209] on p "Built with robust buckles, tough fabric, and reinforced stitching— engineered t…" at bounding box center [240, 214] width 94 height 20
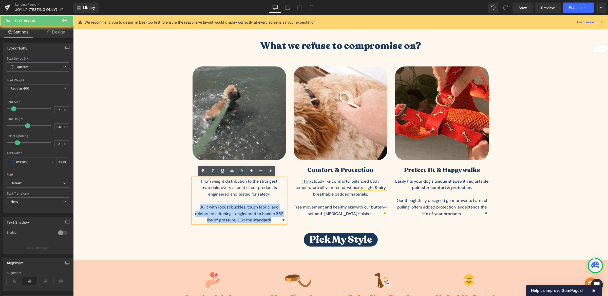
click at [249, 209] on p "Built with robust buckles, tough fabric, and reinforced stitching— engineered t…" at bounding box center [240, 214] width 94 height 20
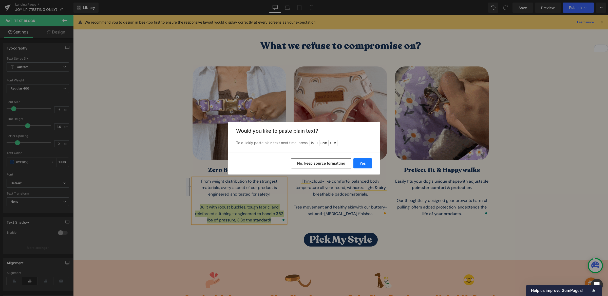
click at [360, 165] on button "Yes" at bounding box center [362, 163] width 18 height 10
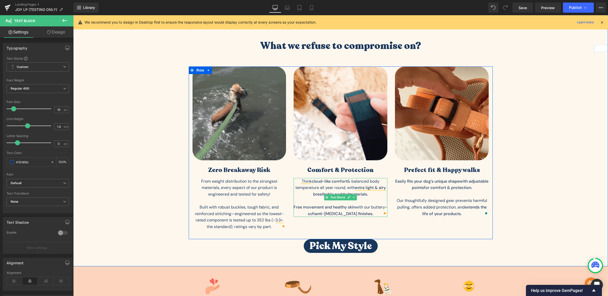
click at [333, 210] on p "Free movement and healthy skin with our buttery-soft anti-chafing finishes." at bounding box center [341, 210] width 94 height 13
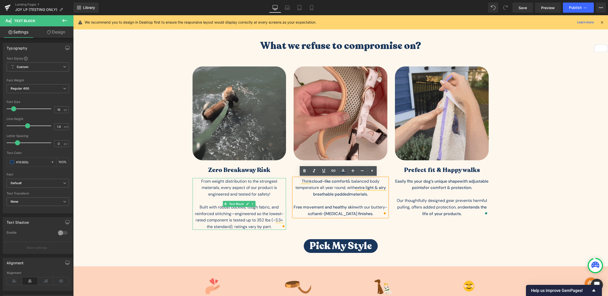
click at [249, 192] on p "From weight distribution to the strongest materials, every aspect of our produc…" at bounding box center [240, 188] width 94 height 20
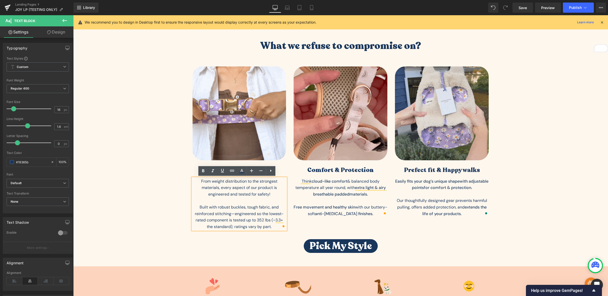
click at [164, 187] on div "What we refuse to compromise on? Heading Image Zero Breakaway Risk Heading From…" at bounding box center [340, 146] width 535 height 213
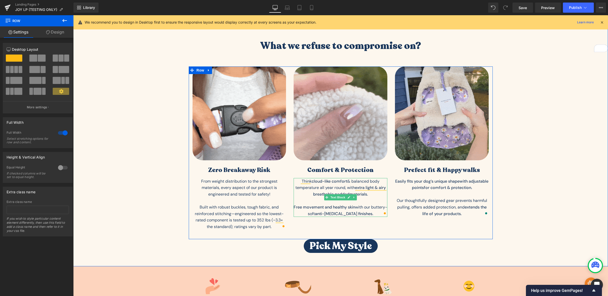
click at [366, 198] on p "To enrich screen reader interactions, please activate Accessibility in Grammarl…" at bounding box center [341, 200] width 94 height 7
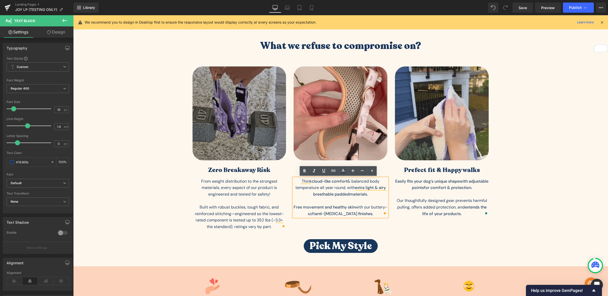
click at [346, 206] on strong "Free movement and healthy skin" at bounding box center [325, 206] width 62 height 5
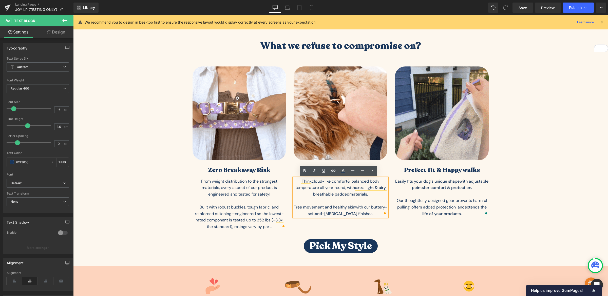
click at [528, 119] on div "What we refuse to compromise on? Heading Image Zero Breakaway Risk Heading From…" at bounding box center [340, 146] width 535 height 213
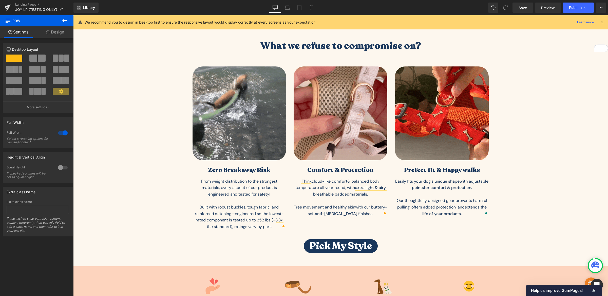
click at [366, 206] on p "Free movement and healthy skin with our buttery-soft anti-chafing finishes." at bounding box center [341, 210] width 94 height 13
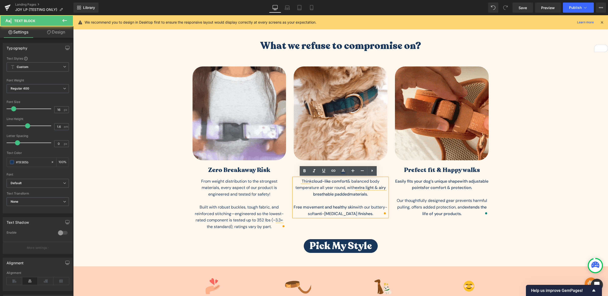
click at [377, 206] on p "Free movement and healthy skin with our buttery-soft anti-chafing finishes." at bounding box center [341, 210] width 94 height 13
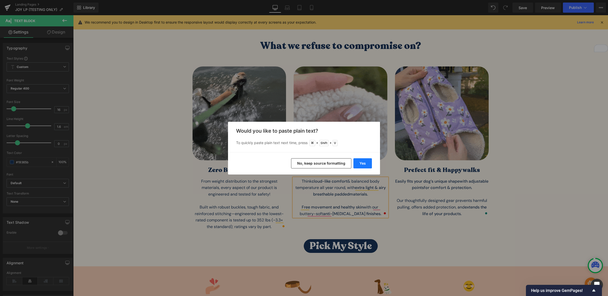
click at [365, 161] on button "Yes" at bounding box center [362, 163] width 18 height 10
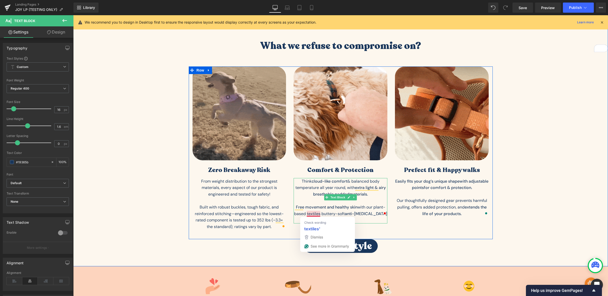
click at [319, 212] on p "Free movement and healthy skin with our plant-based textiles buttery-soft anti-…" at bounding box center [341, 214] width 94 height 20
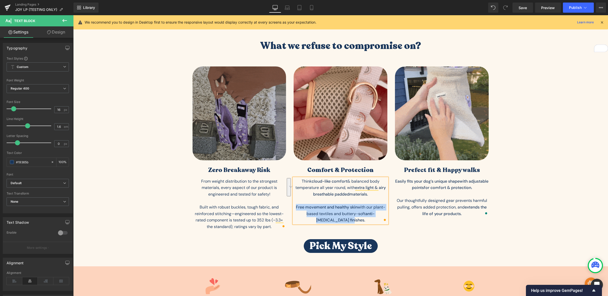
drag, startPoint x: 357, startPoint y: 223, endPoint x: 293, endPoint y: 207, distance: 66.2
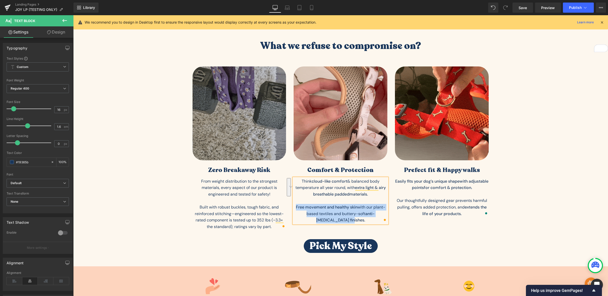
click at [294, 207] on p "Free movement and healthy skin with our plant-based textiles and buttery-soft a…" at bounding box center [341, 214] width 94 height 20
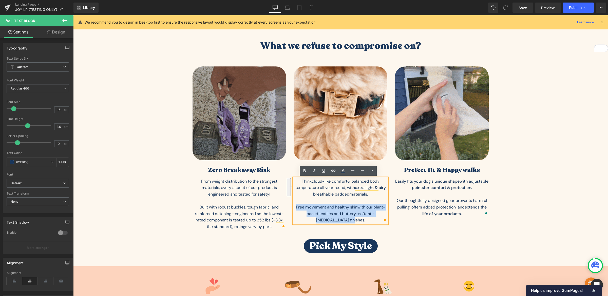
copy p "Free movement and healthy skin with our plant-based textiles and buttery-soft a…"
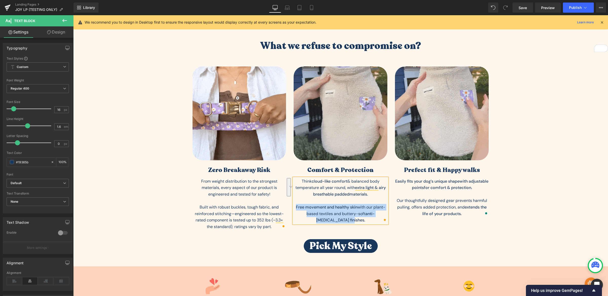
click at [556, 110] on div "What we refuse to compromise on? Heading Image Zero Breakaway Risk Heading From…" at bounding box center [340, 146] width 535 height 213
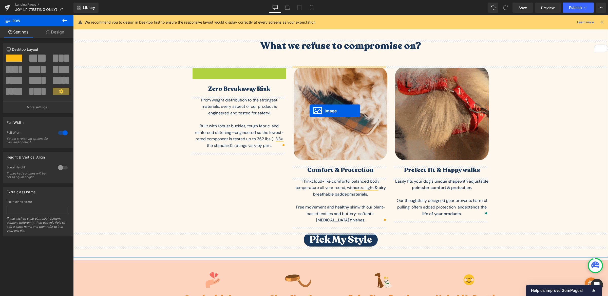
drag, startPoint x: 227, startPoint y: 112, endPoint x: 310, endPoint y: 110, distance: 82.6
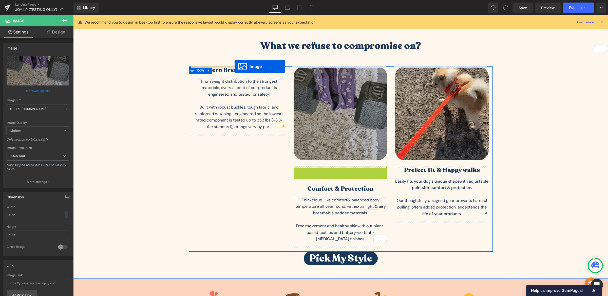
drag, startPoint x: 329, startPoint y: 213, endPoint x: 235, endPoint y: 66, distance: 174.6
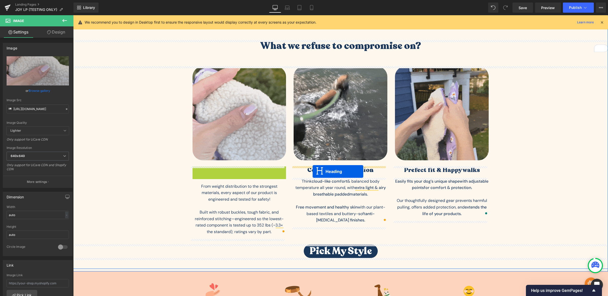
drag, startPoint x: 224, startPoint y: 170, endPoint x: 313, endPoint y: 171, distance: 88.2
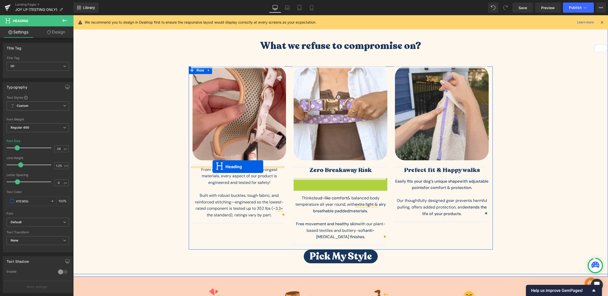
drag, startPoint x: 327, startPoint y: 181, endPoint x: 213, endPoint y: 166, distance: 115.0
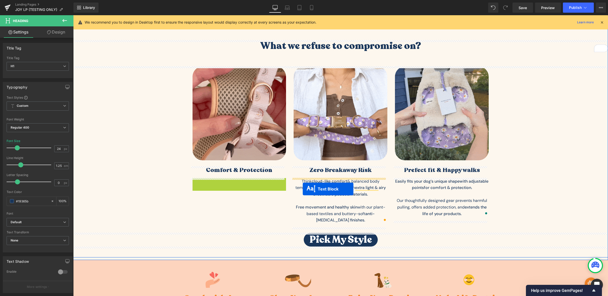
drag, startPoint x: 222, startPoint y: 204, endPoint x: 303, endPoint y: 189, distance: 82.0
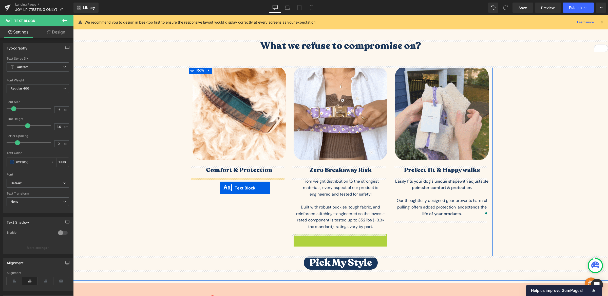
drag, startPoint x: 325, startPoint y: 257, endPoint x: 220, endPoint y: 187, distance: 126.3
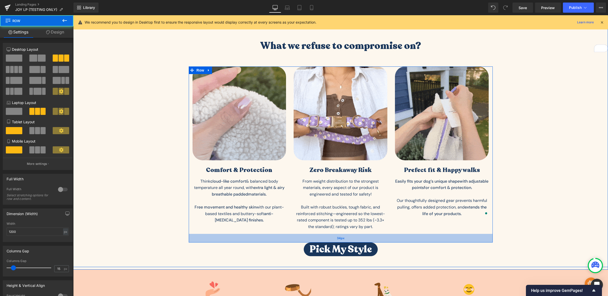
drag, startPoint x: 344, startPoint y: 235, endPoint x: 344, endPoint y: 239, distance: 3.5
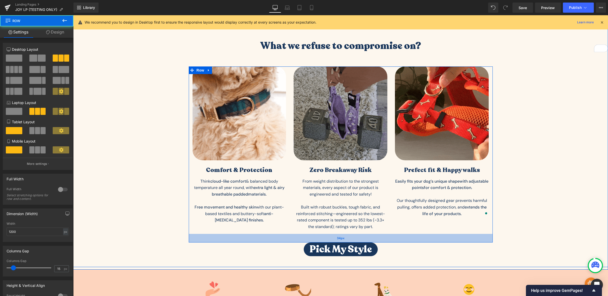
click at [344, 239] on div "34px" at bounding box center [341, 238] width 304 height 9
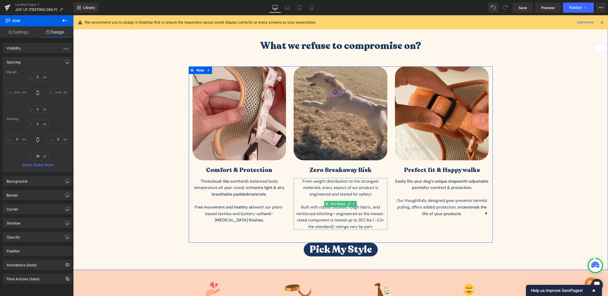
click at [347, 217] on p "Built with robust buckles, tough fabric, and reinforced stitching—engineered so…" at bounding box center [341, 217] width 94 height 26
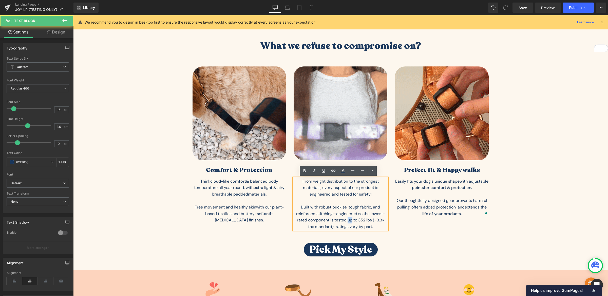
click at [347, 217] on p "Built with robust buckles, tough fabric, and reinforced stitching—engineered so…" at bounding box center [341, 217] width 94 height 26
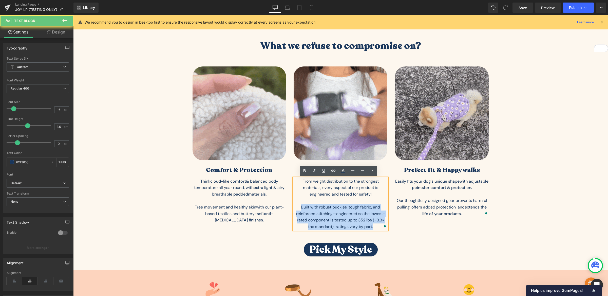
click at [347, 217] on p "Built with robust buckles, tough fabric, and reinforced stitching—engineered so…" at bounding box center [341, 217] width 94 height 26
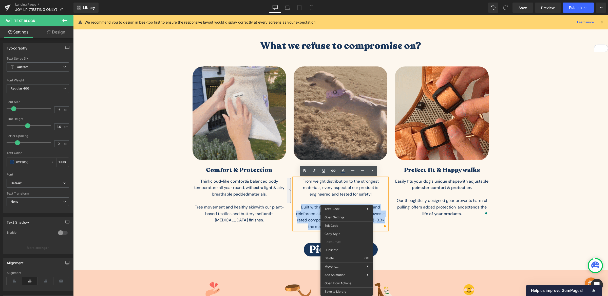
copy p "Built with robust buckles, tough fabric, and reinforced stitching—engineered so…"
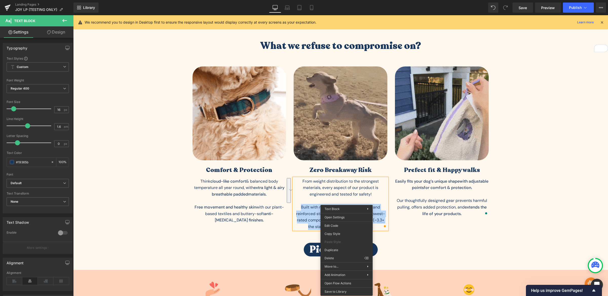
click at [302, 214] on p "Built with robust buckles, tough fabric, and reinforced stitching—engineered so…" at bounding box center [341, 217] width 94 height 26
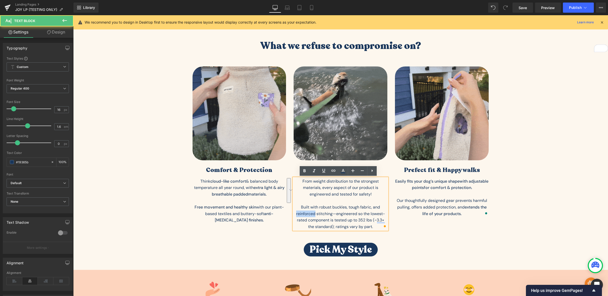
click at [302, 214] on p "Built with robust buckles, tough fabric, and reinforced stitching—engineered so…" at bounding box center [341, 217] width 94 height 26
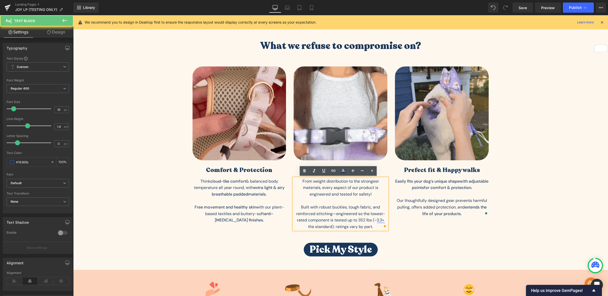
click at [337, 215] on p "Built with robust buckles, tough fabric, and reinforced stitching—engineered so…" at bounding box center [341, 217] width 94 height 26
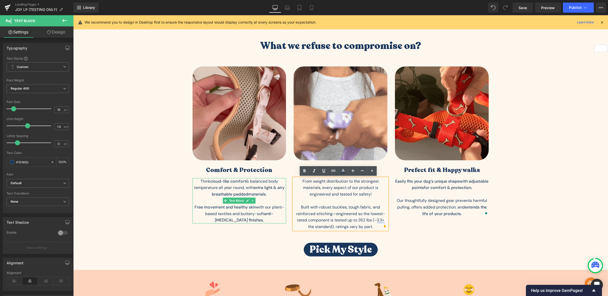
click at [223, 211] on p "Free movement and healthy skin with our plant-based textiles and buttery-soft a…" at bounding box center [240, 214] width 94 height 20
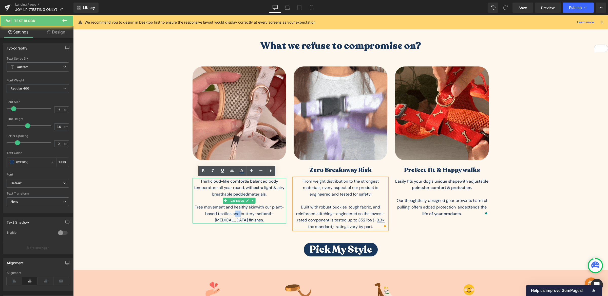
click at [223, 211] on p "Free movement and healthy skin with our plant-based textiles and buttery-soft a…" at bounding box center [240, 214] width 94 height 20
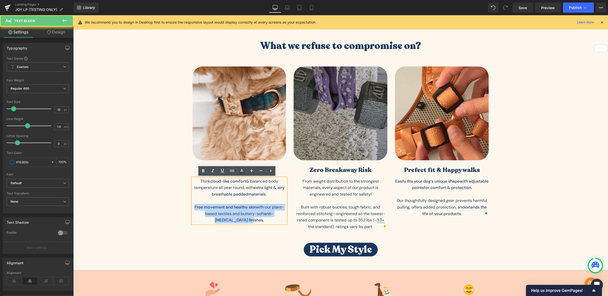
click at [223, 211] on p "Free movement and healthy skin with our plant-based textiles and buttery-soft a…" at bounding box center [240, 214] width 94 height 20
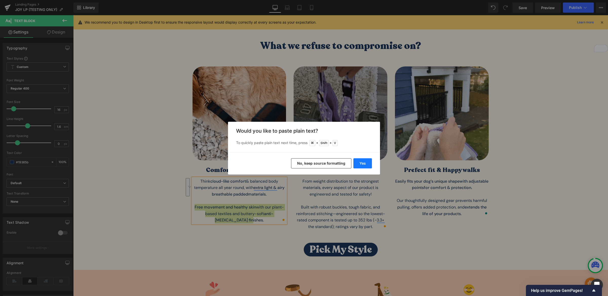
click at [360, 166] on button "Yes" at bounding box center [362, 163] width 18 height 10
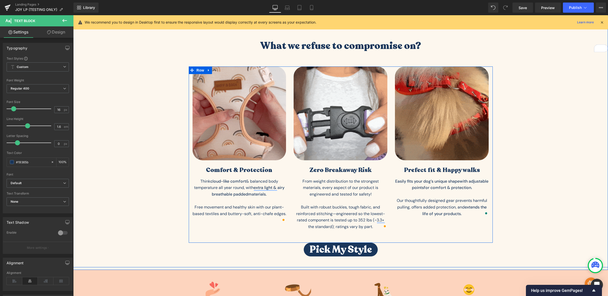
click at [257, 227] on div "Image Comfort & Protection Heading Think c loud-like comfort & balanced body te…" at bounding box center [341, 154] width 304 height 176
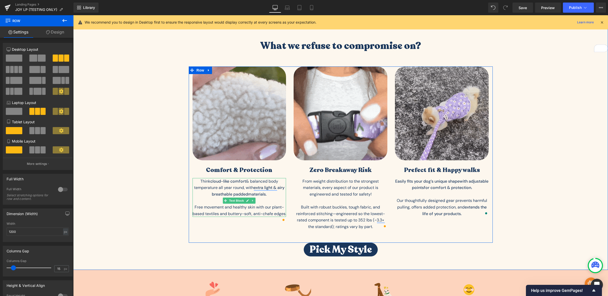
click at [258, 212] on p "Free movement and healthy skin with our plant-based textiles and buttery-soft, …" at bounding box center [240, 210] width 94 height 13
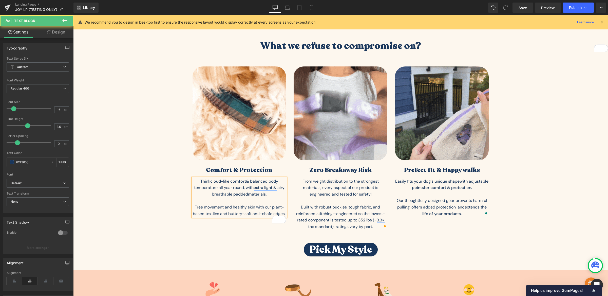
click at [254, 207] on p "Free movement and healthy skin with our plant-based textiles and buttery-soft, …" at bounding box center [240, 210] width 94 height 13
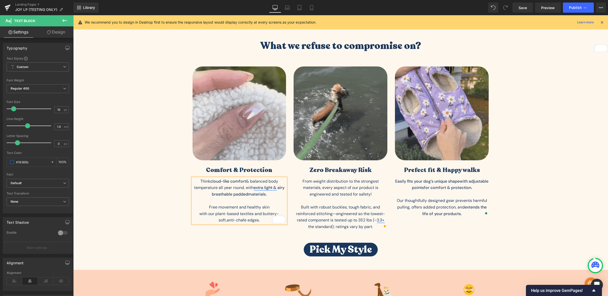
click at [341, 208] on p "Built with robust buckles, tough fabric, and reinforced stitching—engineered so…" at bounding box center [341, 217] width 94 height 26
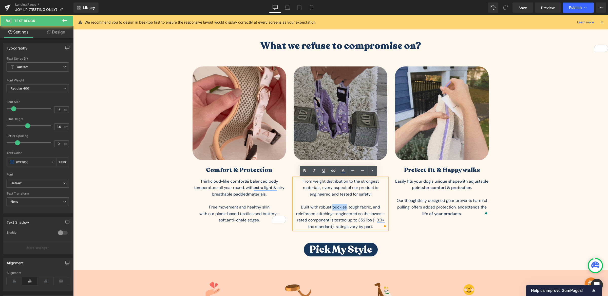
click at [341, 208] on p "Built with robust buckles, tough fabric, and reinforced stitching—engineered so…" at bounding box center [341, 217] width 94 height 26
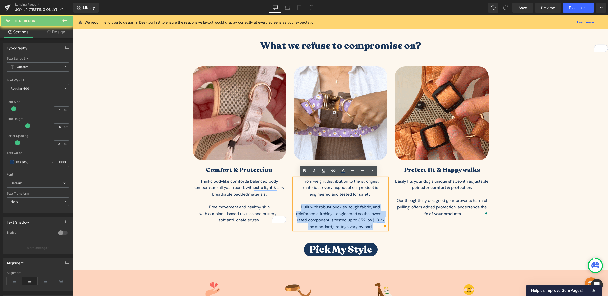
click at [341, 208] on p "Built with robust buckles, tough fabric, and reinforced stitching—engineered so…" at bounding box center [341, 217] width 94 height 26
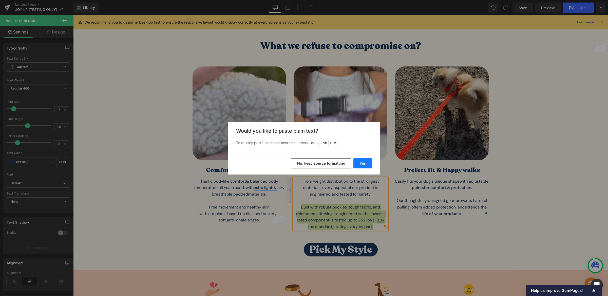
click at [354, 165] on button "Yes" at bounding box center [362, 163] width 18 height 10
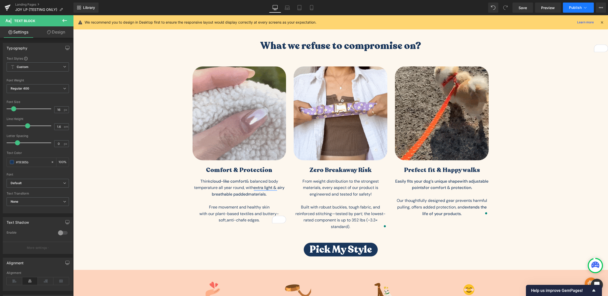
click at [575, 9] on span "Publish" at bounding box center [575, 8] width 13 height 4
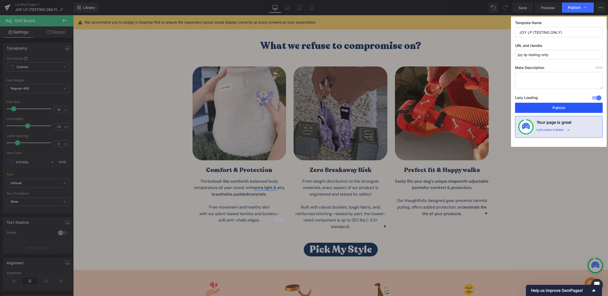
click at [570, 107] on button "Publish" at bounding box center [559, 108] width 88 height 10
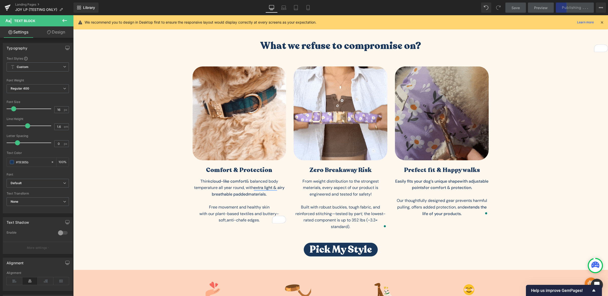
click at [549, 129] on div "What we refuse to compromise on? Heading Image Comfort & Protection Heading Thi…" at bounding box center [340, 148] width 535 height 216
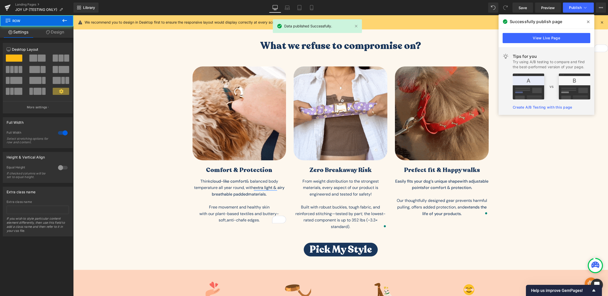
scroll to position [184, 0]
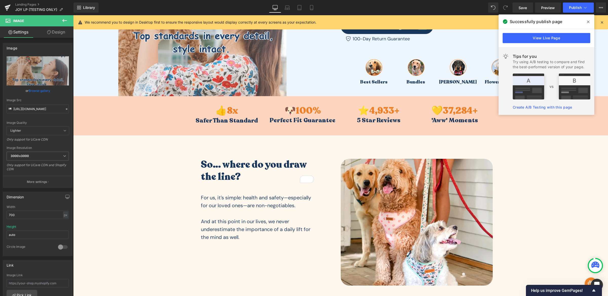
scroll to position [0, 0]
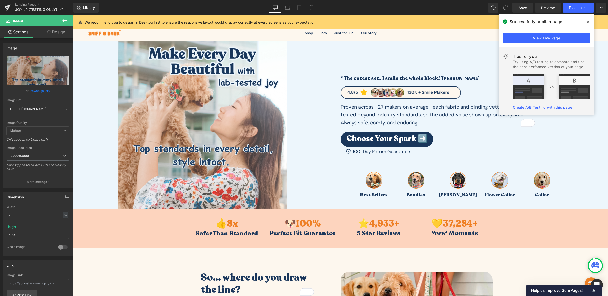
click at [587, 22] on icon at bounding box center [588, 22] width 3 height 4
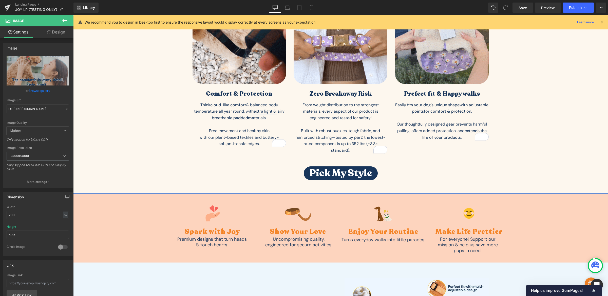
scroll to position [625, 0]
